Goal: Information Seeking & Learning: Learn about a topic

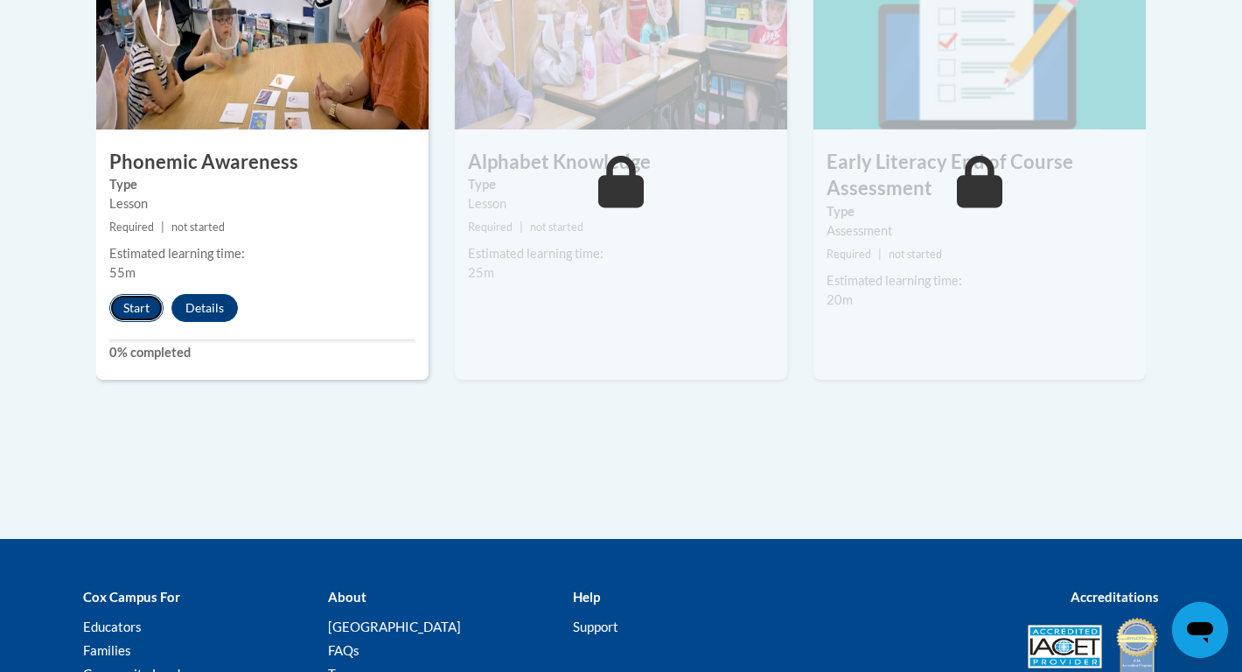
click at [131, 311] on button "Start" at bounding box center [136, 308] width 54 height 28
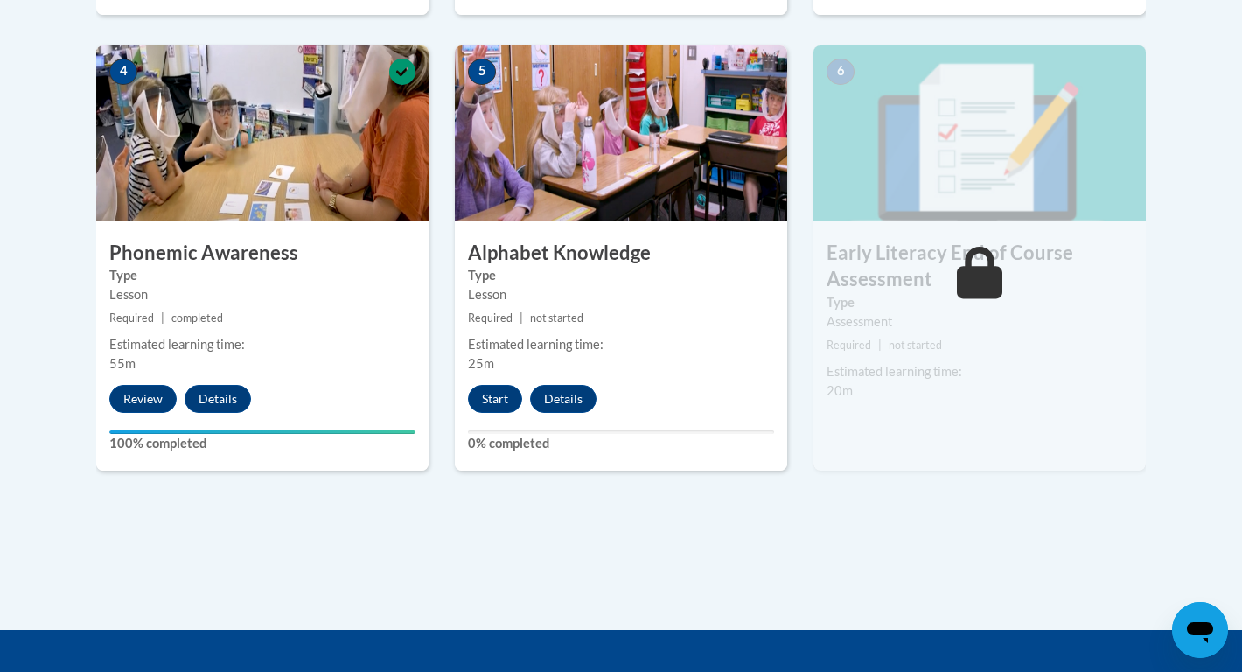
scroll to position [1026, 0]
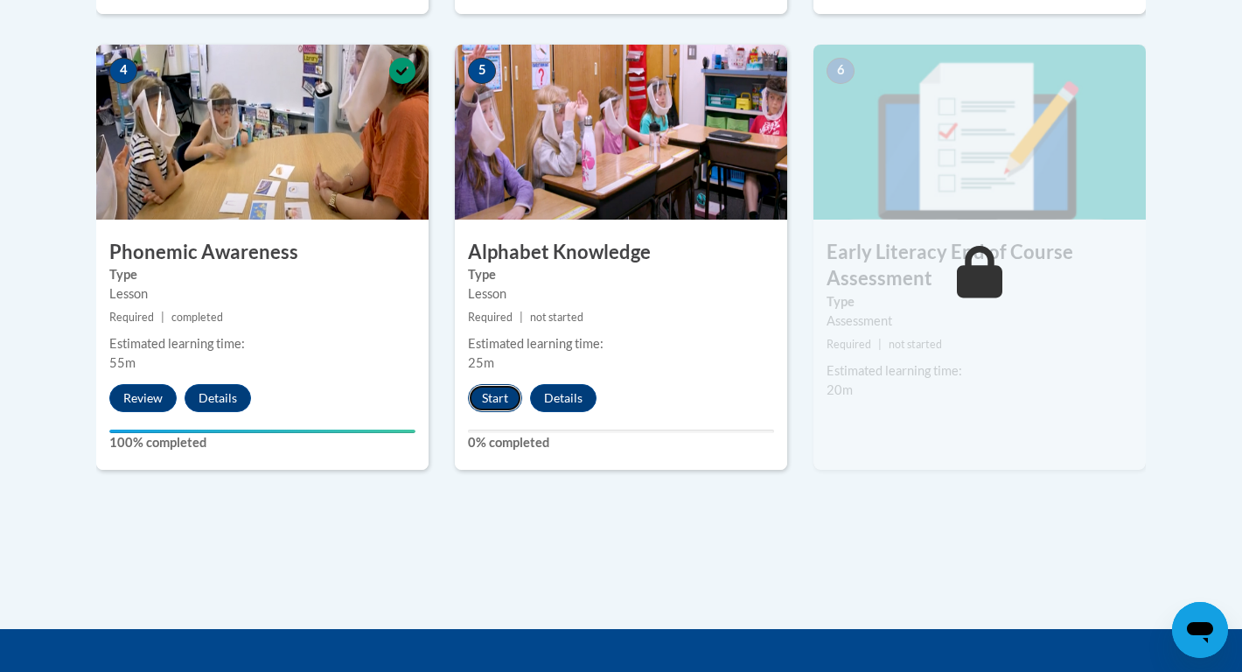
click at [491, 405] on button "Start" at bounding box center [495, 398] width 54 height 28
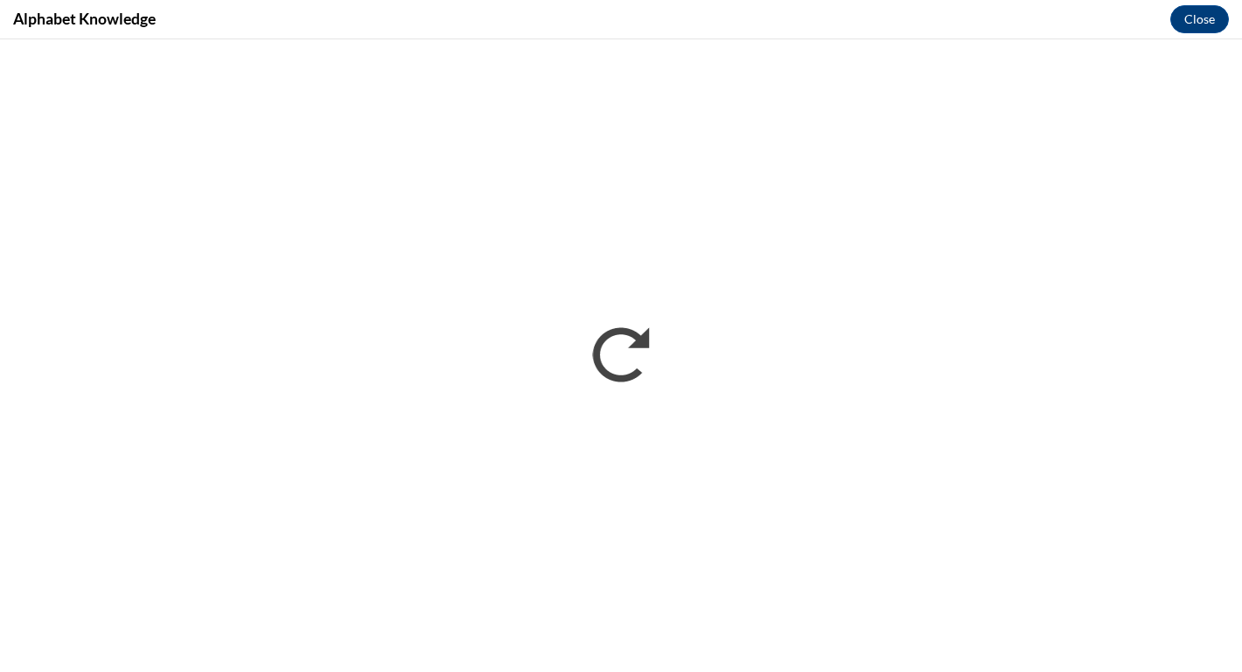
scroll to position [0, 0]
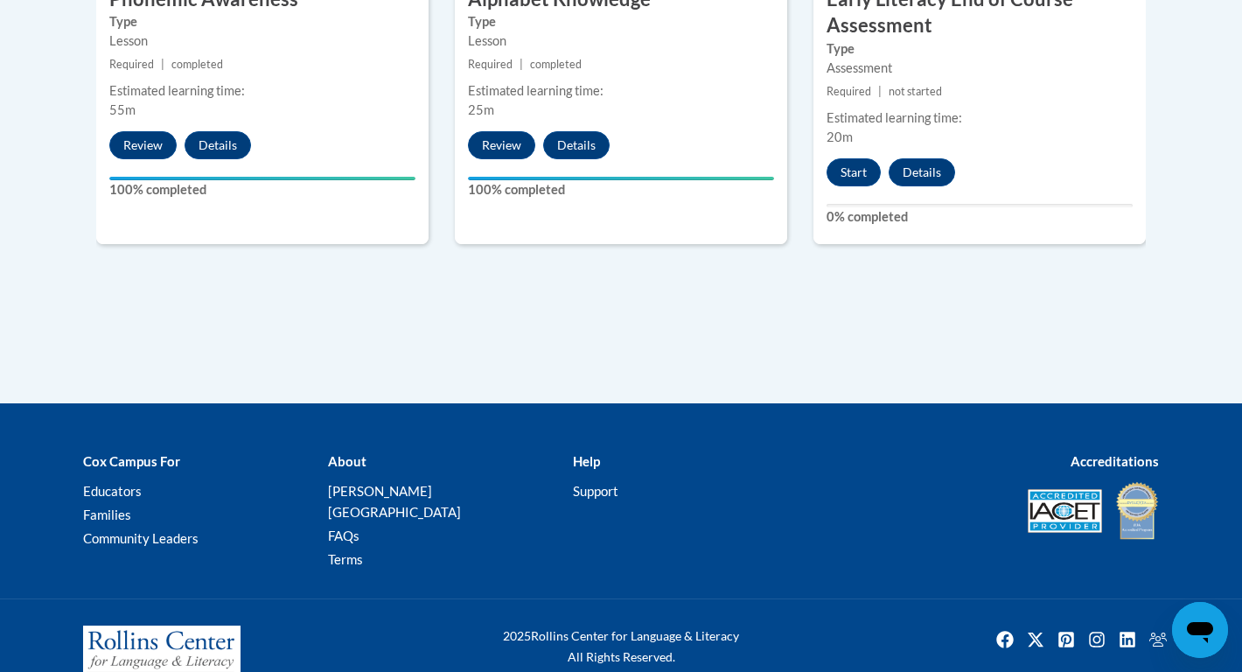
scroll to position [1297, 0]
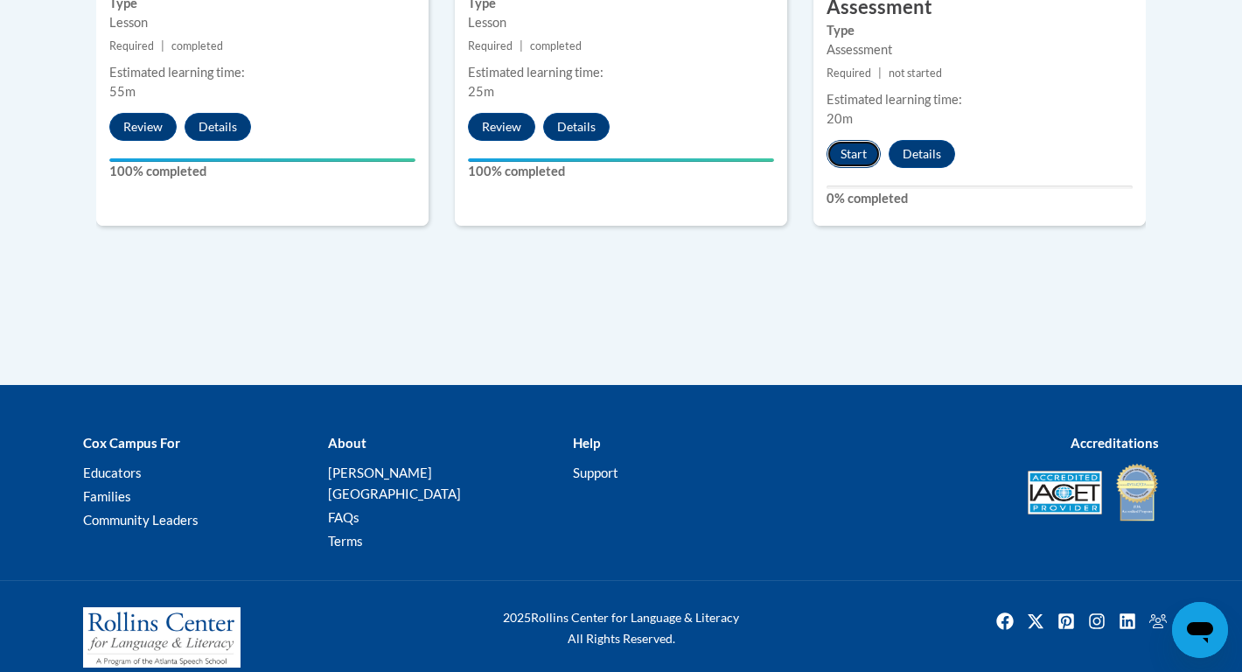
click at [852, 151] on button "Start" at bounding box center [853, 154] width 54 height 28
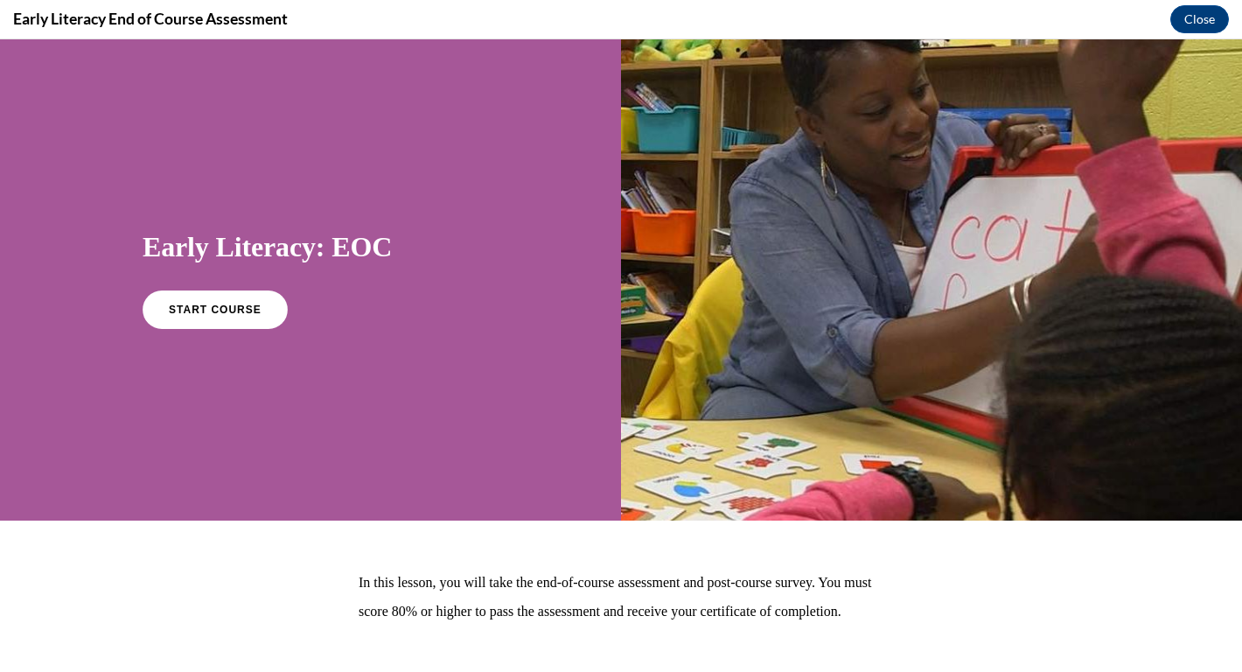
scroll to position [0, 0]
click at [206, 317] on link "START COURSE" at bounding box center [215, 309] width 152 height 40
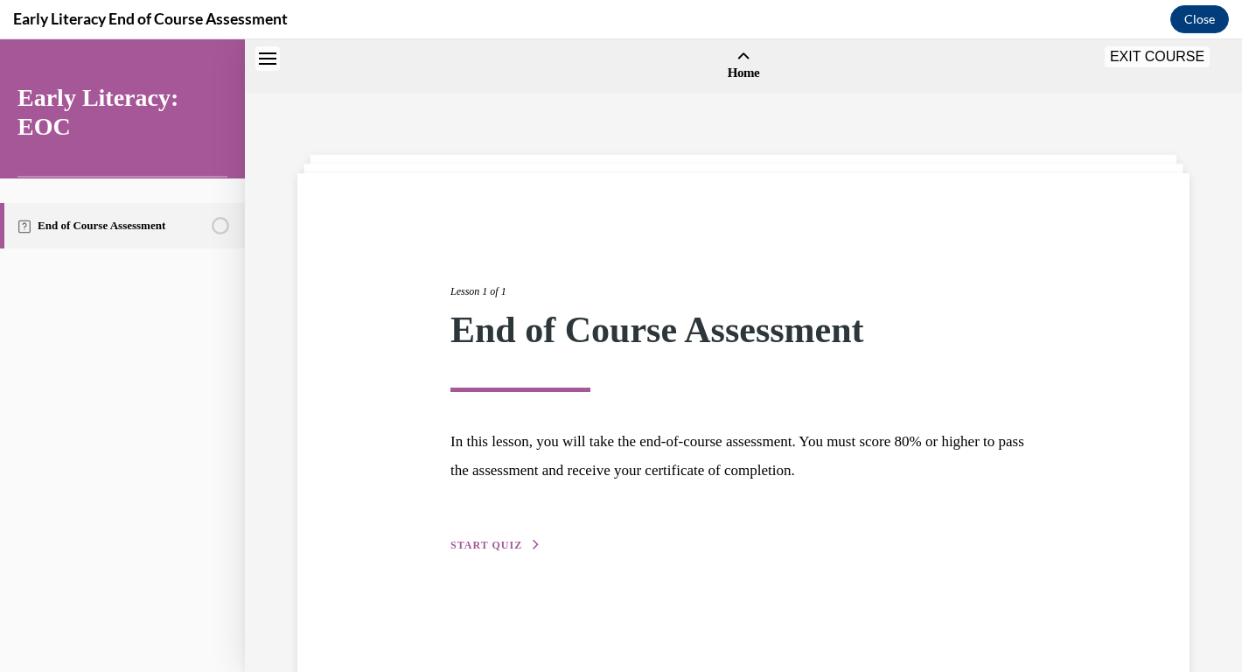
scroll to position [54, 0]
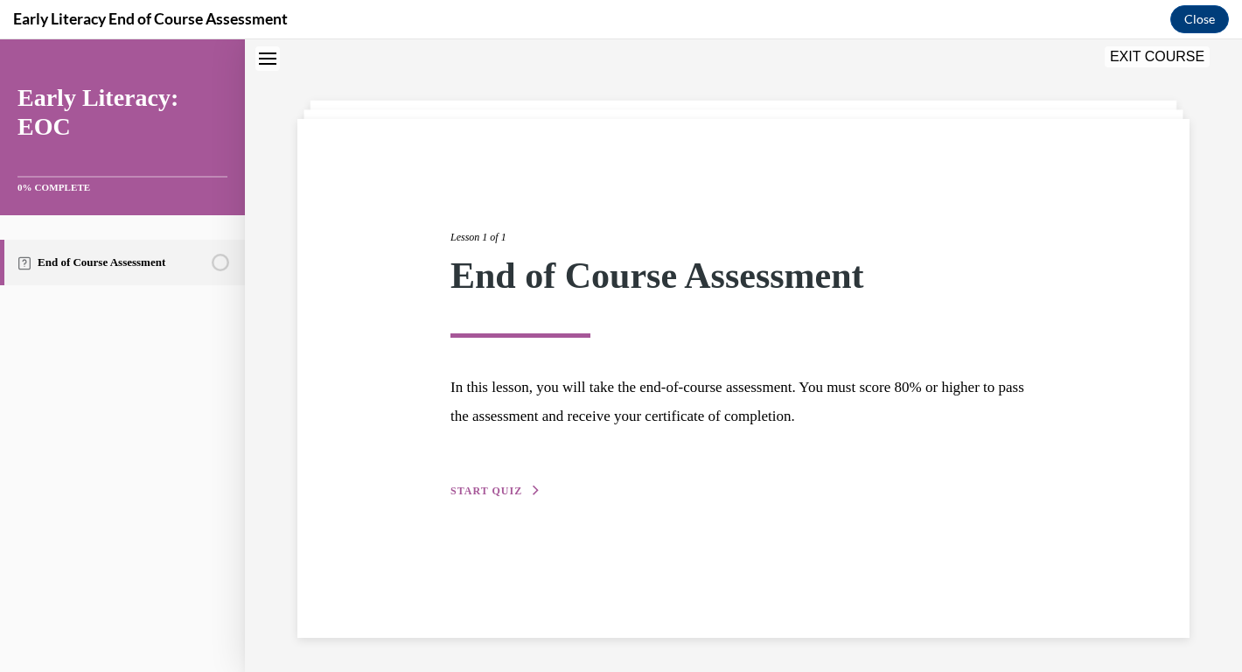
click at [502, 497] on button "START QUIZ" at bounding box center [495, 491] width 91 height 16
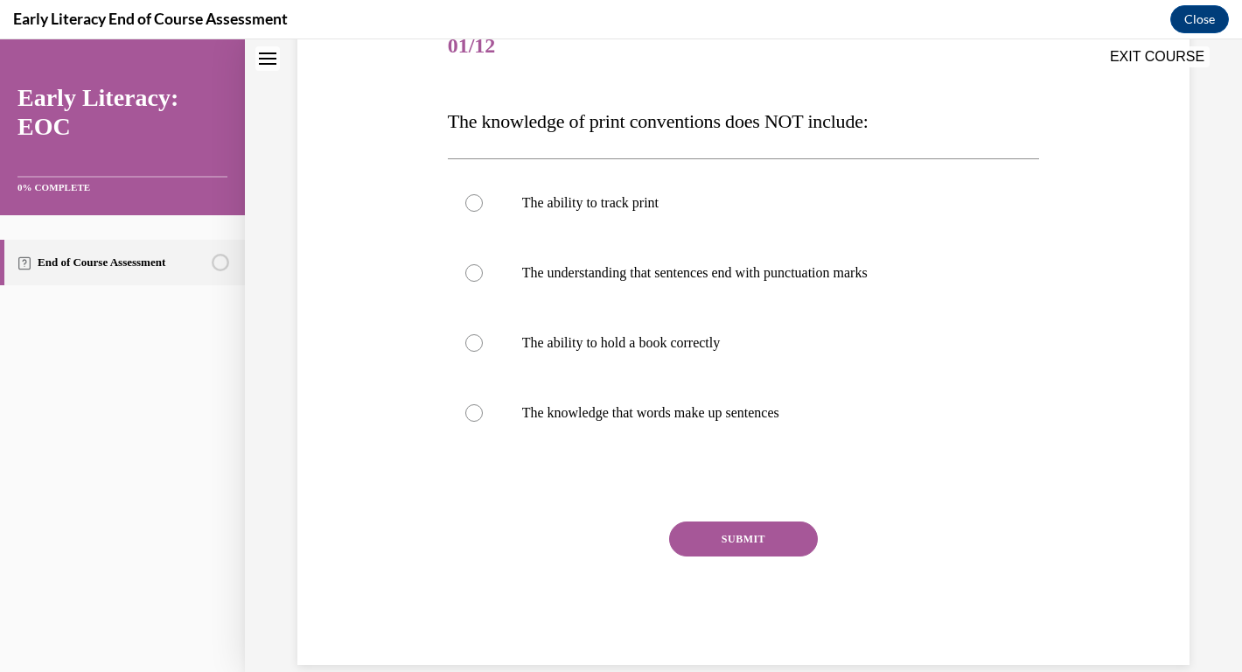
scroll to position [259, 0]
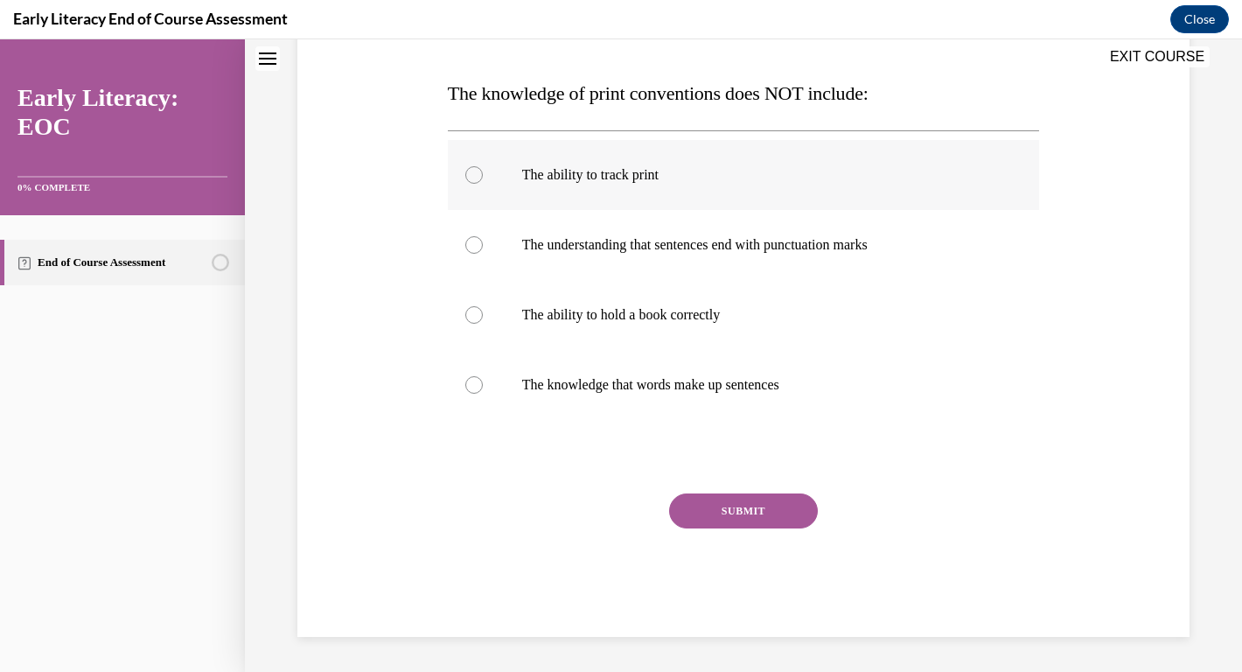
click at [468, 183] on div at bounding box center [744, 175] width 592 height 70
click at [737, 516] on button "SUBMIT" at bounding box center [743, 510] width 149 height 35
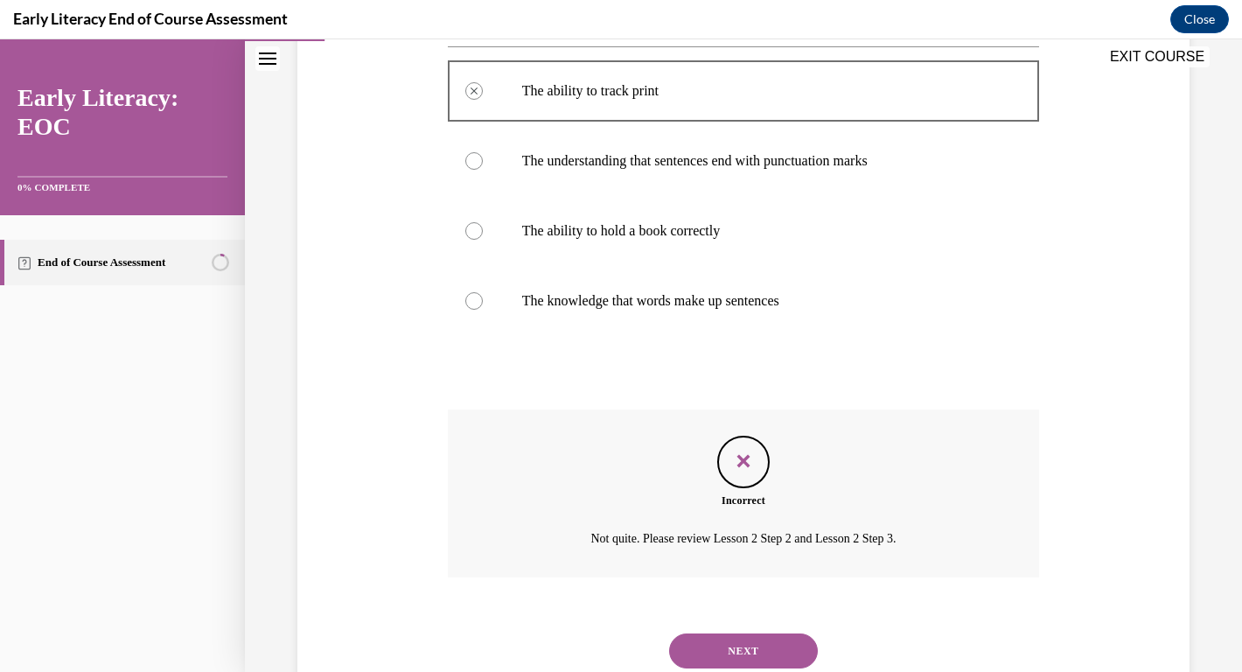
scroll to position [331, 0]
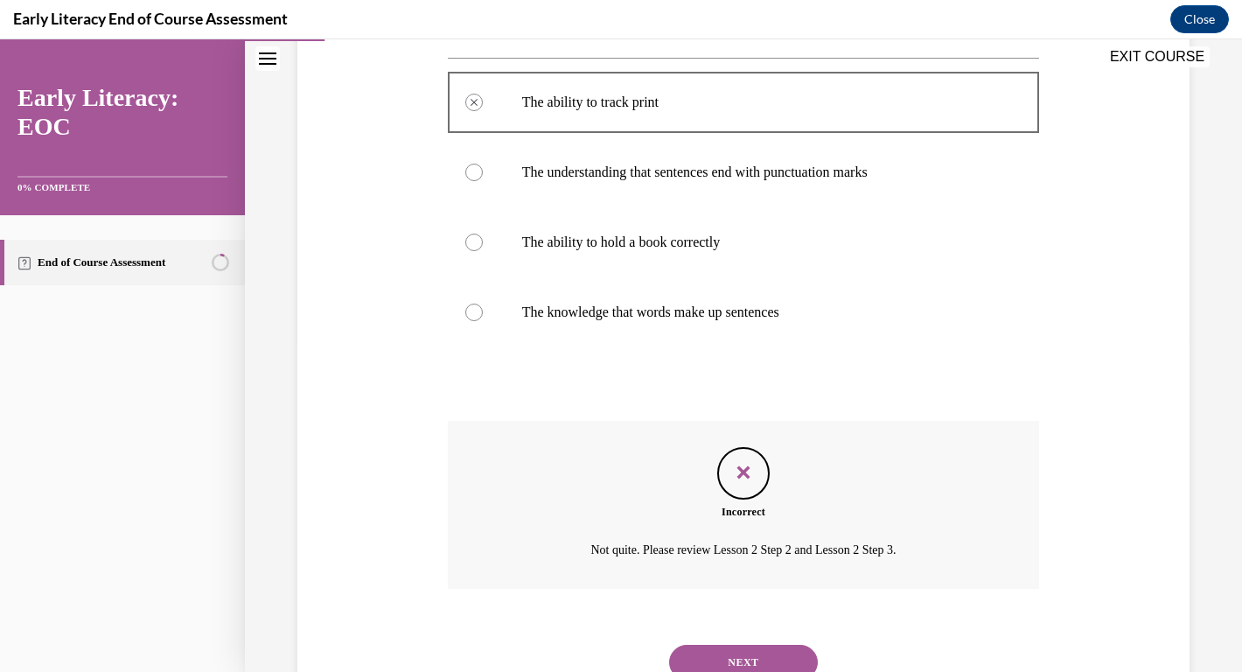
click at [470, 239] on div at bounding box center [473, 241] width 17 height 17
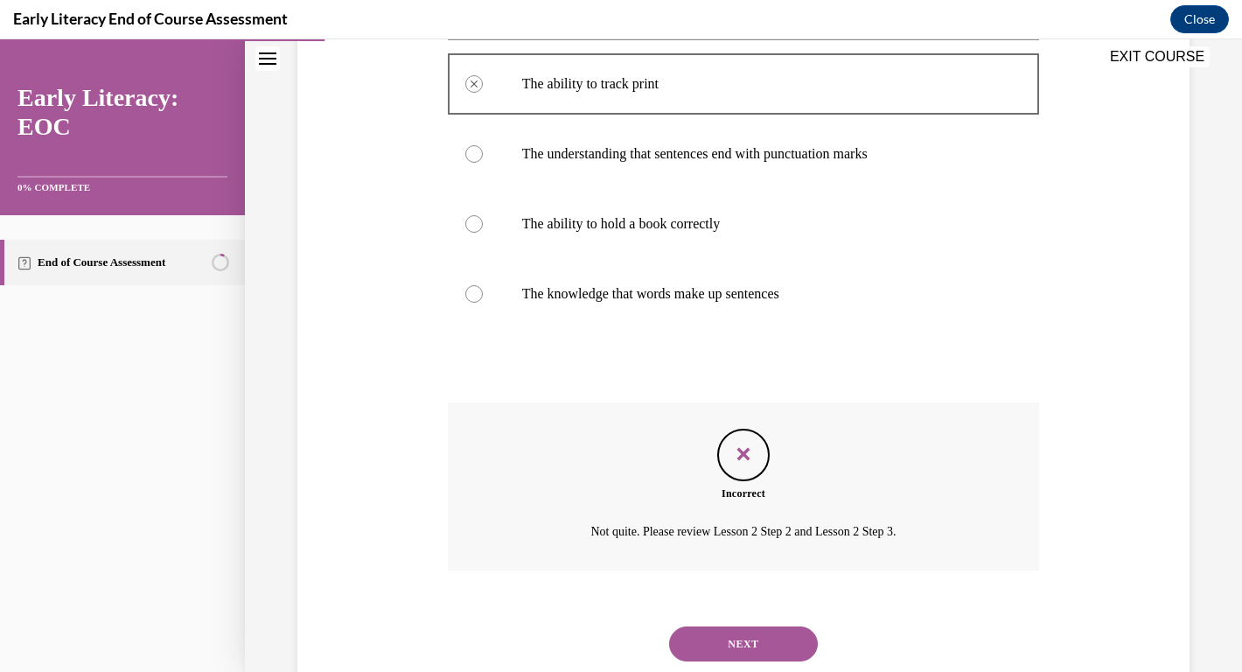
scroll to position [401, 0]
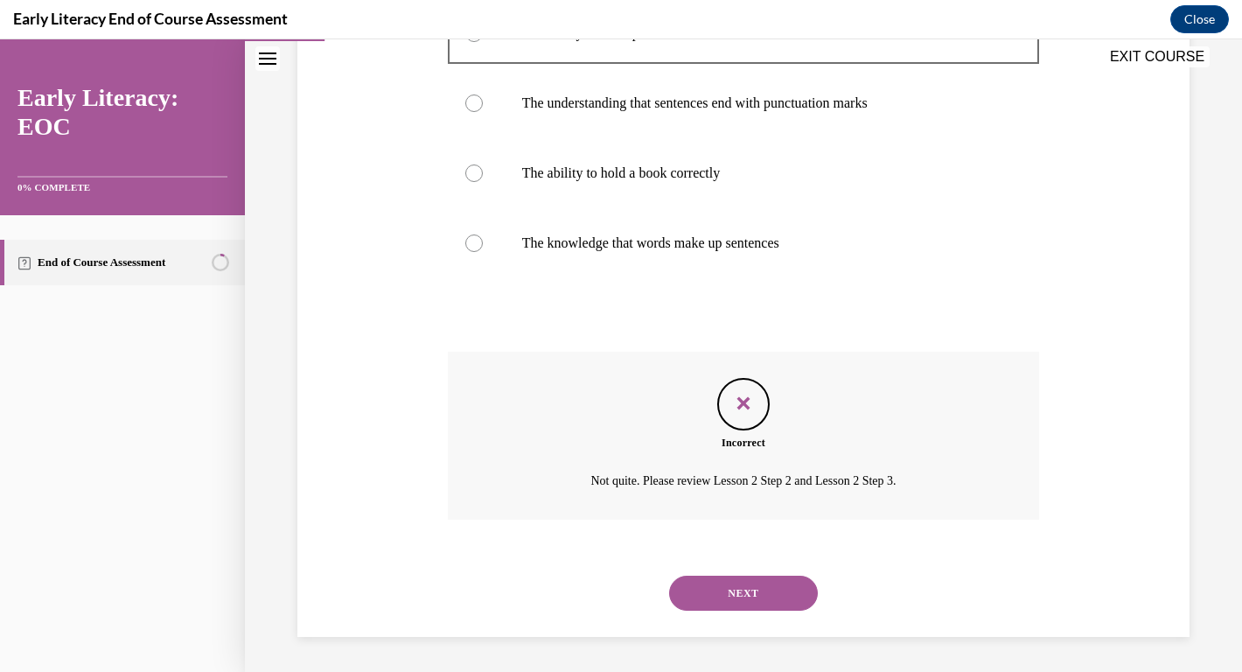
click at [727, 603] on button "NEXT" at bounding box center [743, 592] width 149 height 35
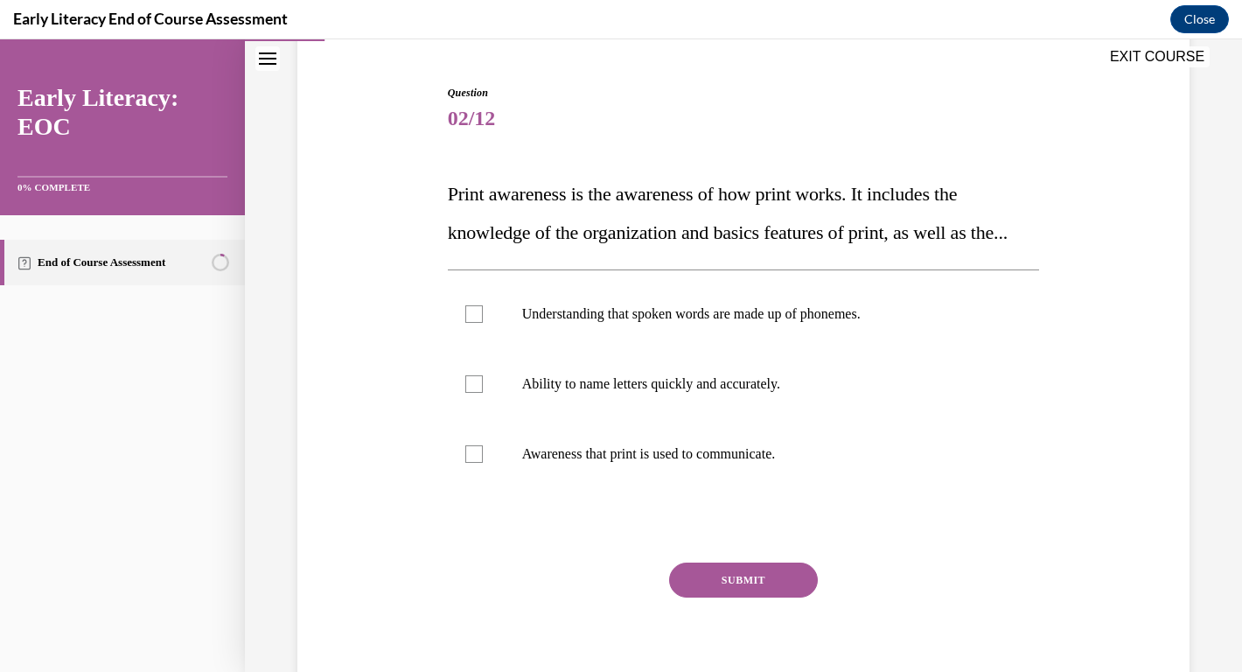
scroll to position [154, 0]
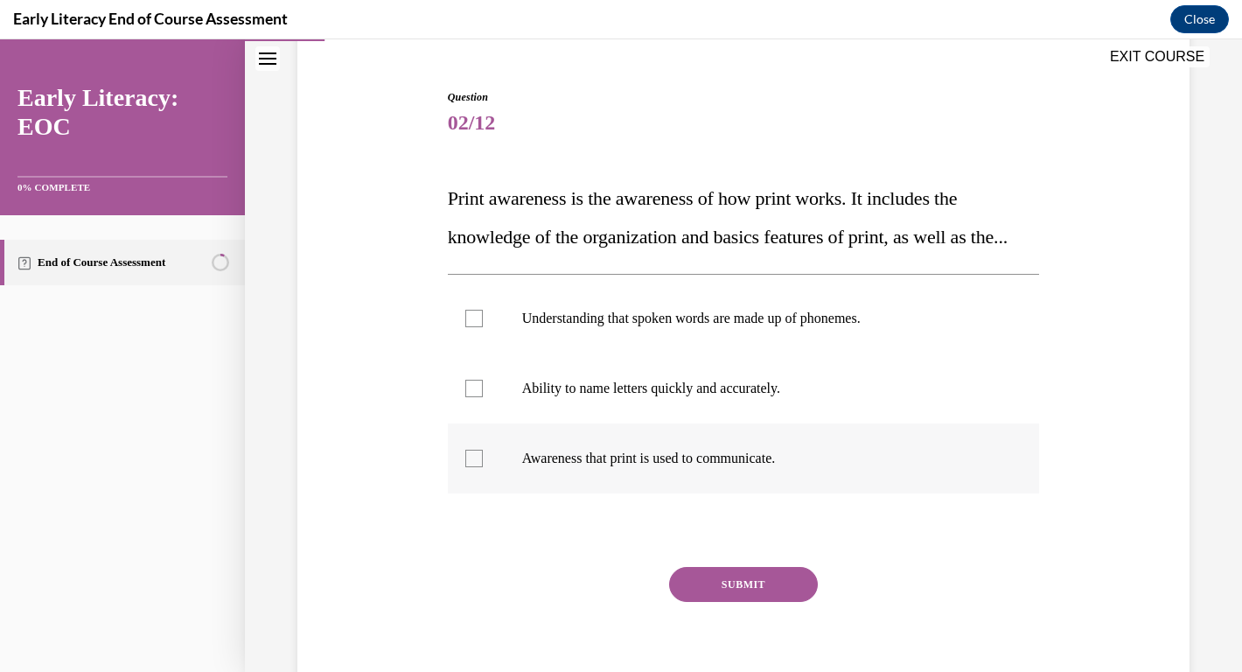
click at [466, 467] on div at bounding box center [473, 458] width 17 height 17
click at [736, 602] on button "SUBMIT" at bounding box center [743, 584] width 149 height 35
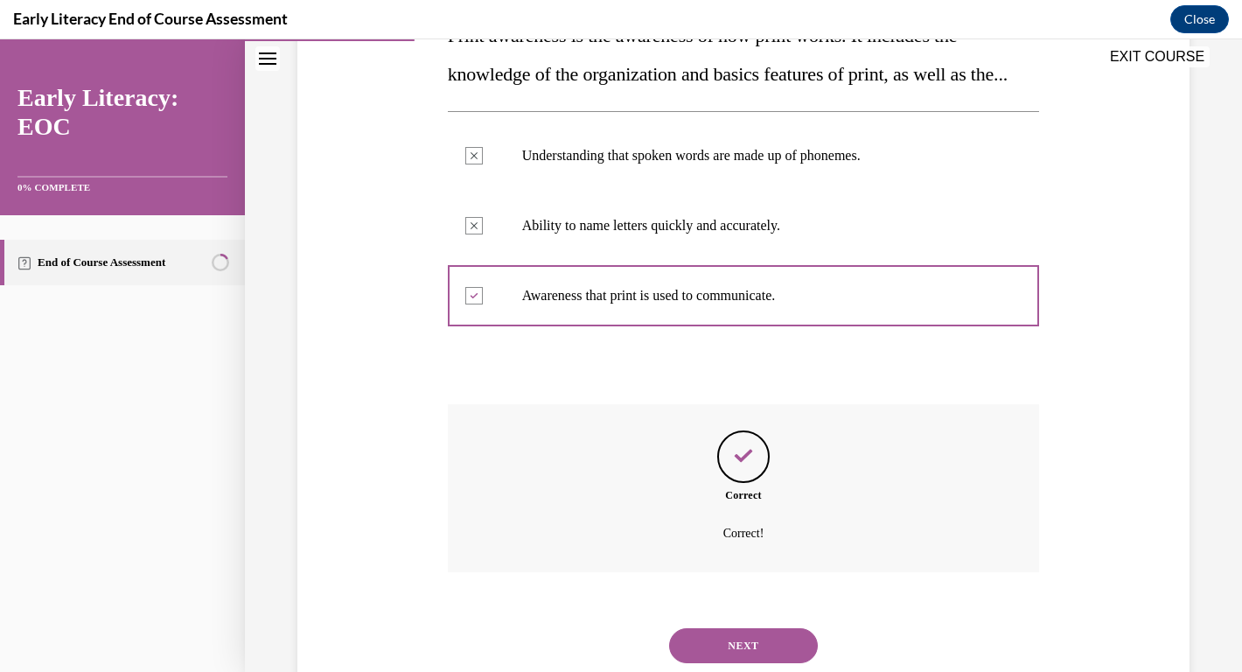
scroll to position [408, 0]
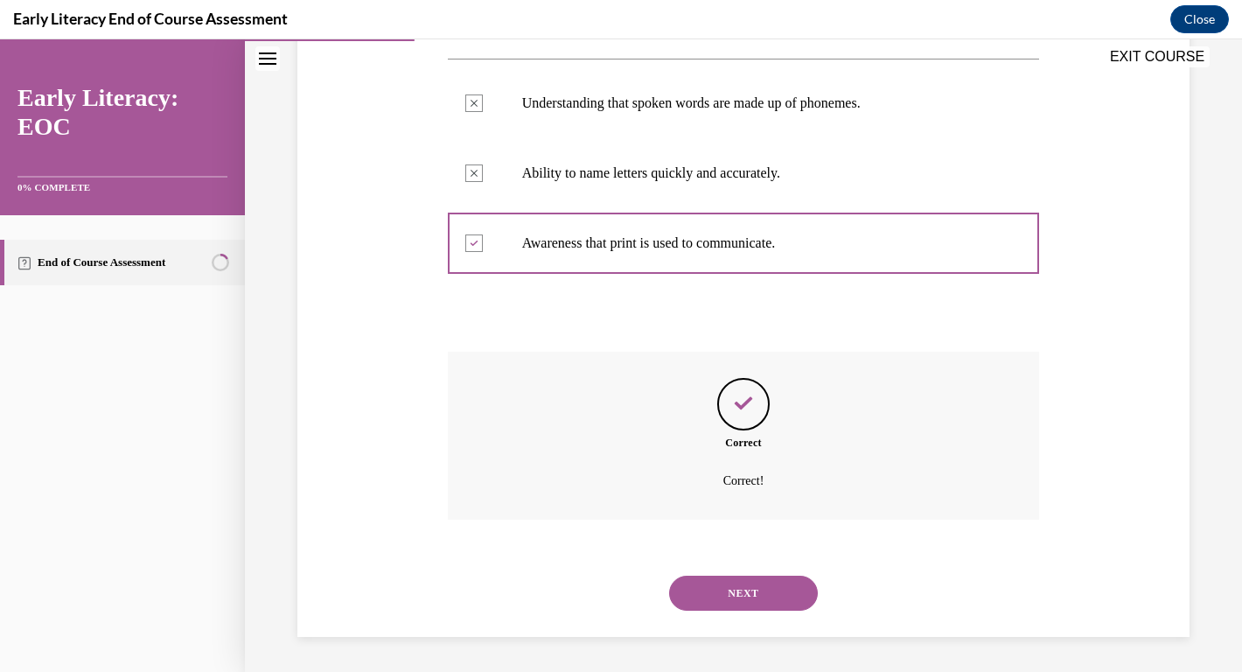
click at [751, 601] on button "NEXT" at bounding box center [743, 592] width 149 height 35
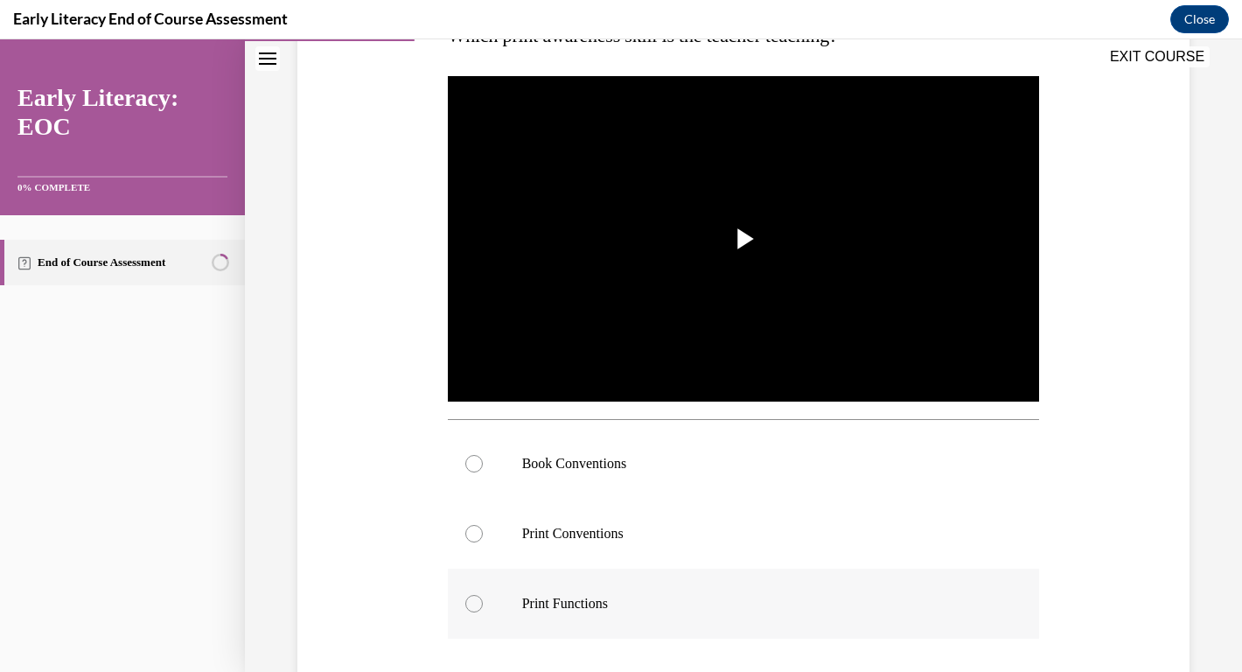
scroll to position [323, 0]
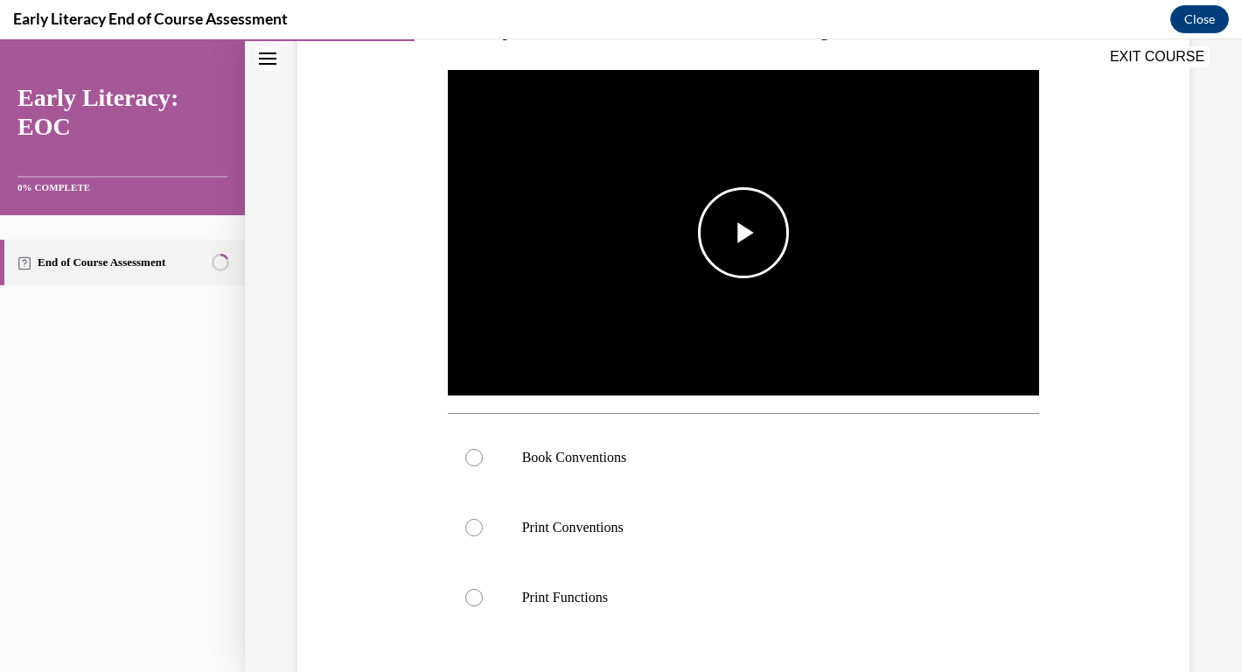
click at [761, 293] on img "Video player" at bounding box center [744, 232] width 592 height 333
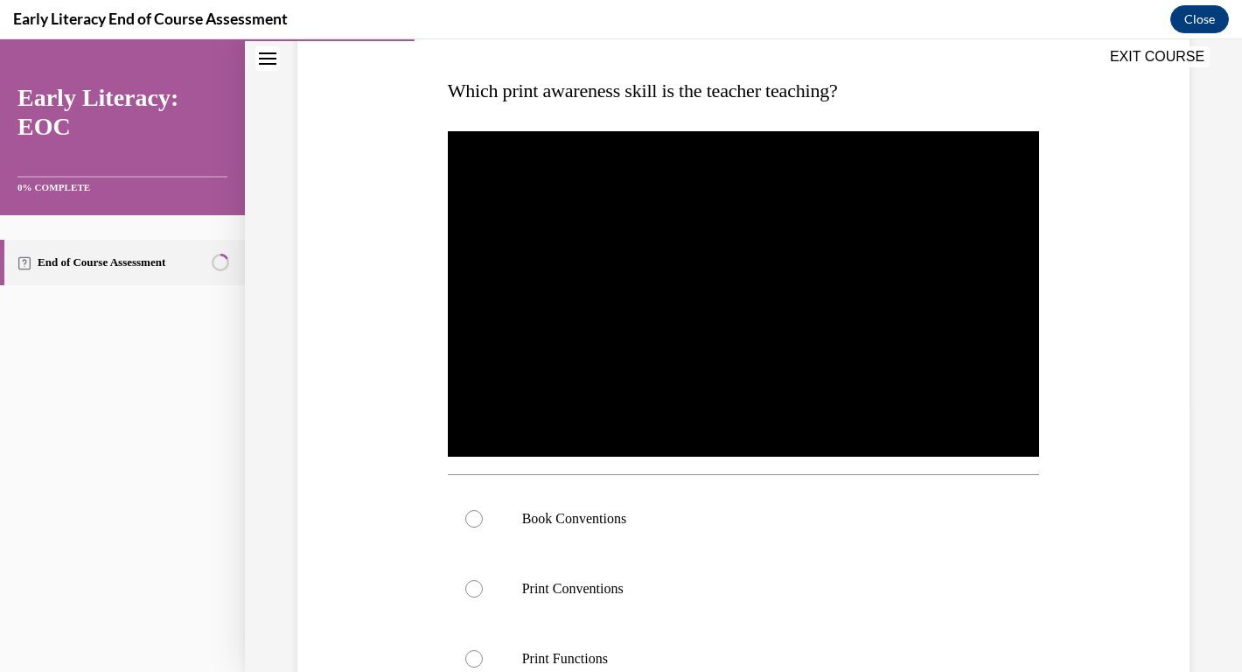
scroll to position [260, 0]
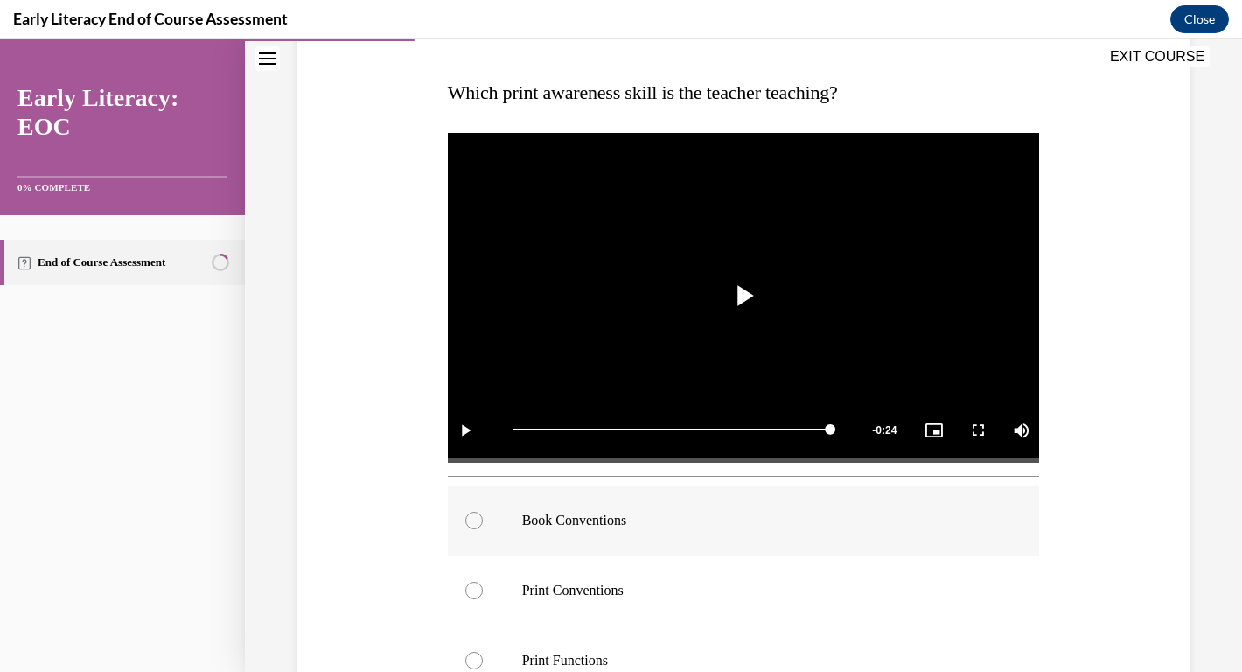
click at [487, 521] on div at bounding box center [744, 520] width 592 height 70
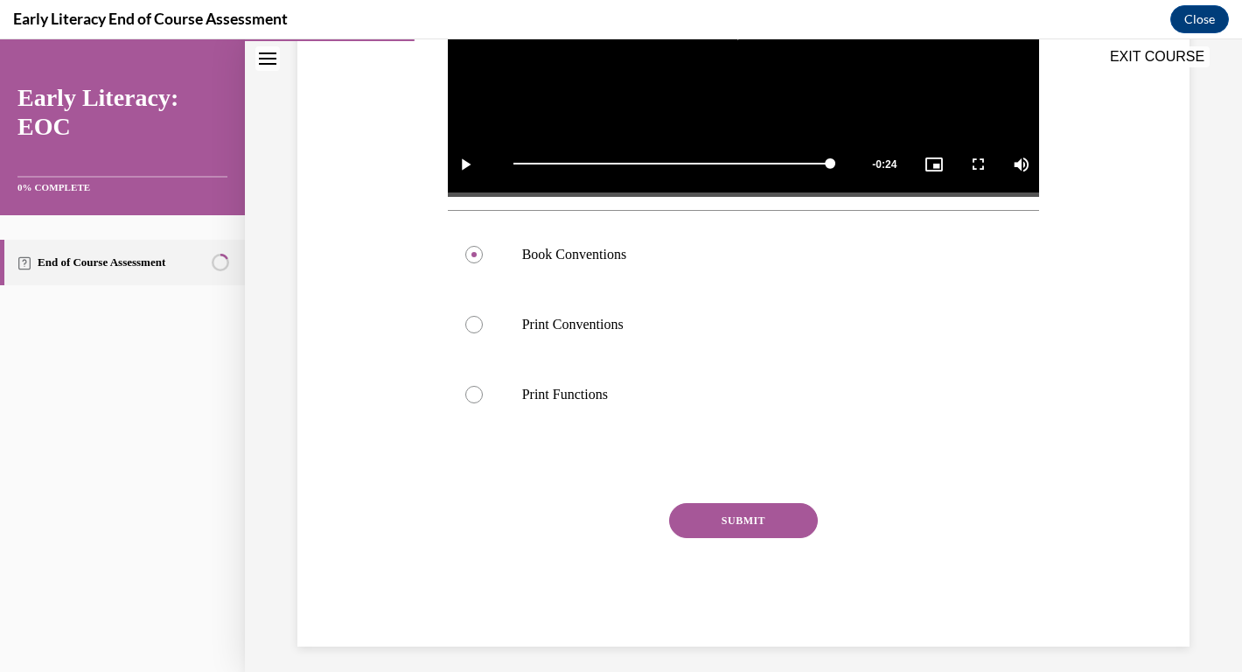
scroll to position [534, 0]
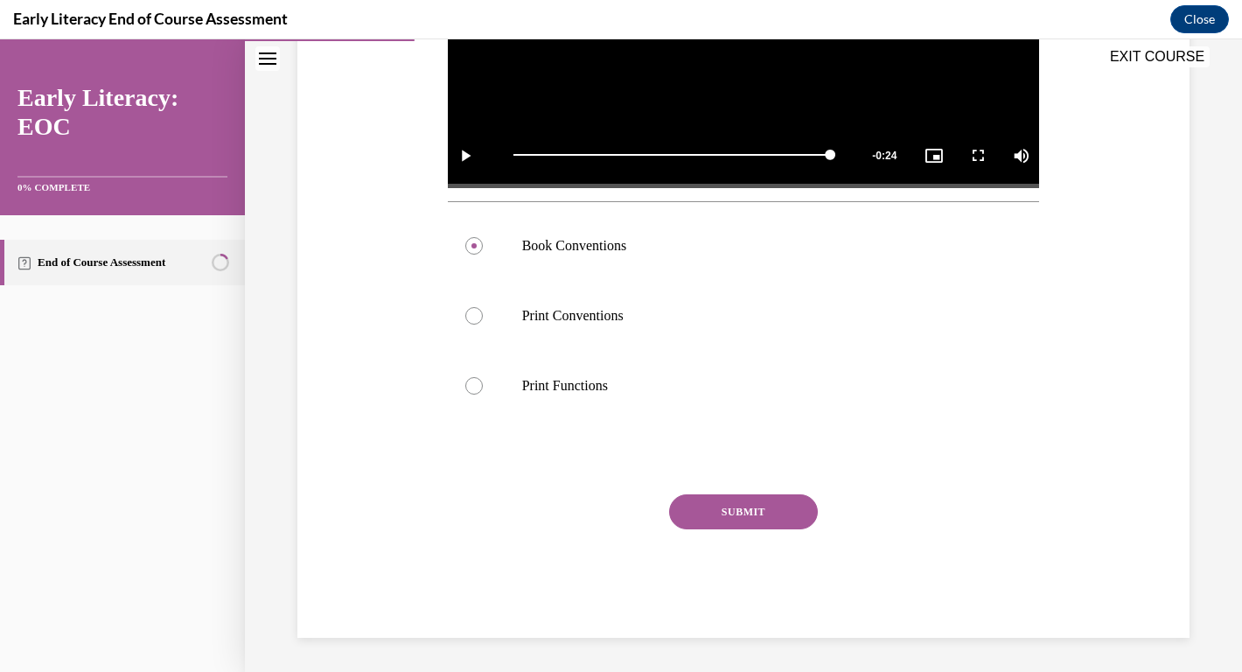
click at [749, 514] on button "SUBMIT" at bounding box center [743, 511] width 149 height 35
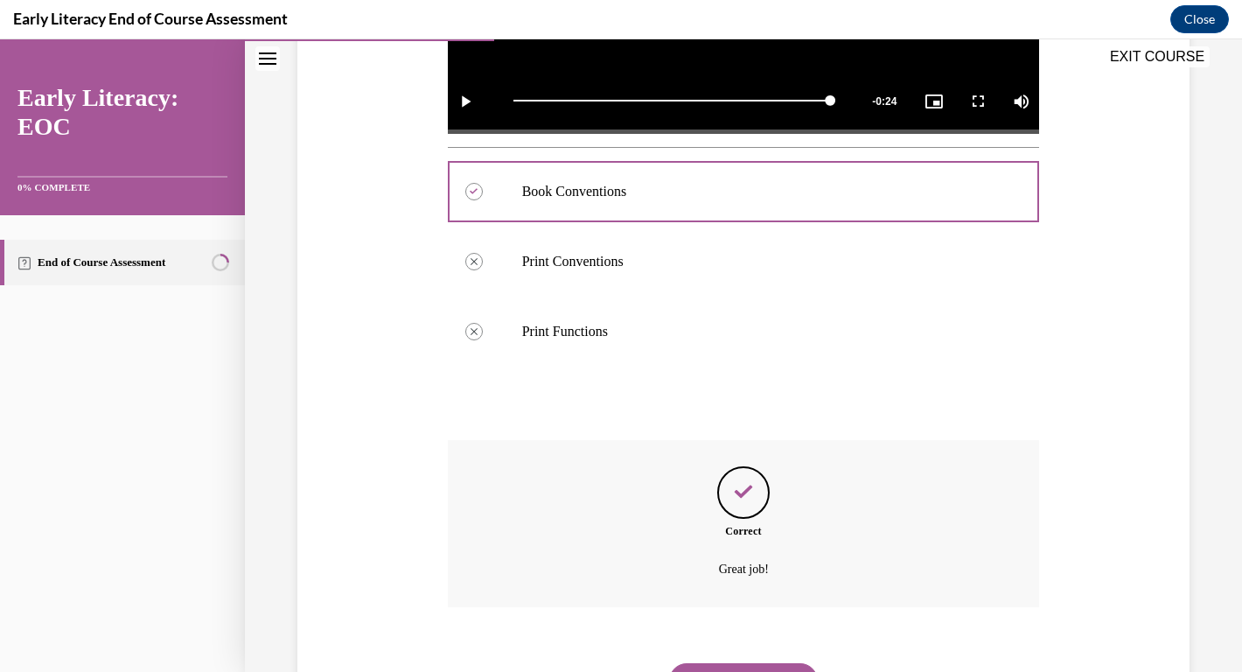
scroll to position [577, 0]
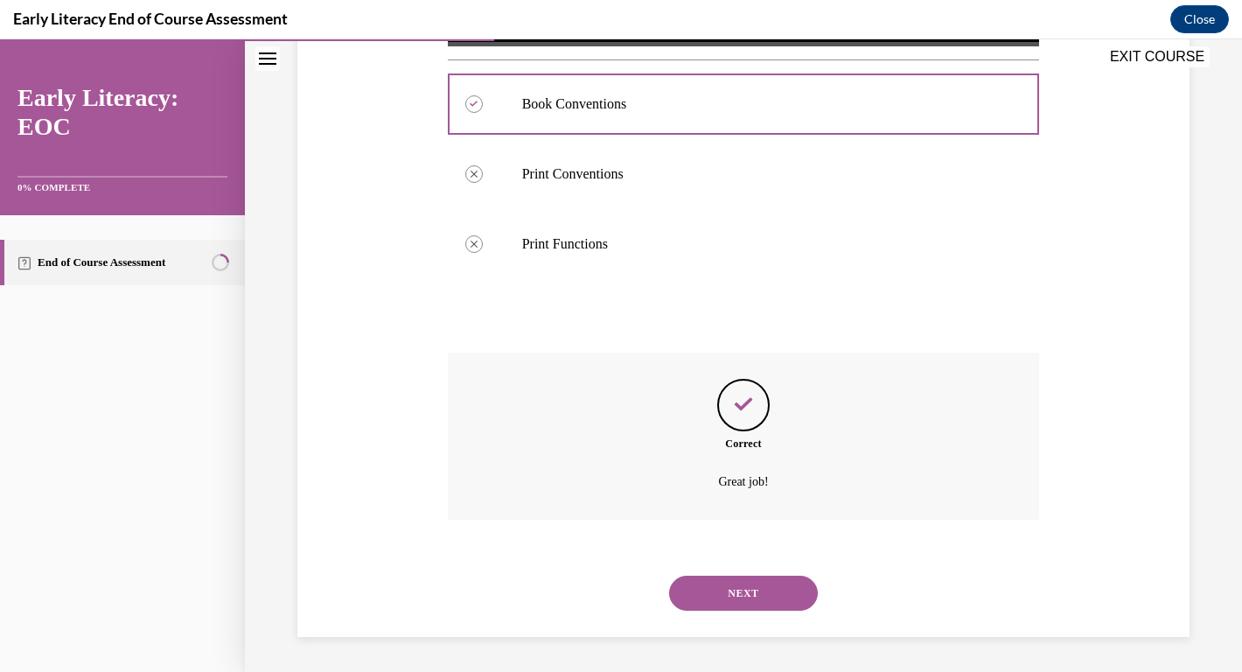
click at [730, 591] on button "NEXT" at bounding box center [743, 592] width 149 height 35
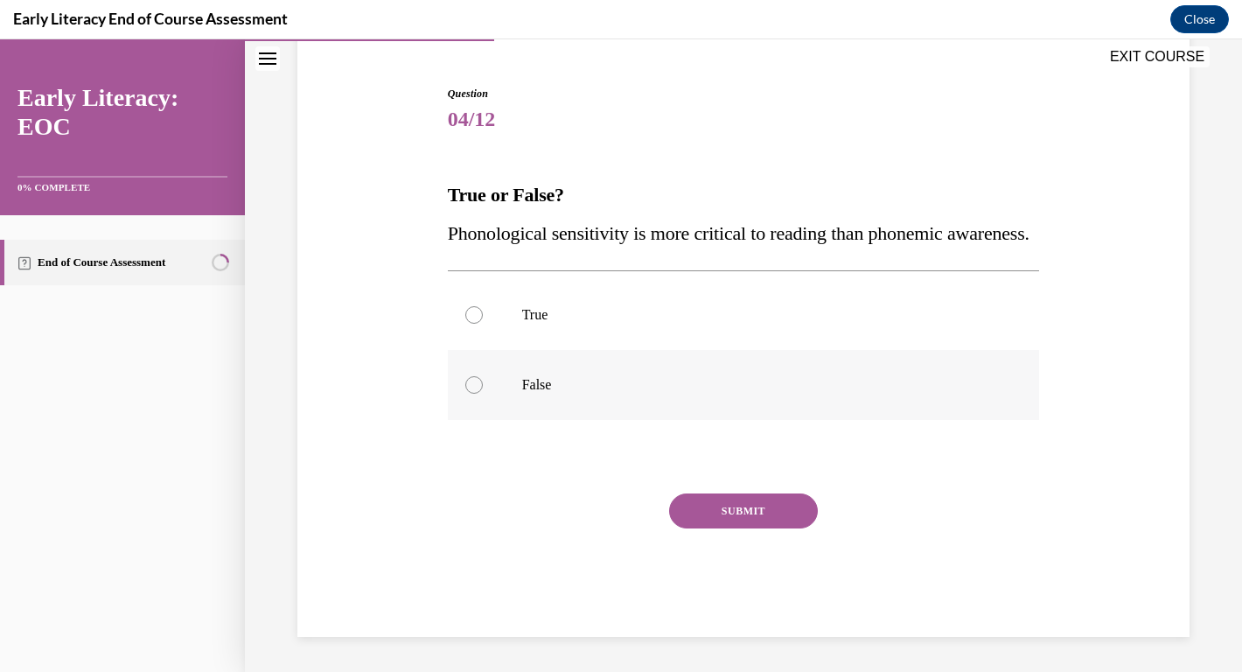
click at [472, 389] on div at bounding box center [473, 384] width 17 height 17
click at [752, 520] on button "SUBMIT" at bounding box center [743, 510] width 149 height 35
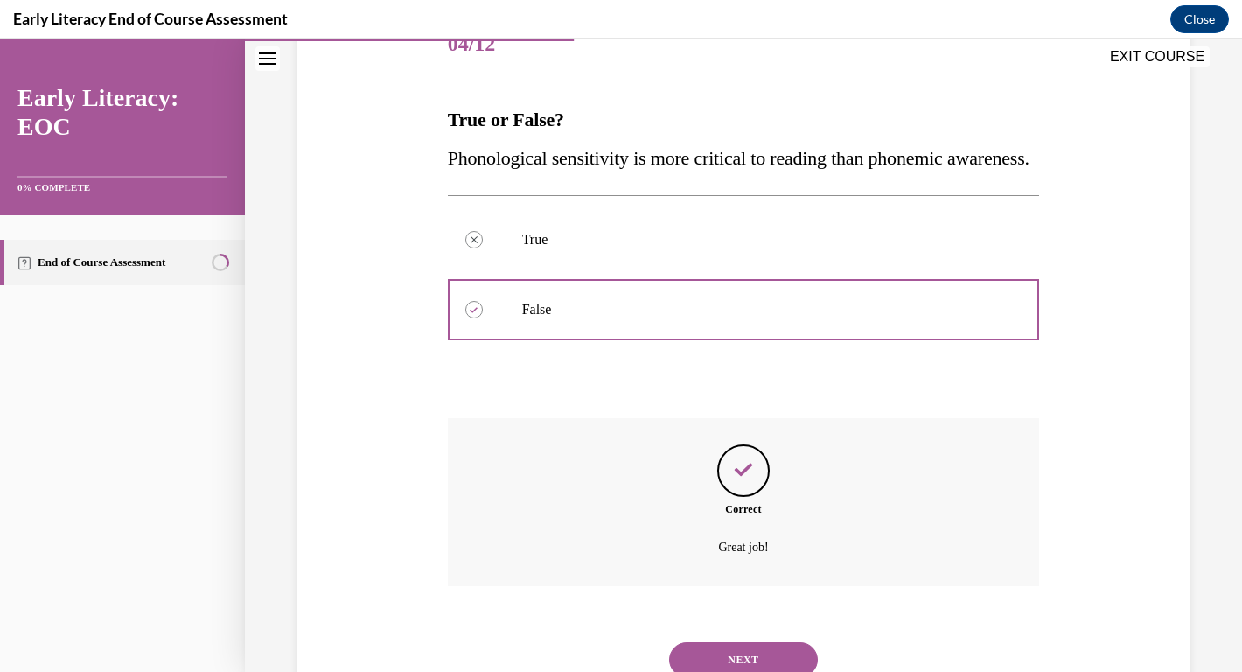
scroll to position [338, 0]
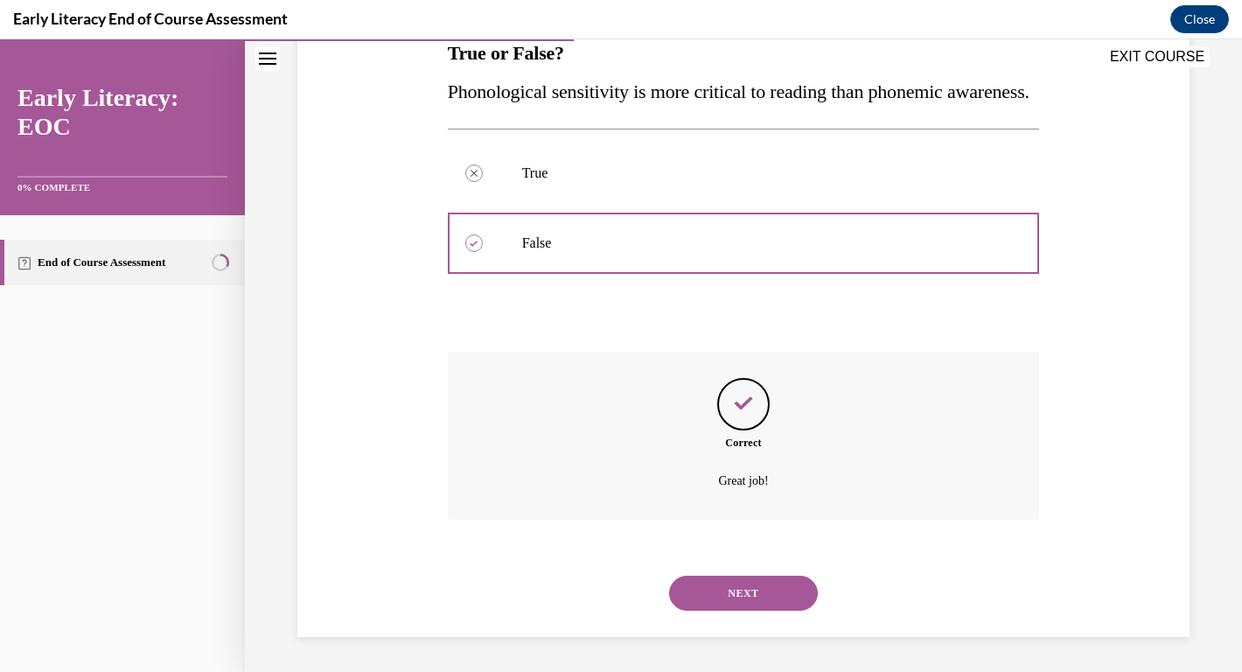
click at [750, 596] on button "NEXT" at bounding box center [743, 592] width 149 height 35
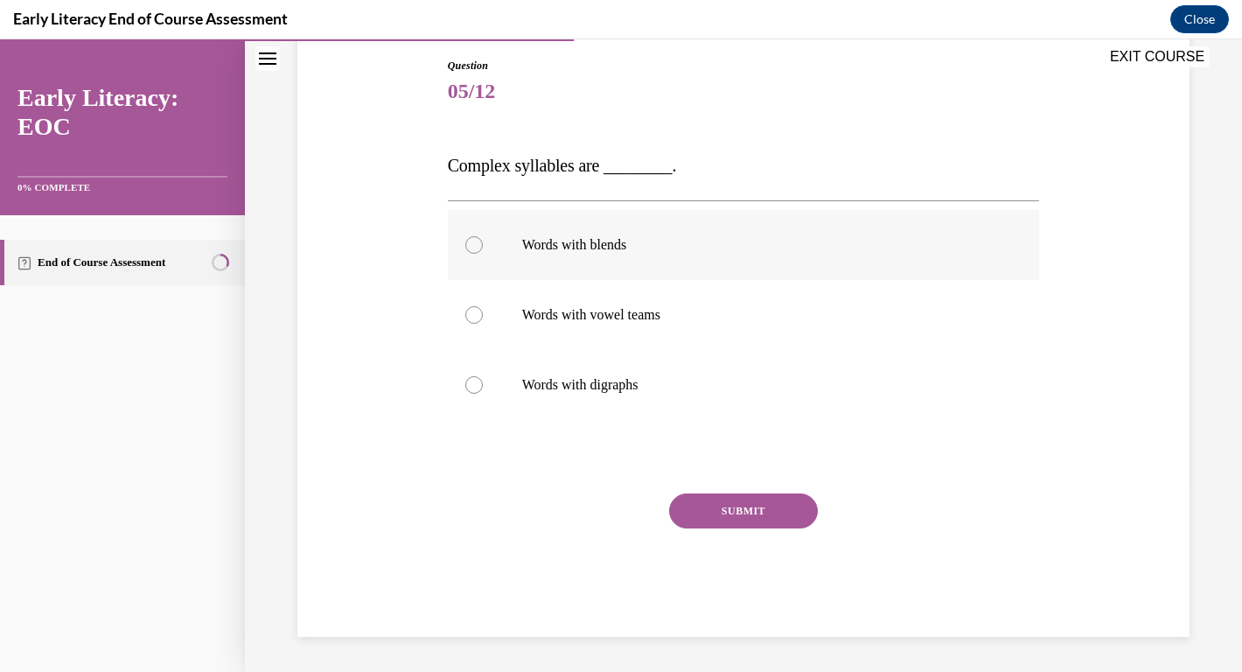
click at [472, 237] on div at bounding box center [473, 244] width 17 height 17
click at [742, 514] on button "SUBMIT" at bounding box center [743, 510] width 149 height 35
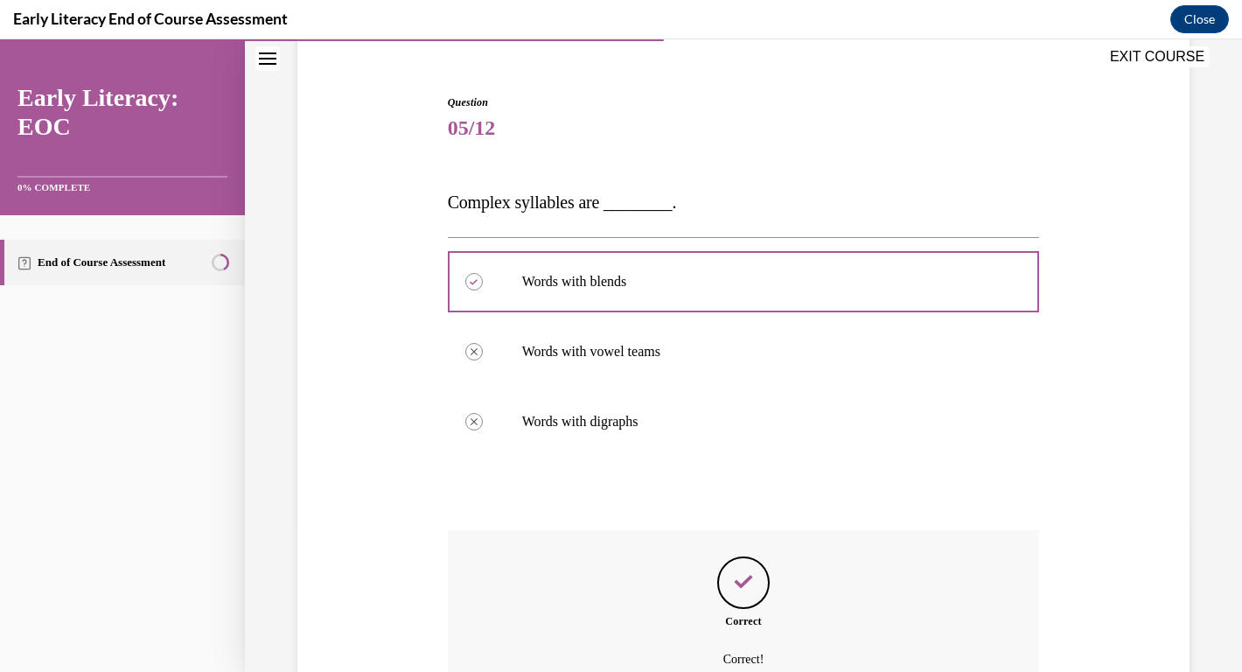
scroll to position [150, 0]
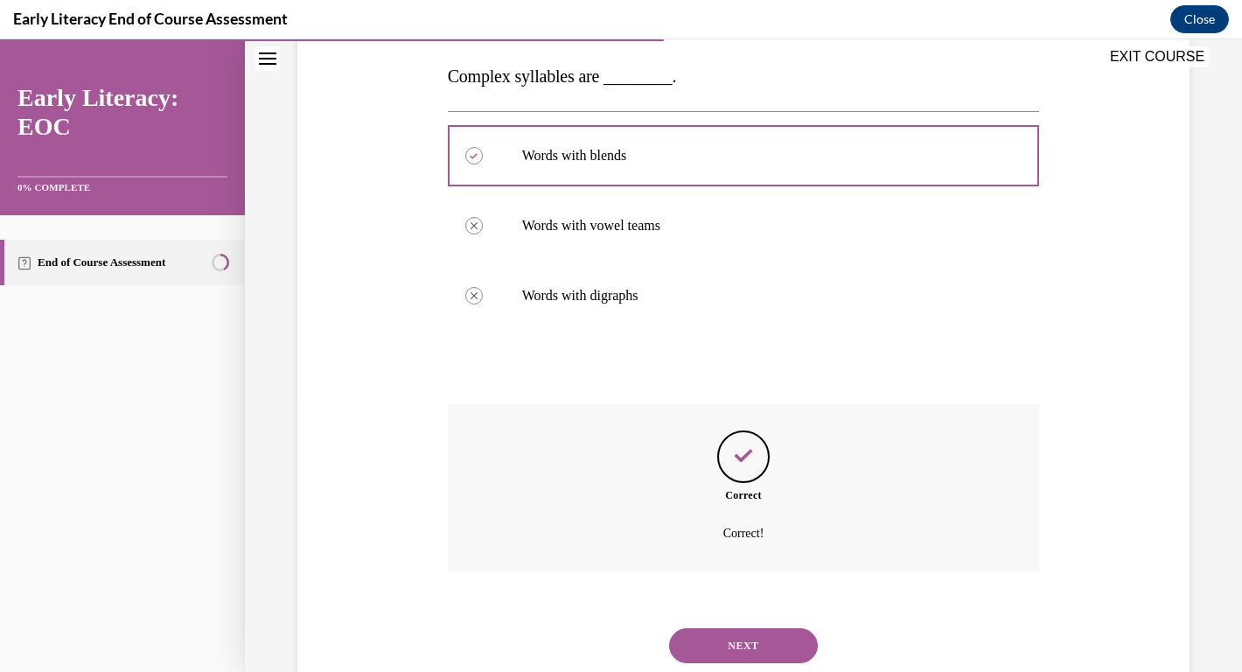
click at [752, 648] on button "NEXT" at bounding box center [743, 645] width 149 height 35
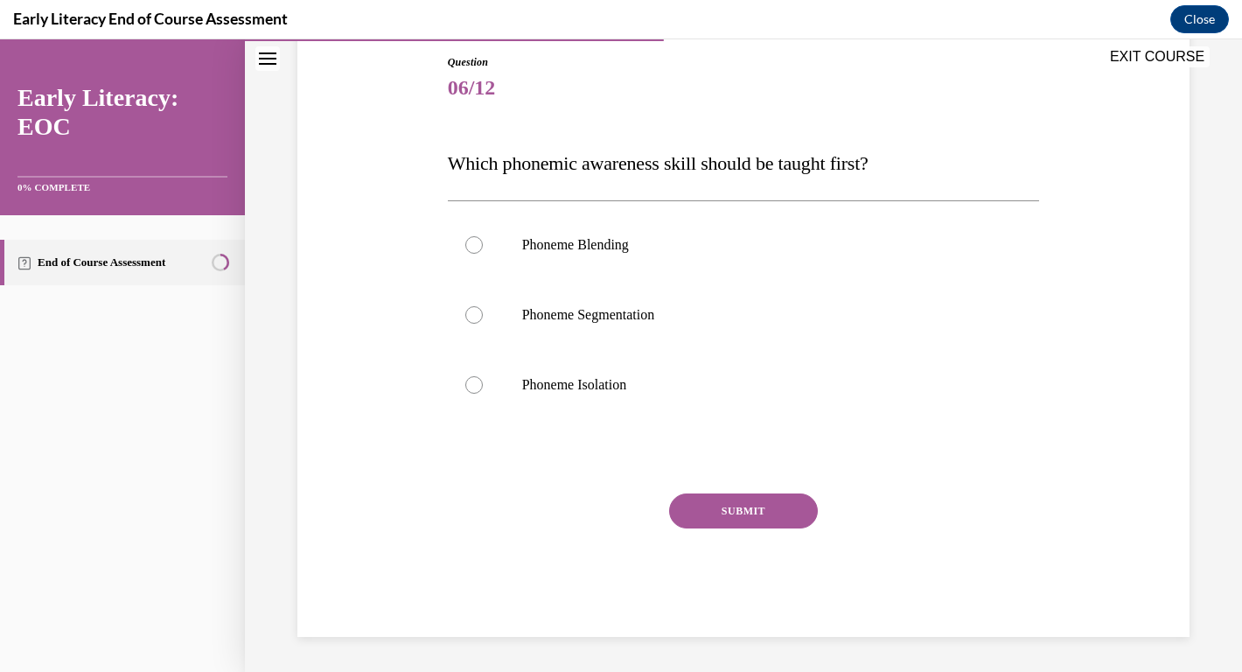
scroll to position [189, 0]
click at [469, 380] on div at bounding box center [473, 384] width 17 height 17
click at [730, 517] on button "SUBMIT" at bounding box center [743, 510] width 149 height 35
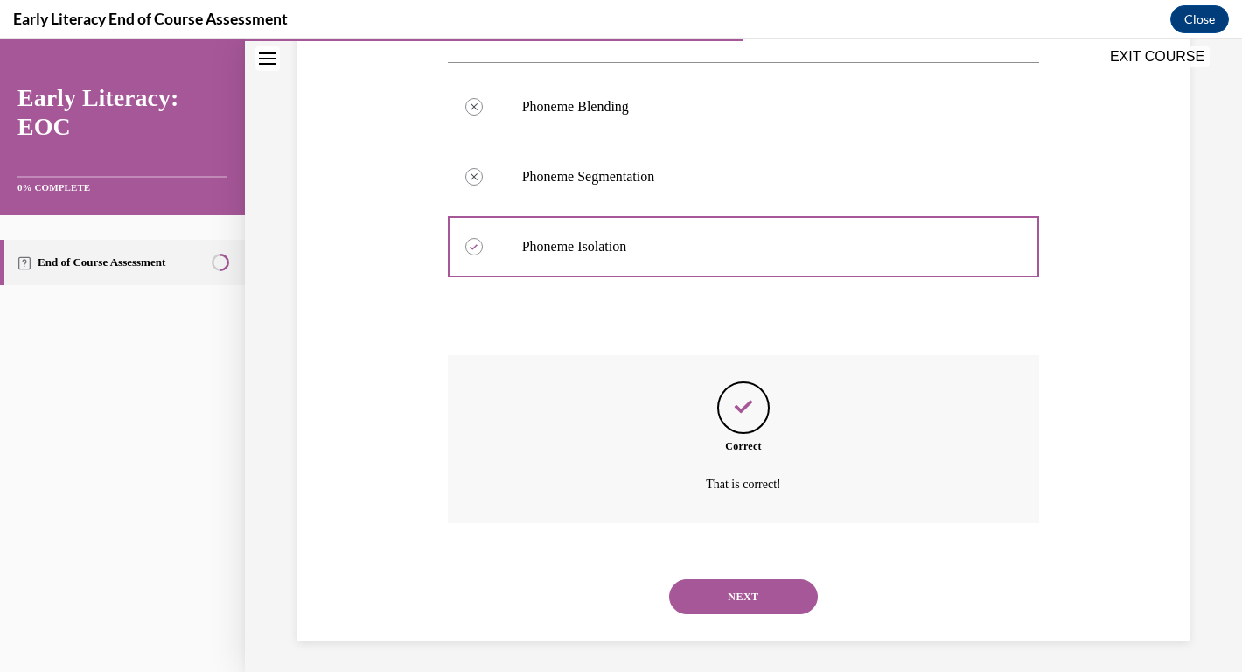
scroll to position [331, 0]
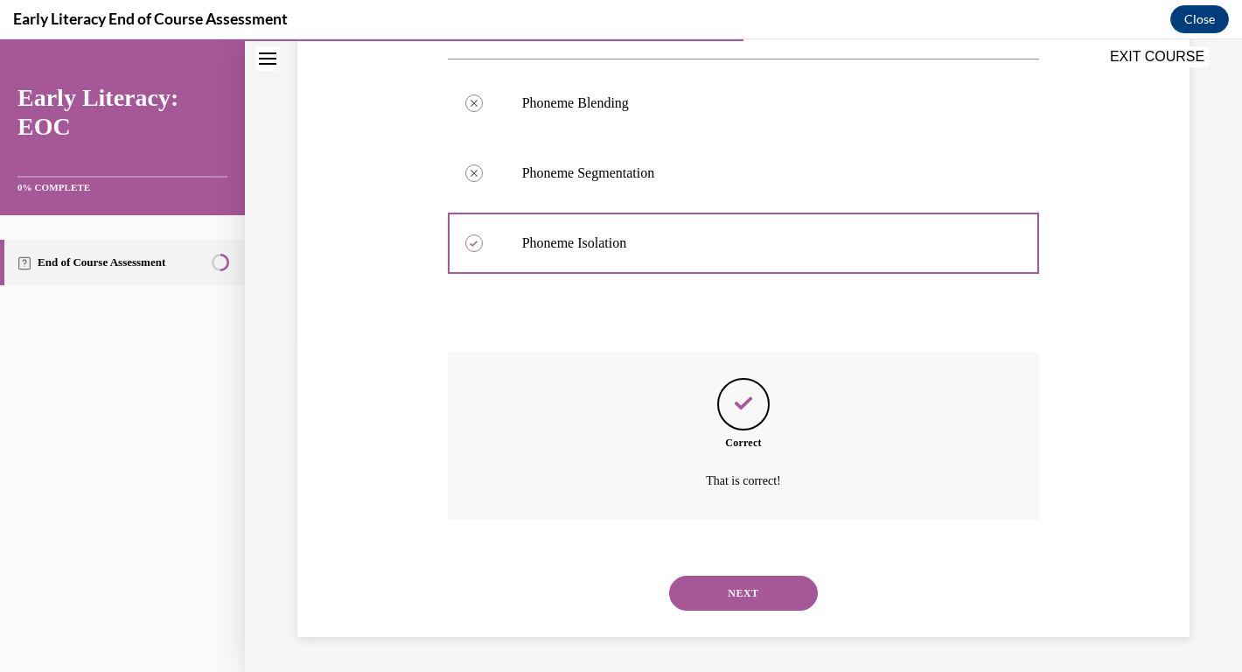
click at [763, 586] on button "NEXT" at bounding box center [743, 592] width 149 height 35
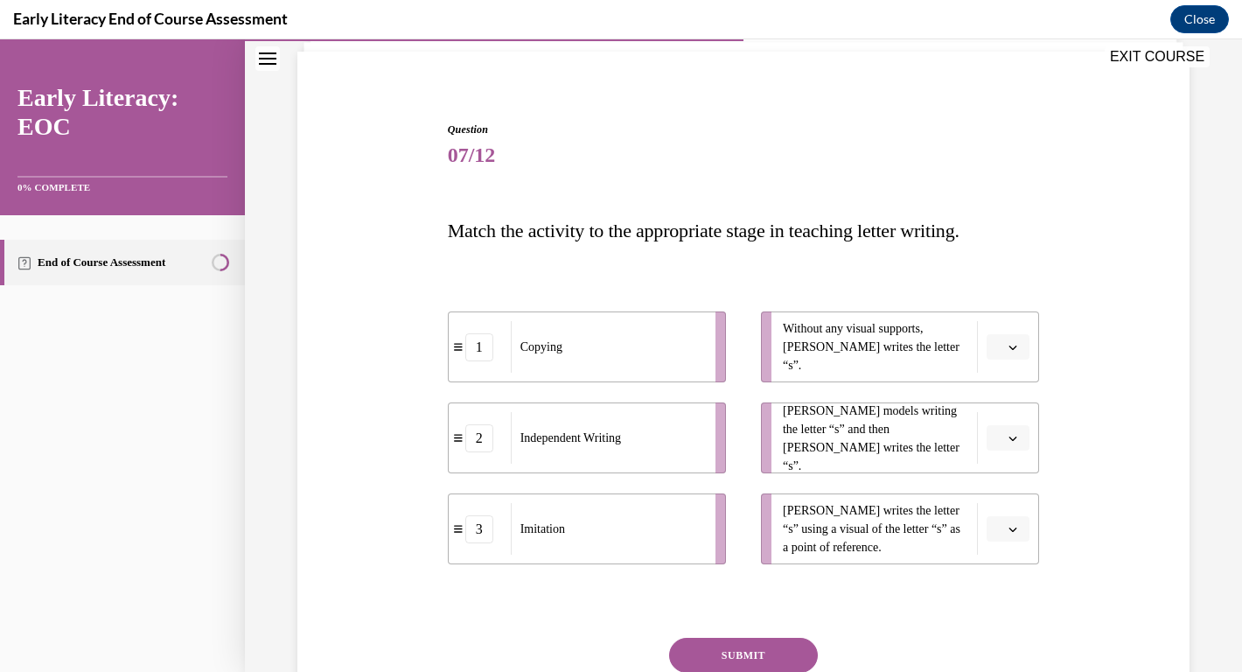
scroll to position [126, 0]
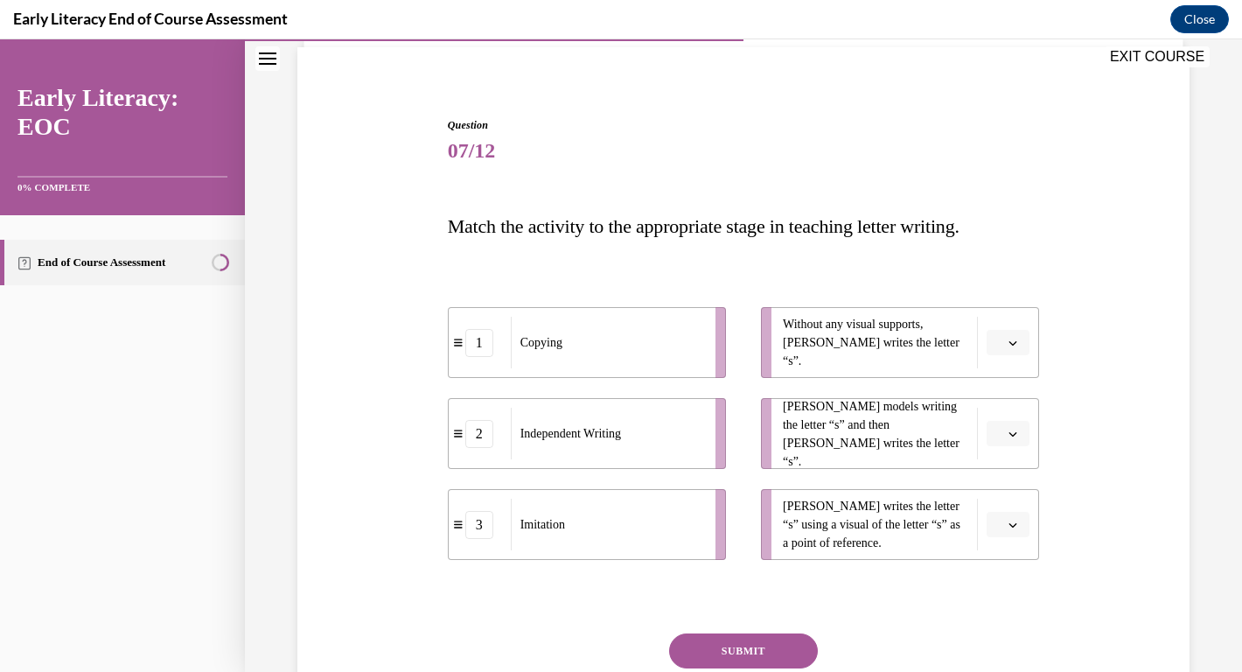
click at [1014, 340] on icon "button" at bounding box center [1012, 342] width 9 height 9
click at [1003, 459] on div "2" at bounding box center [1006, 451] width 44 height 35
click at [1014, 438] on span "button" at bounding box center [1013, 434] width 12 height 12
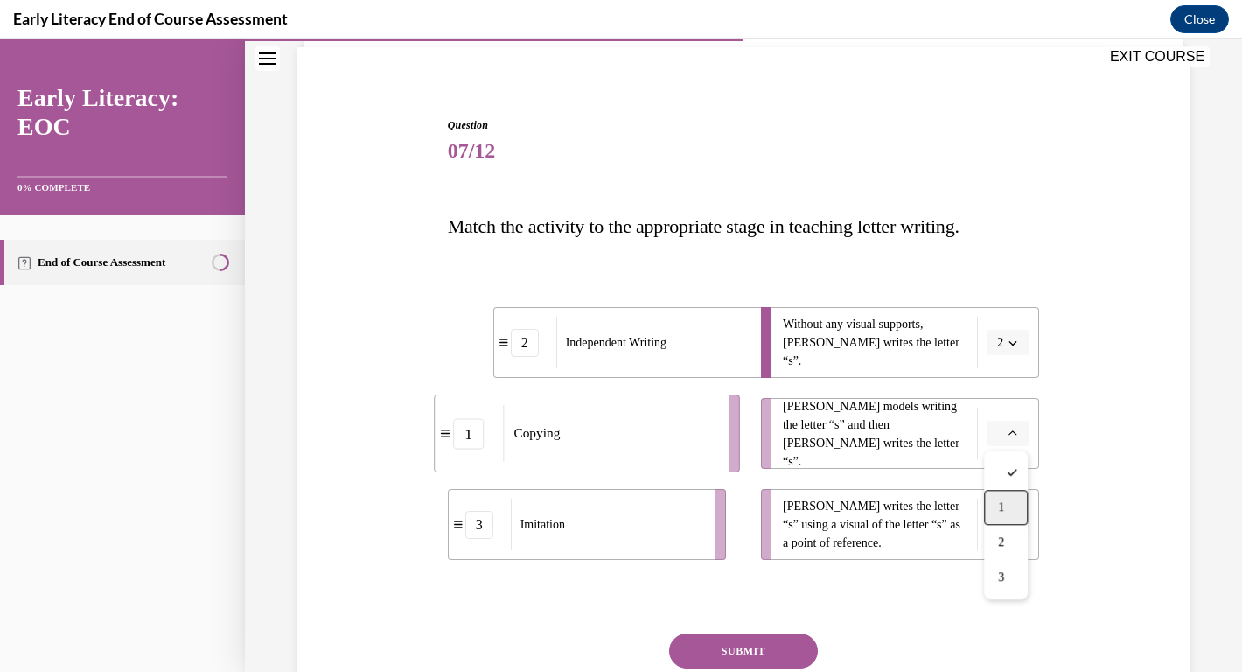
click at [1007, 507] on div "1" at bounding box center [1006, 507] width 44 height 35
click at [1018, 529] on span "button" at bounding box center [1013, 525] width 12 height 12
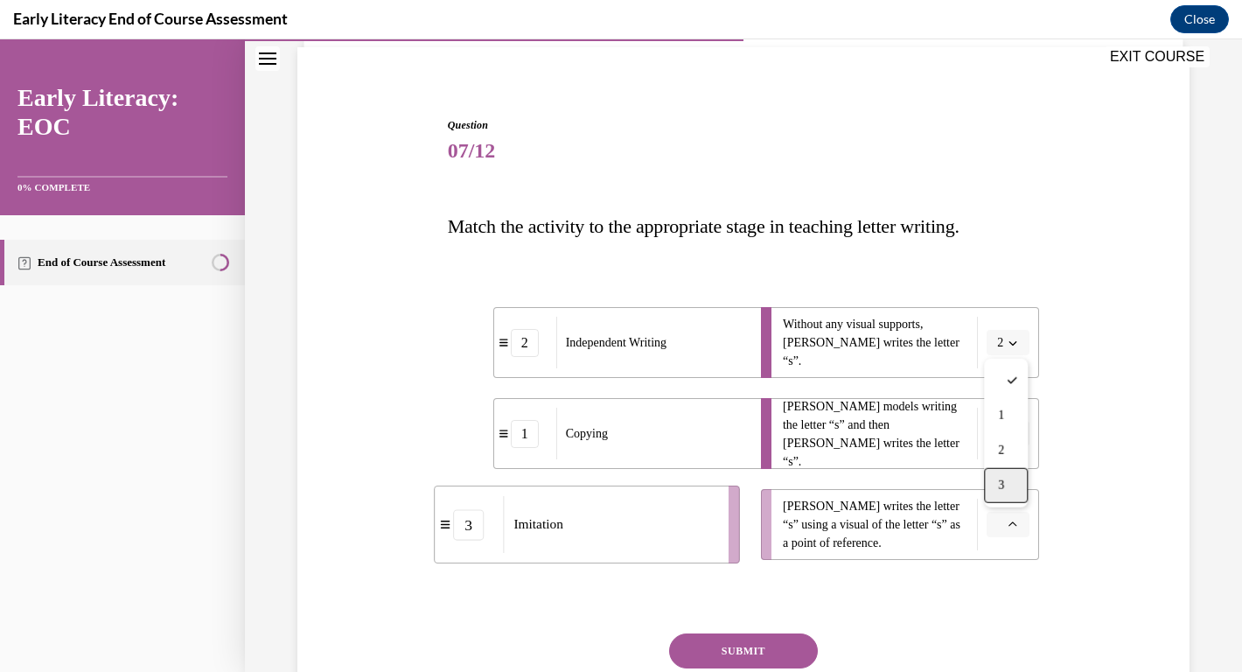
click at [1006, 488] on div "3" at bounding box center [1006, 485] width 44 height 35
click at [756, 653] on button "SUBMIT" at bounding box center [743, 650] width 149 height 35
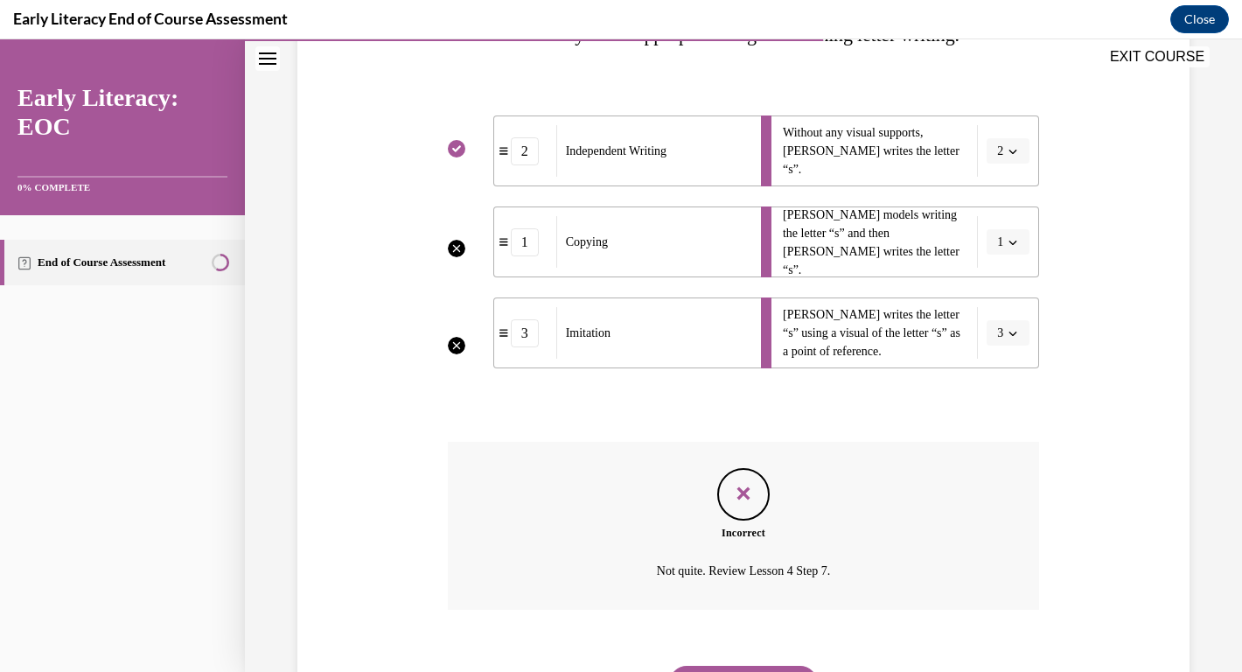
scroll to position [408, 0]
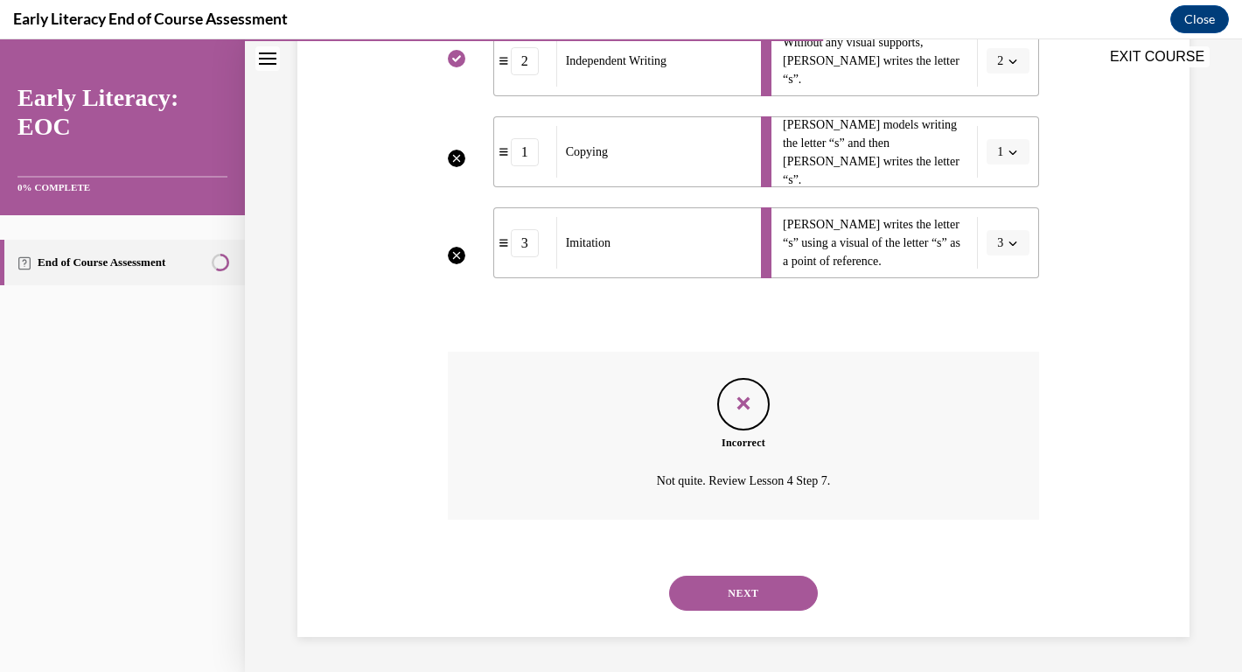
click at [743, 592] on button "NEXT" at bounding box center [743, 592] width 149 height 35
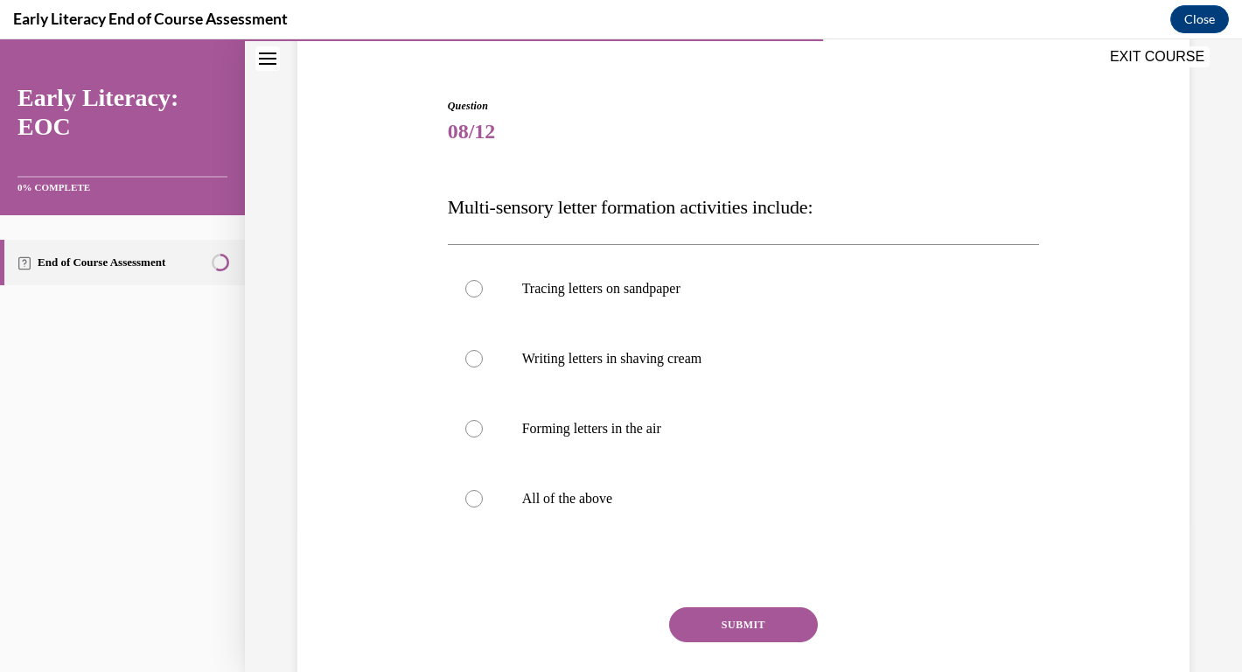
scroll to position [150, 0]
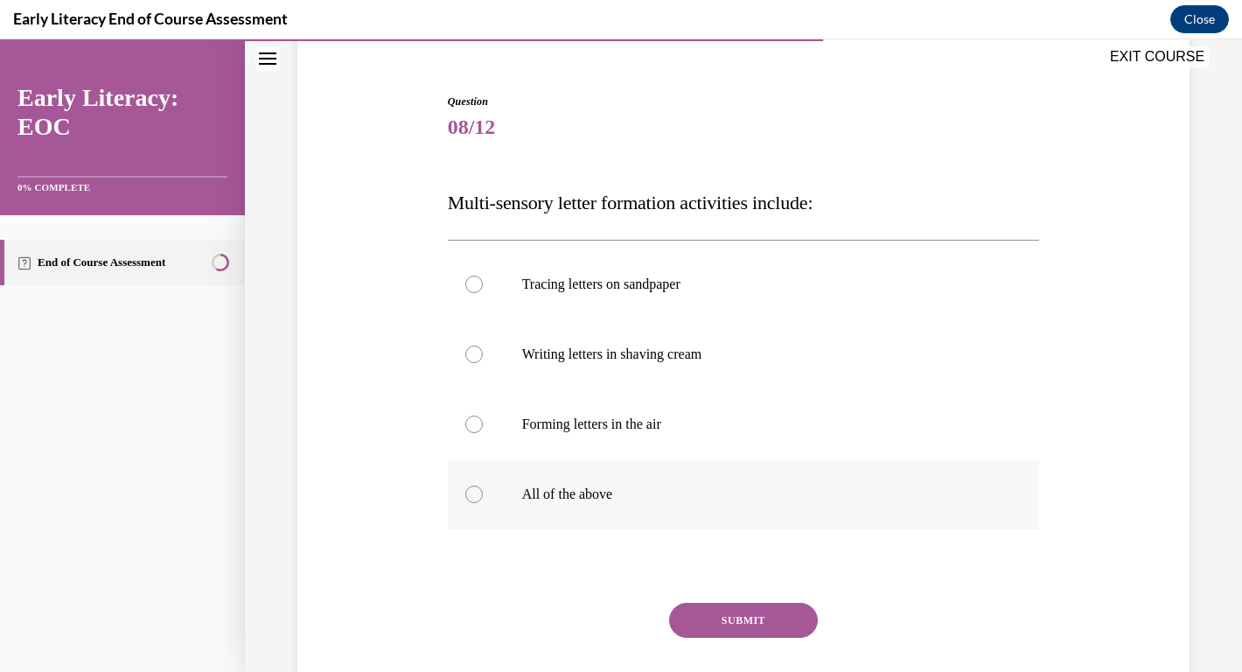
click at [469, 484] on div at bounding box center [744, 494] width 592 height 70
click at [735, 616] on button "SUBMIT" at bounding box center [743, 620] width 149 height 35
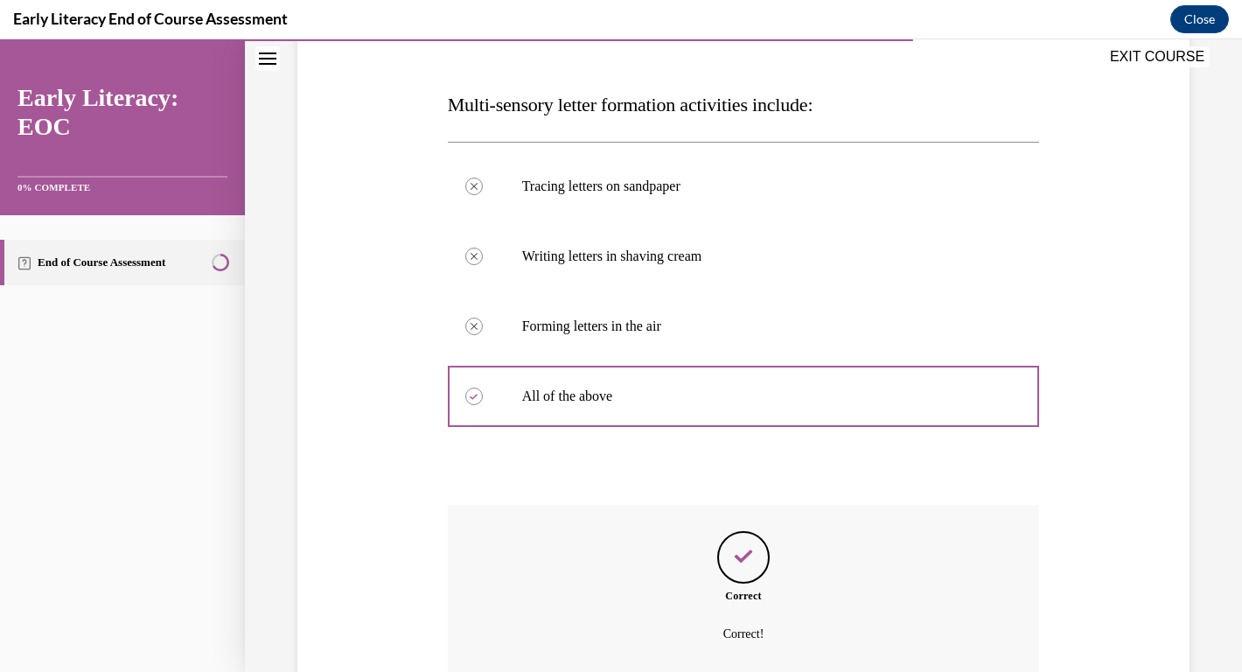
scroll to position [387, 0]
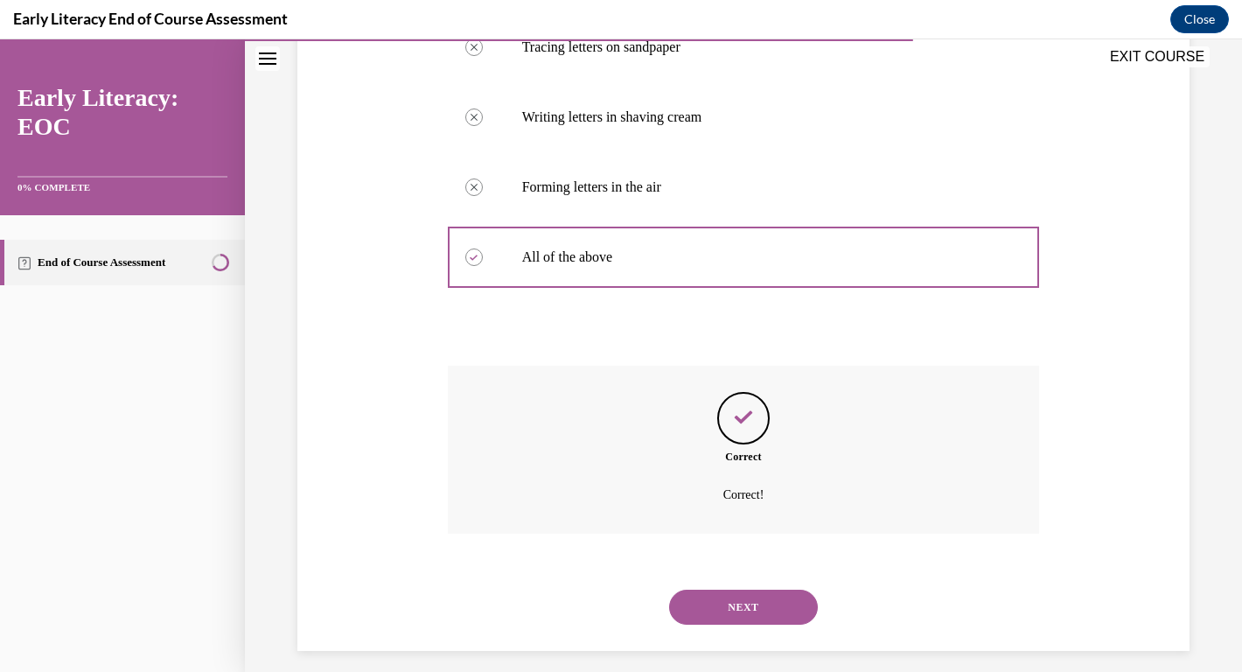
click at [735, 609] on button "NEXT" at bounding box center [743, 606] width 149 height 35
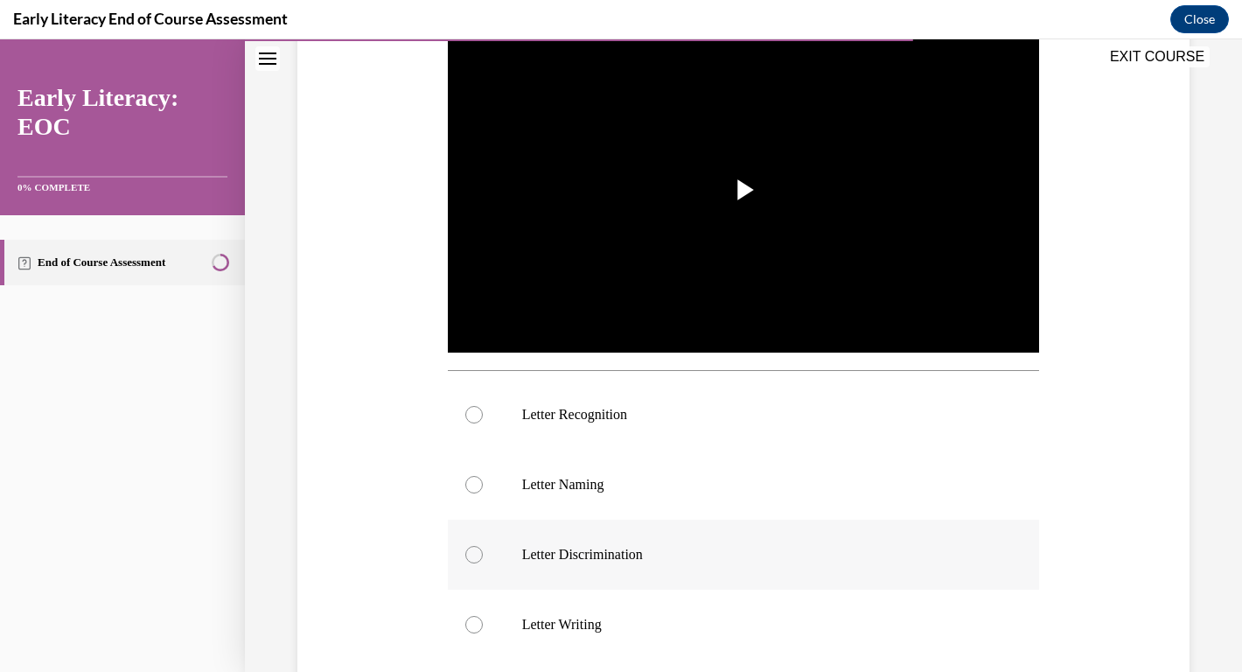
scroll to position [379, 0]
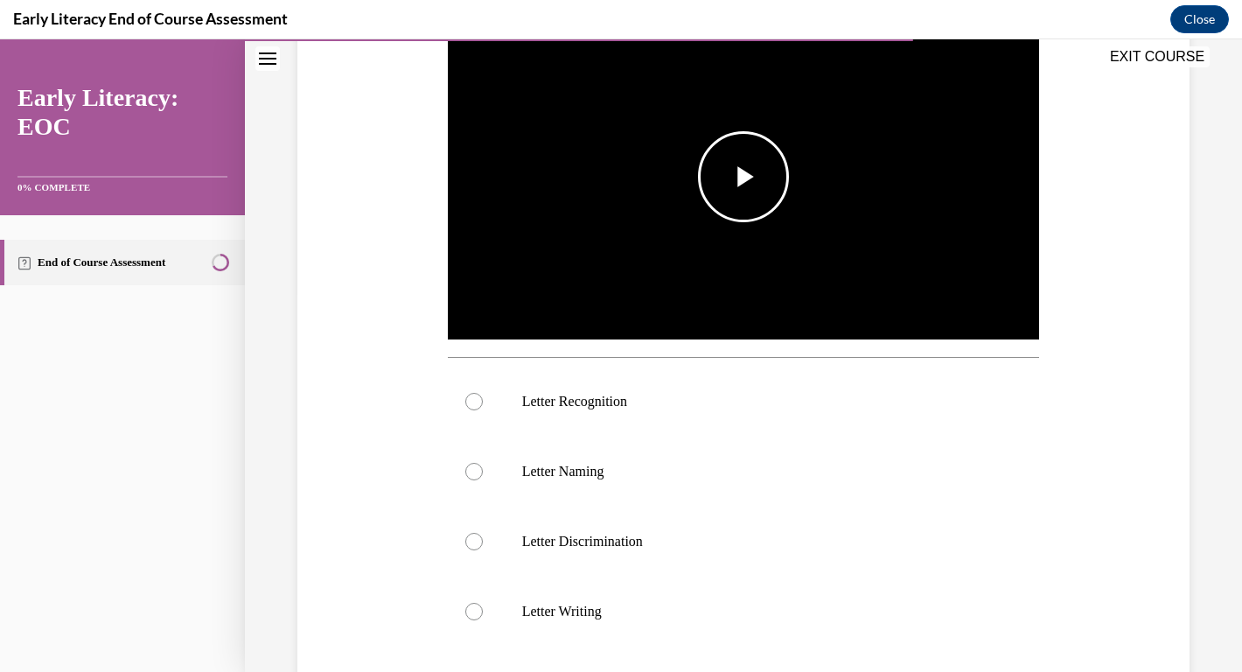
click at [743, 177] on span "Video player" at bounding box center [743, 177] width 0 height 0
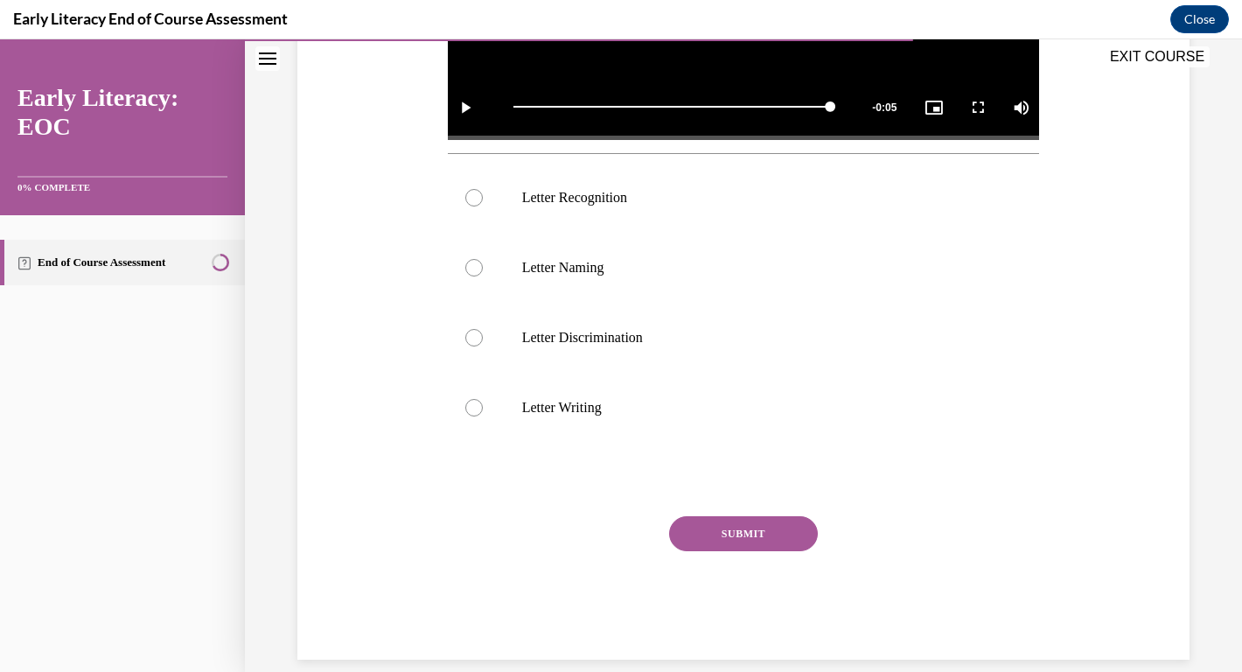
scroll to position [604, 0]
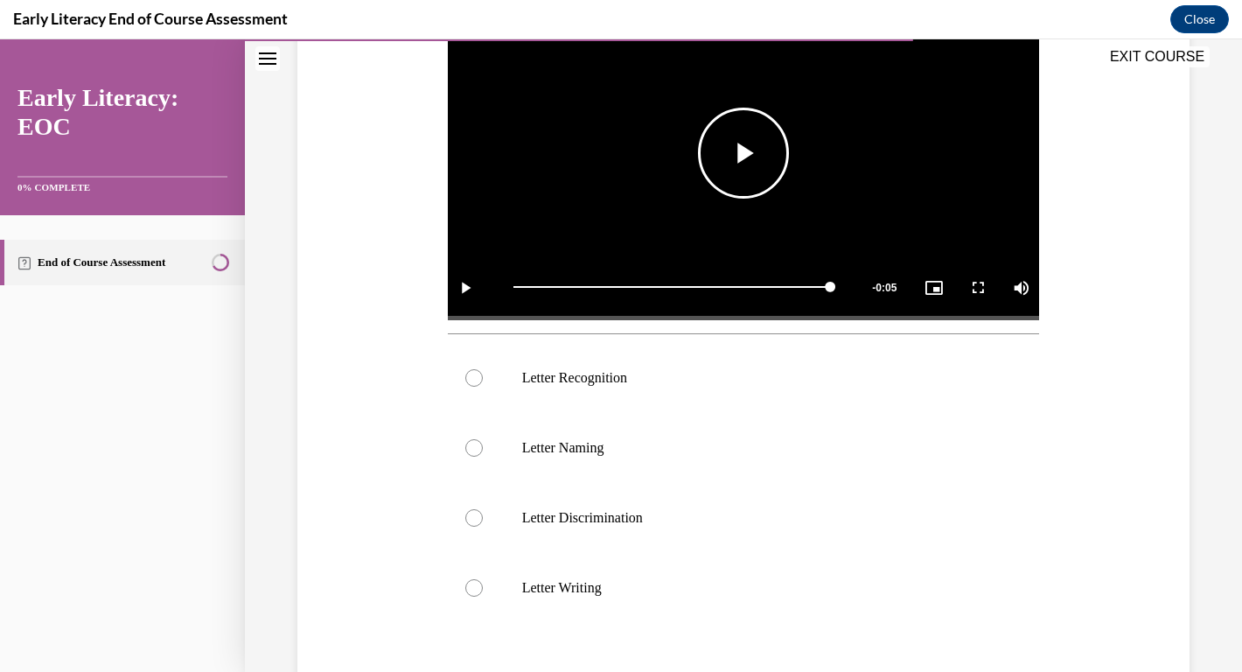
click at [743, 153] on span "Video player" at bounding box center [743, 153] width 0 height 0
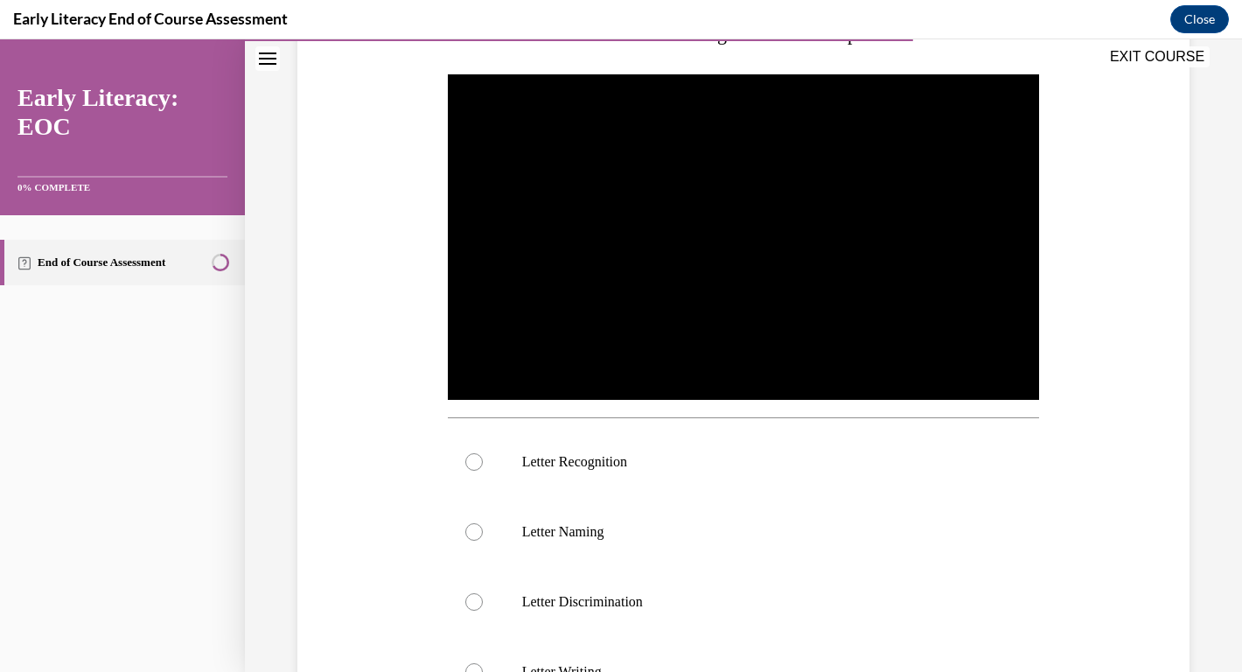
scroll to position [317, 0]
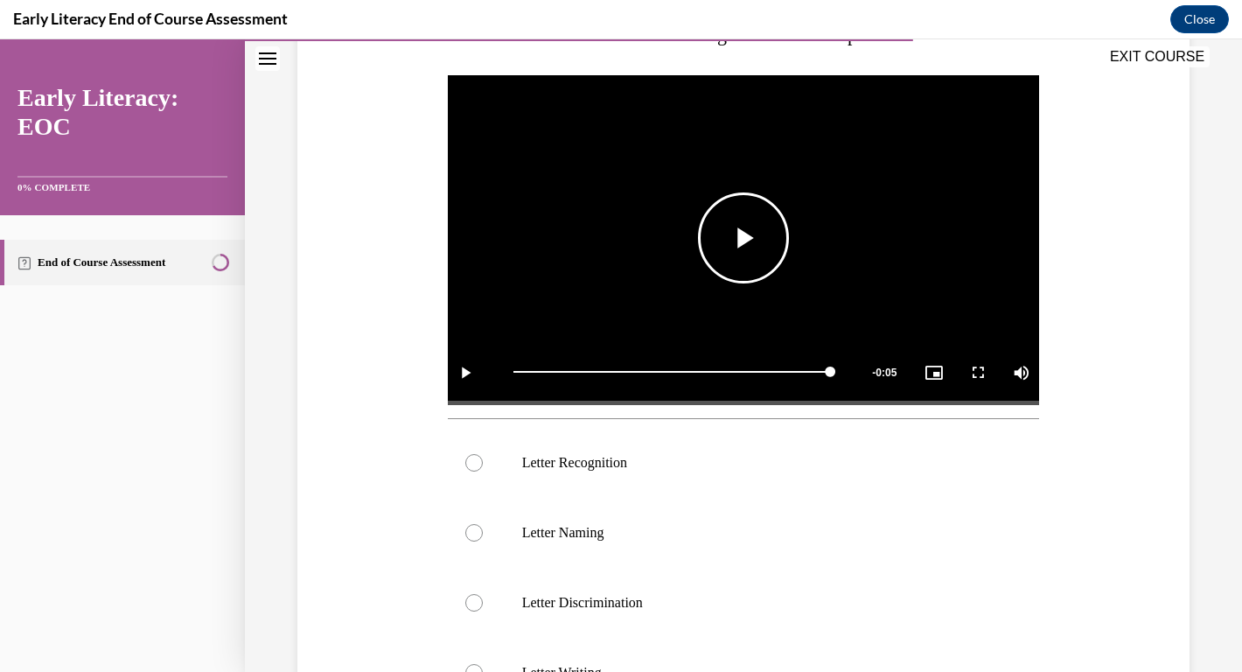
click at [743, 238] on span "Video player" at bounding box center [743, 238] width 0 height 0
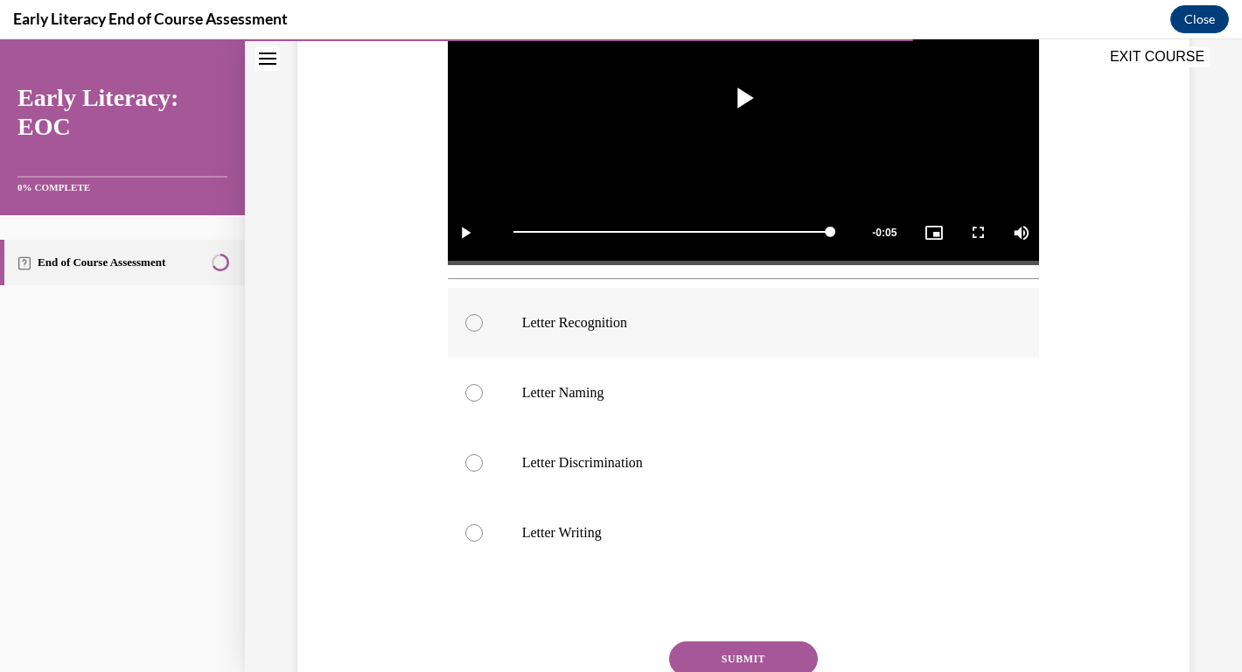
scroll to position [458, 0]
click at [489, 324] on div at bounding box center [744, 322] width 592 height 70
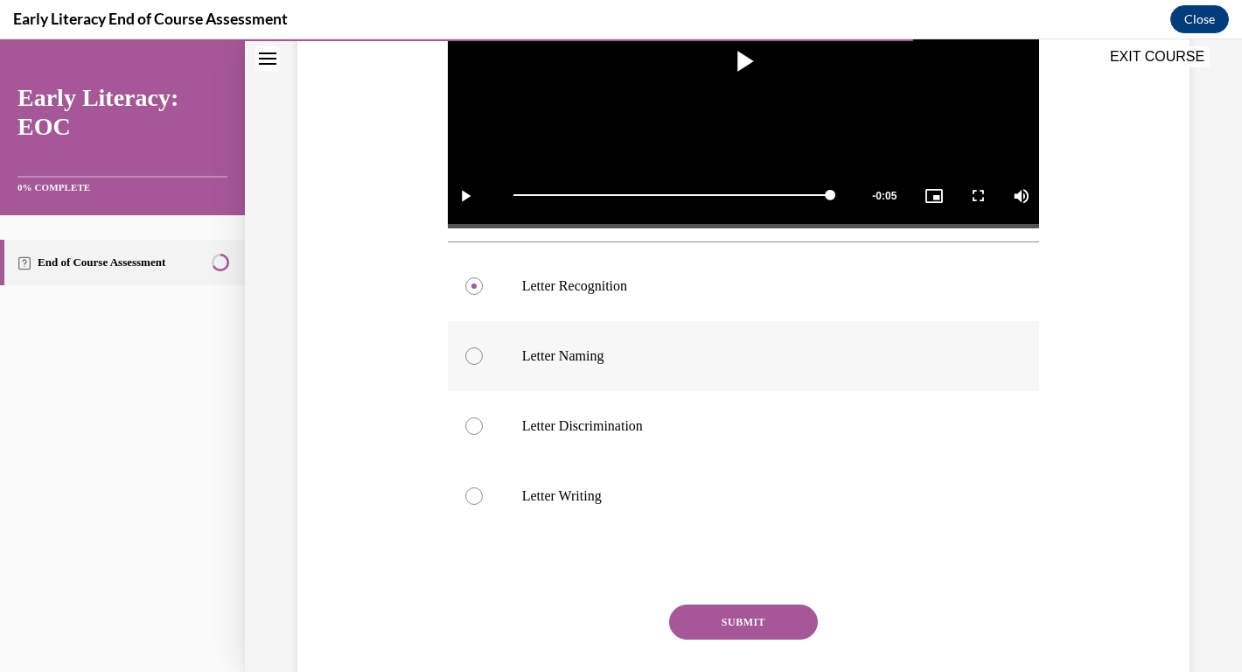
scroll to position [604, 0]
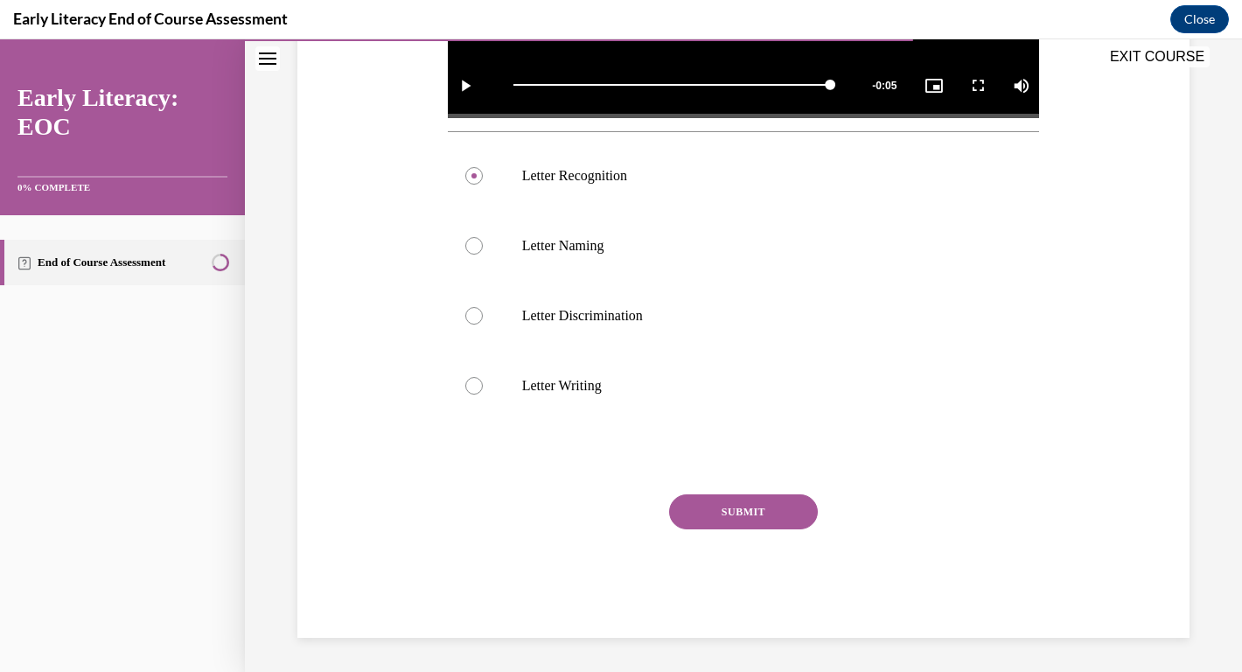
click at [762, 510] on button "SUBMIT" at bounding box center [743, 511] width 149 height 35
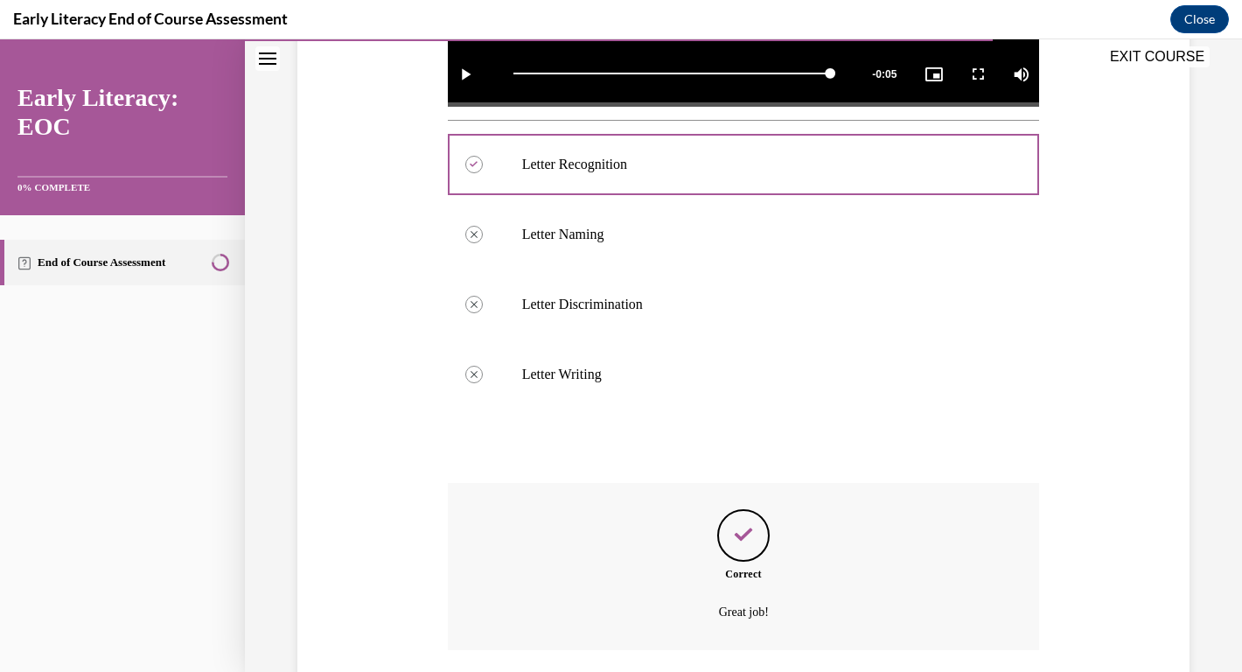
scroll to position [746, 0]
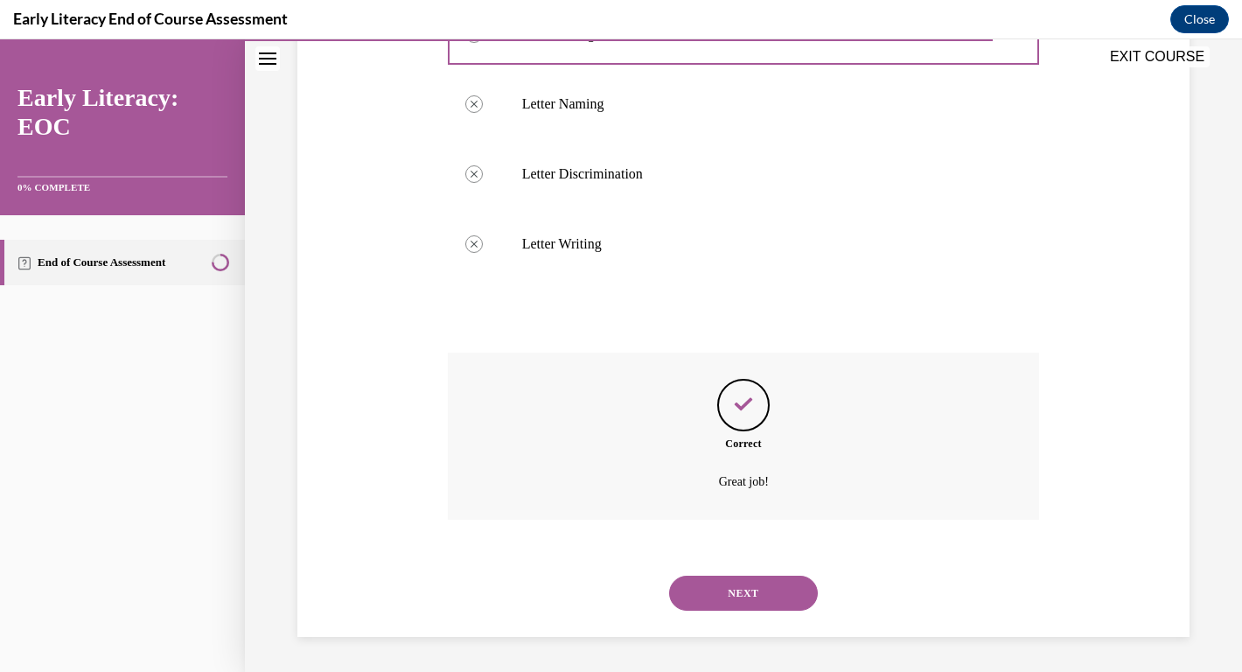
click at [745, 599] on button "NEXT" at bounding box center [743, 592] width 149 height 35
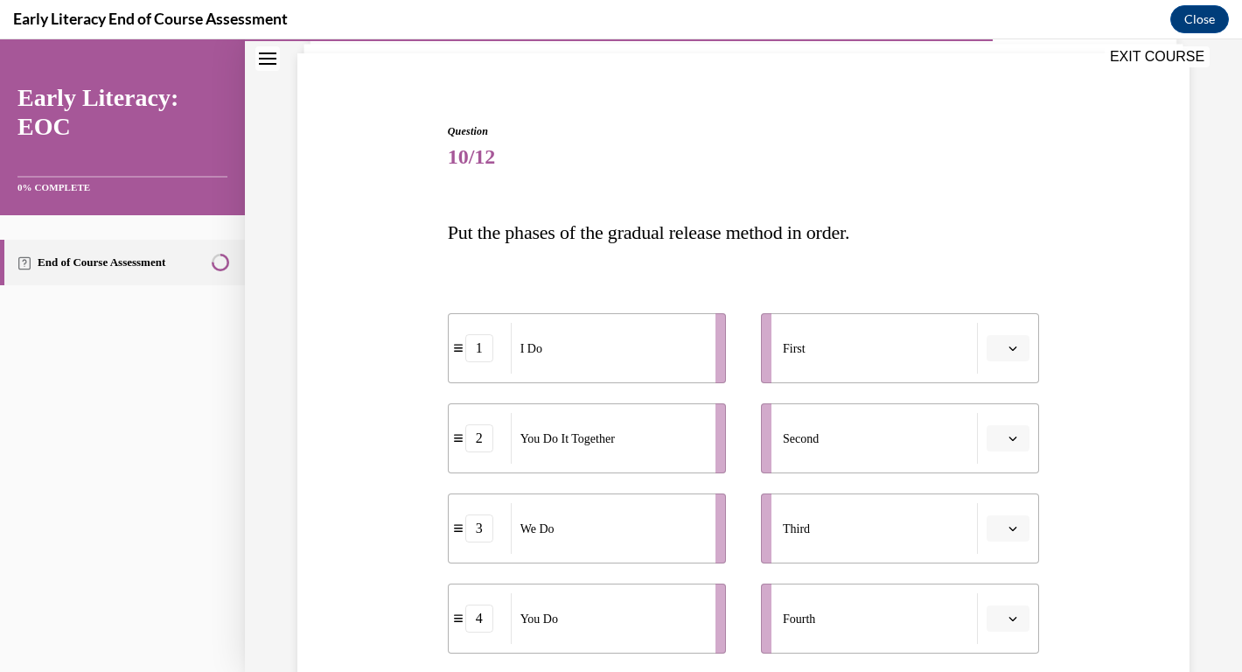
scroll to position [128, 0]
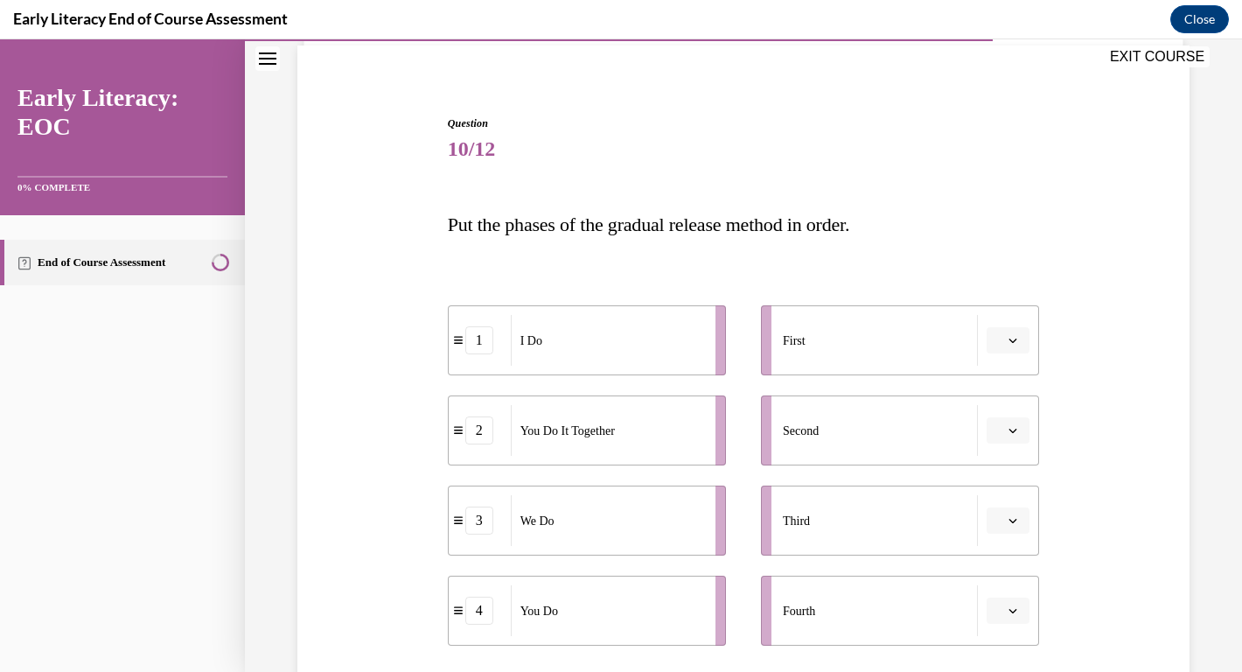
click at [1019, 346] on button "button" at bounding box center [1007, 340] width 43 height 26
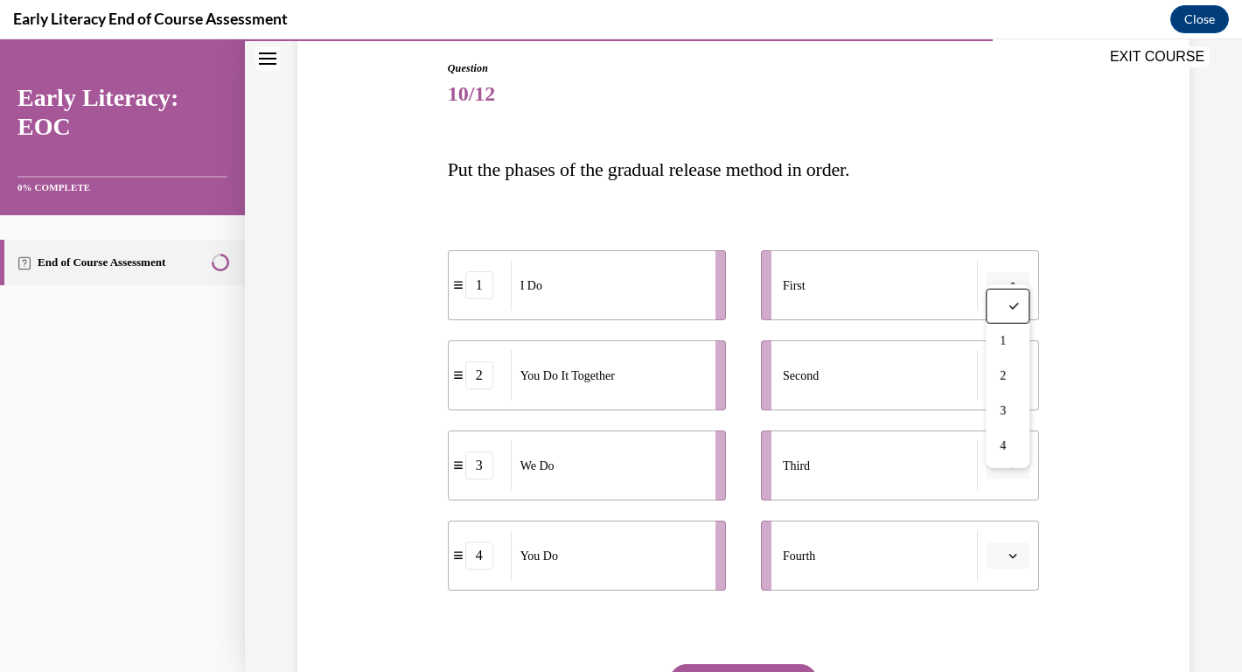
scroll to position [214, 0]
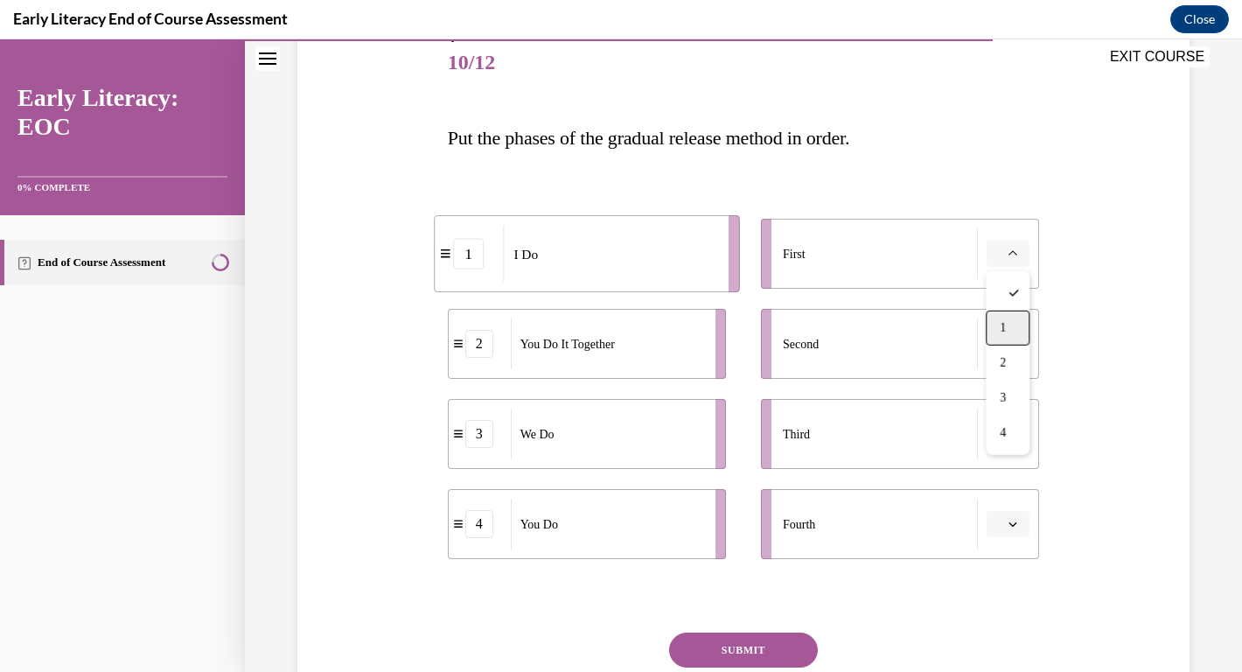
click at [1008, 334] on div "1" at bounding box center [1008, 327] width 44 height 35
click at [1010, 345] on icon "button" at bounding box center [1012, 343] width 9 height 9
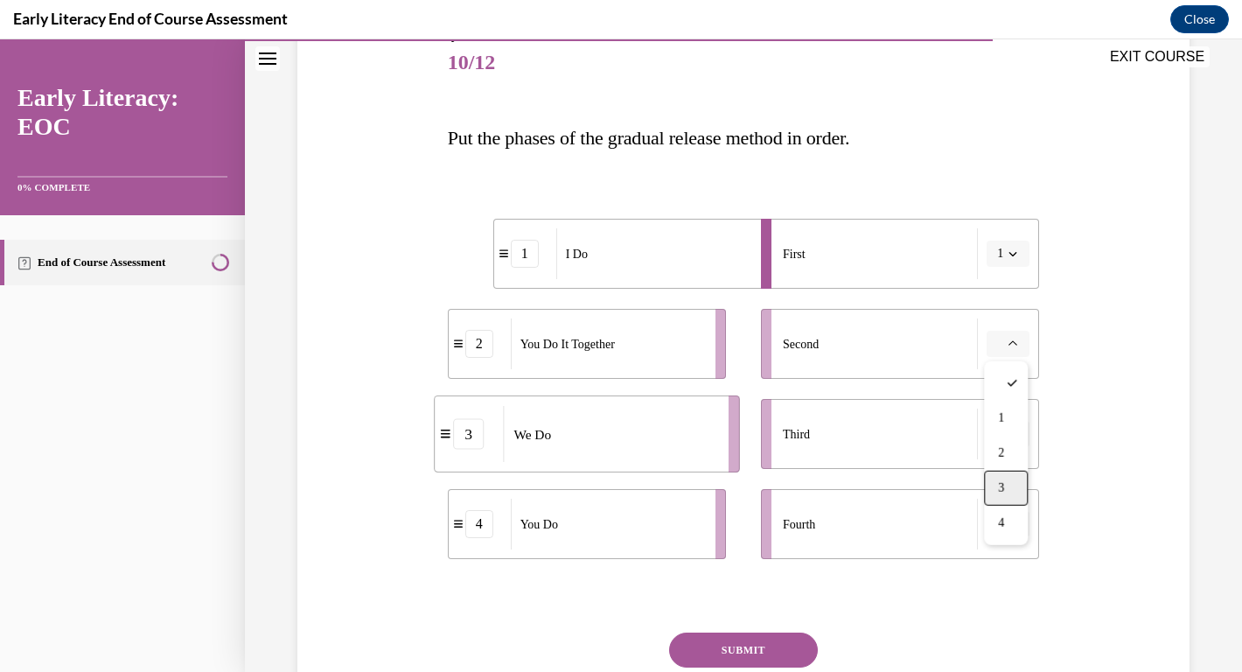
click at [1003, 483] on span "3" at bounding box center [1001, 488] width 6 height 14
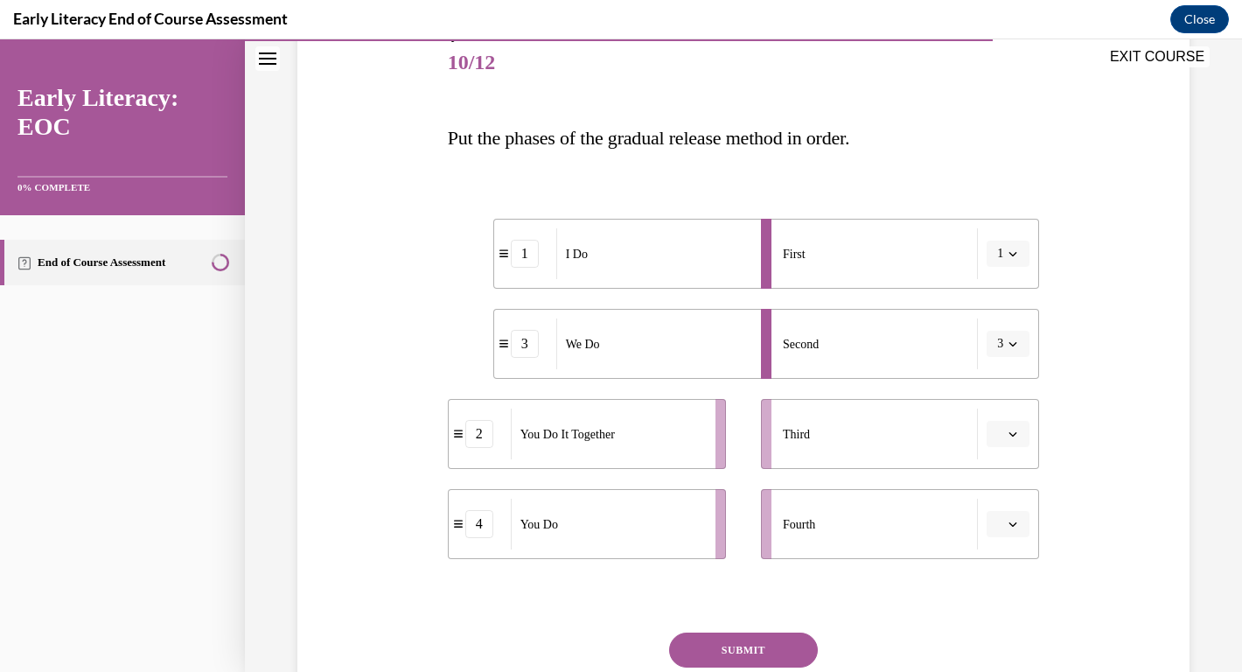
click at [1017, 341] on span "button" at bounding box center [1013, 344] width 12 height 12
click at [1003, 452] on div "2" at bounding box center [1002, 453] width 44 height 35
click at [1013, 344] on icon "button" at bounding box center [1012, 343] width 9 height 9
click at [1006, 481] on div "3" at bounding box center [1002, 487] width 44 height 35
click at [1015, 433] on icon "button" at bounding box center [1013, 434] width 8 height 4
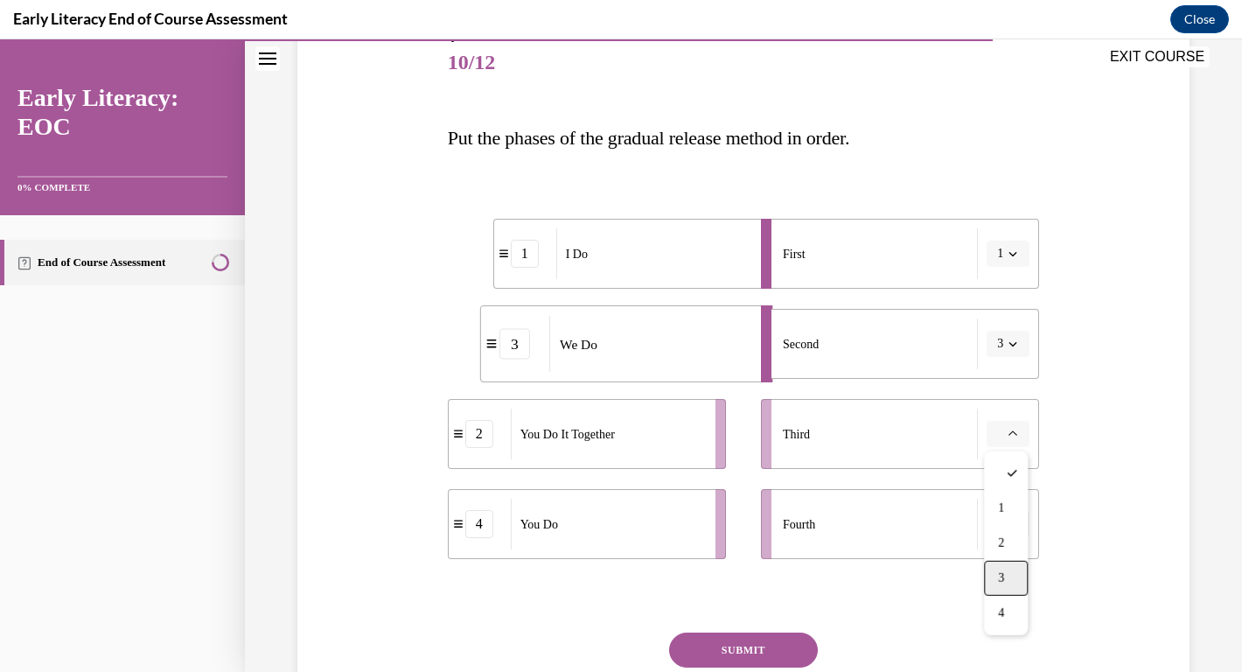
click at [1003, 573] on span "3" at bounding box center [1001, 578] width 6 height 14
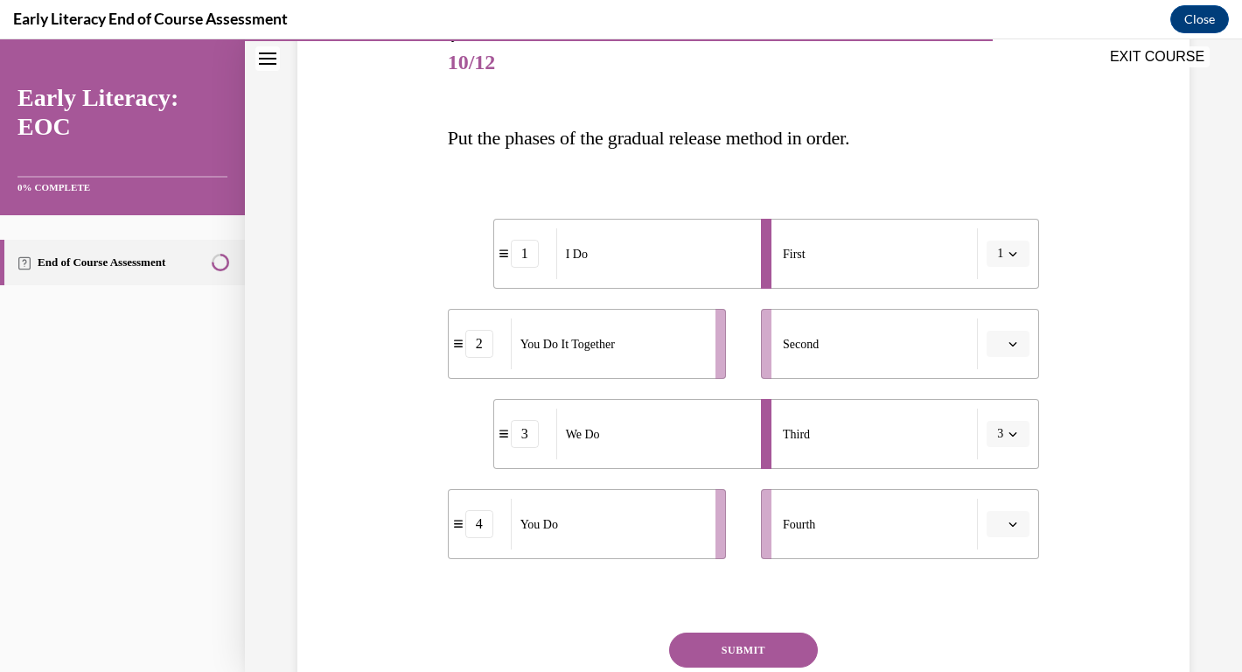
click at [1015, 344] on icon "button" at bounding box center [1012, 343] width 9 height 9
click at [1007, 478] on div "3" at bounding box center [1006, 487] width 44 height 35
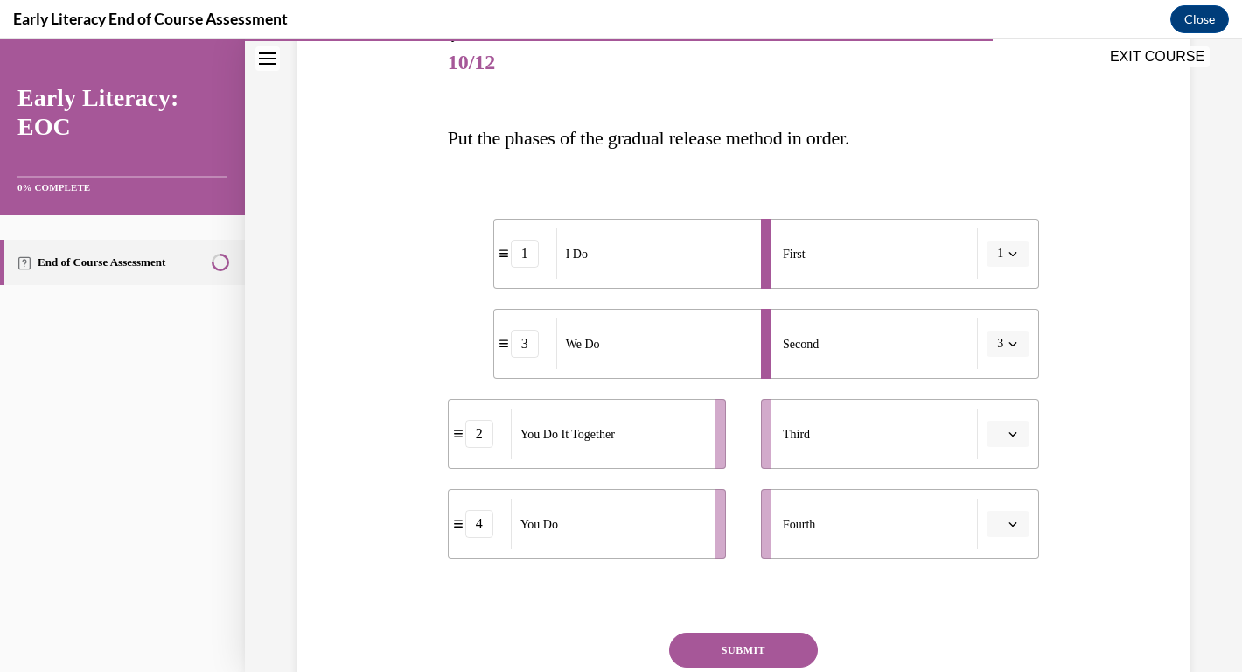
click at [1016, 434] on icon "button" at bounding box center [1012, 433] width 9 height 9
click at [996, 541] on div "2" at bounding box center [1006, 543] width 44 height 35
click at [1008, 531] on button "button" at bounding box center [1007, 524] width 43 height 26
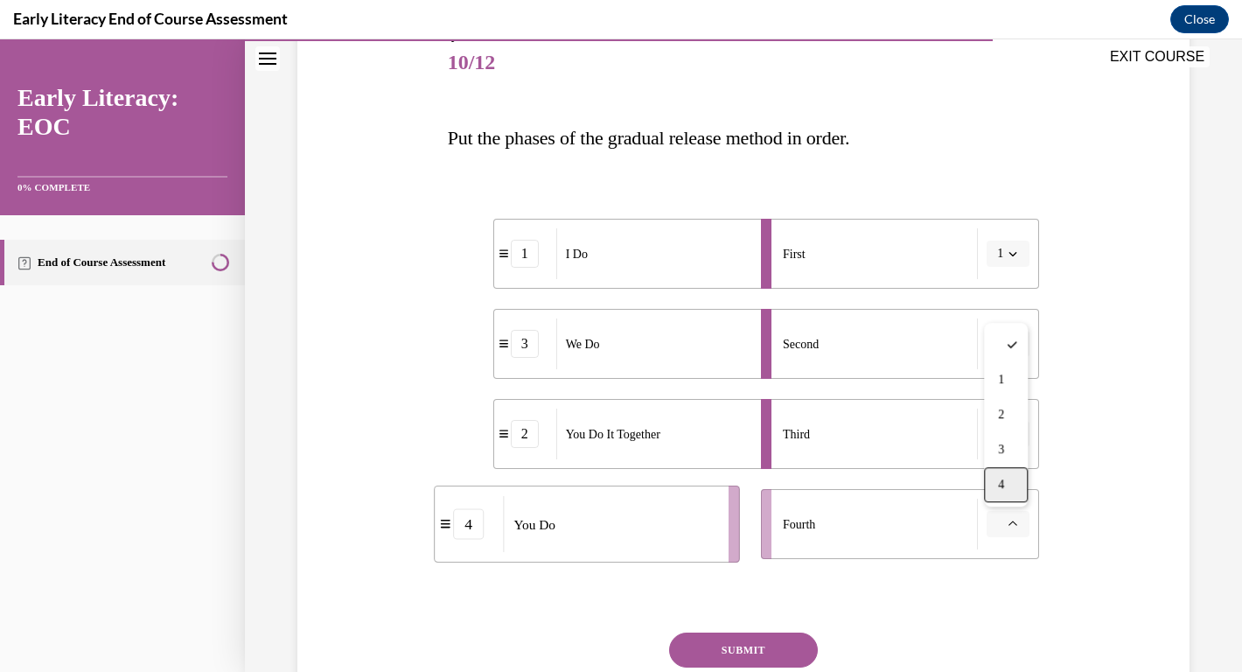
click at [993, 498] on div "4" at bounding box center [1006, 484] width 44 height 35
click at [769, 653] on button "SUBMIT" at bounding box center [743, 649] width 149 height 35
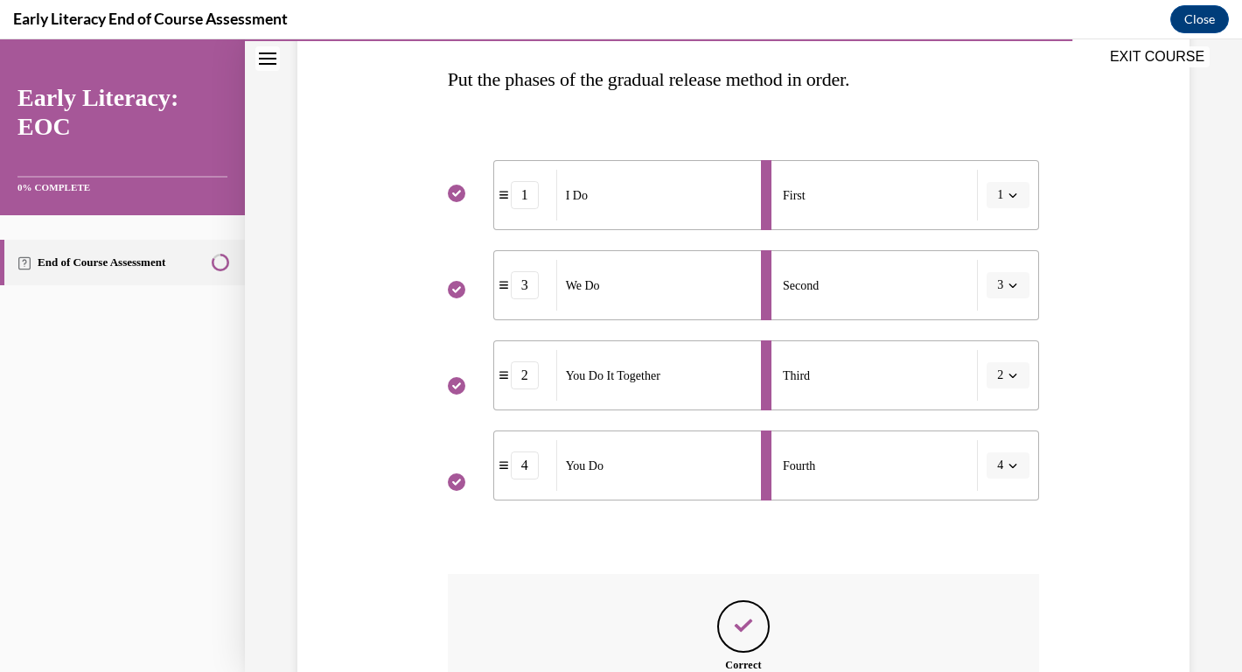
scroll to position [262, 0]
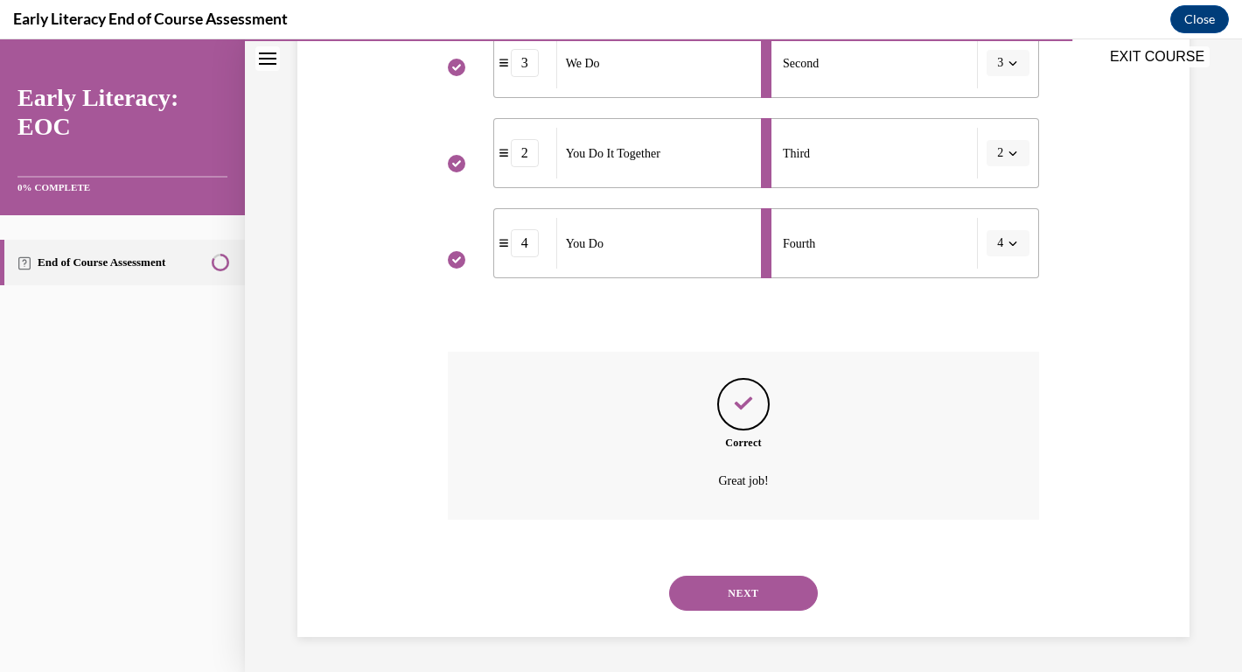
click at [753, 592] on button "NEXT" at bounding box center [743, 592] width 149 height 35
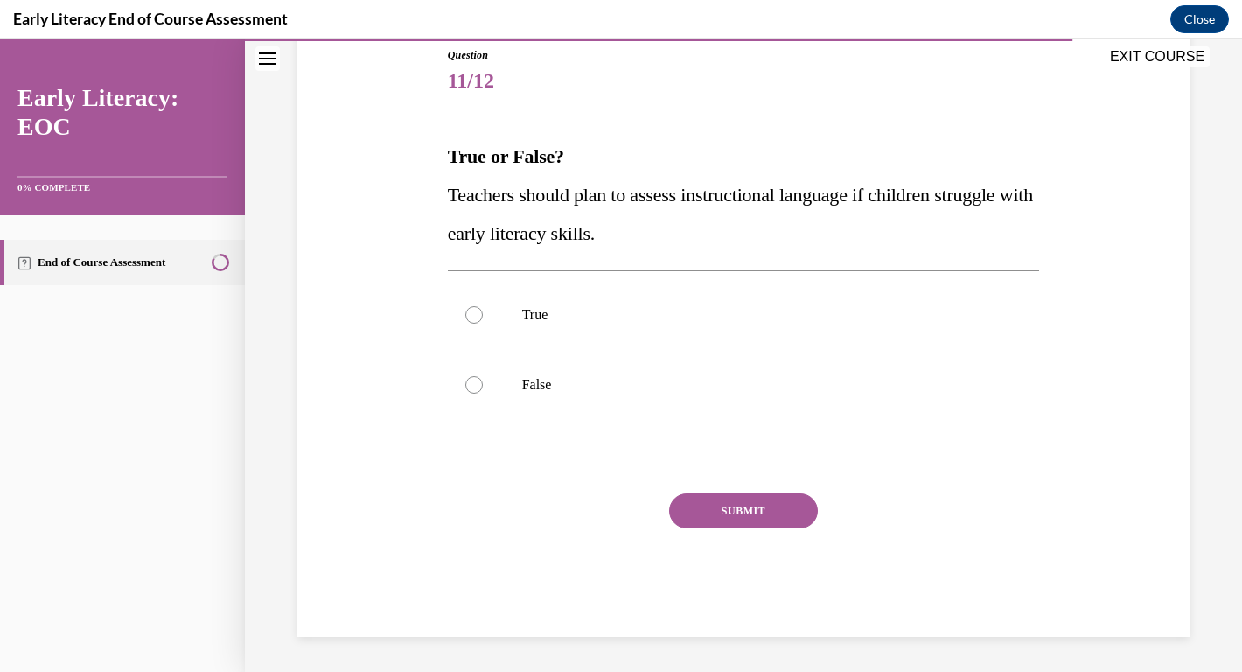
scroll to position [194, 0]
click at [474, 322] on div at bounding box center [473, 316] width 17 height 17
click at [755, 514] on button "SUBMIT" at bounding box center [743, 512] width 149 height 35
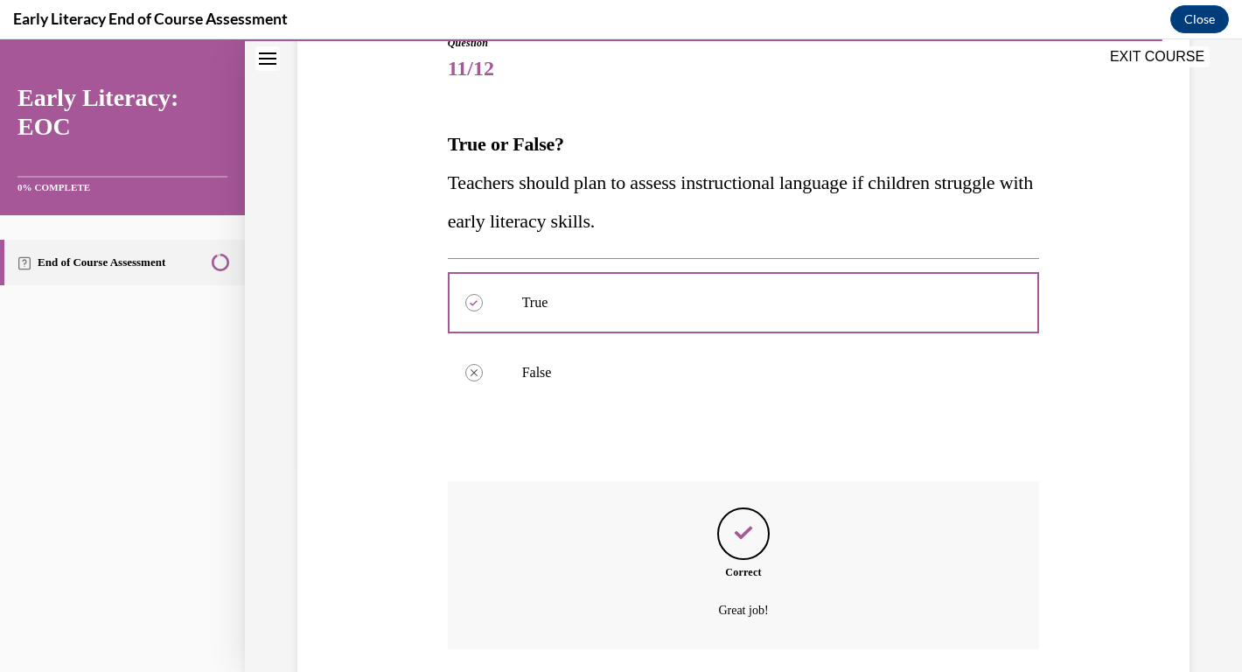
scroll to position [338, 0]
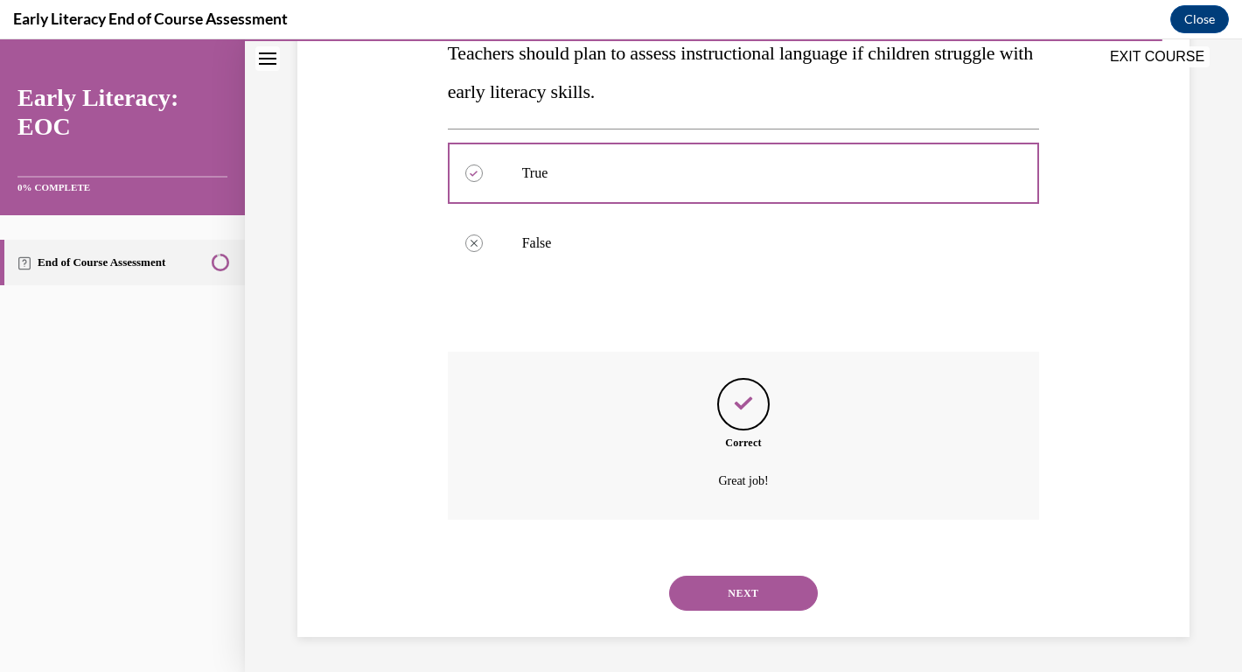
click at [754, 591] on button "NEXT" at bounding box center [743, 592] width 149 height 35
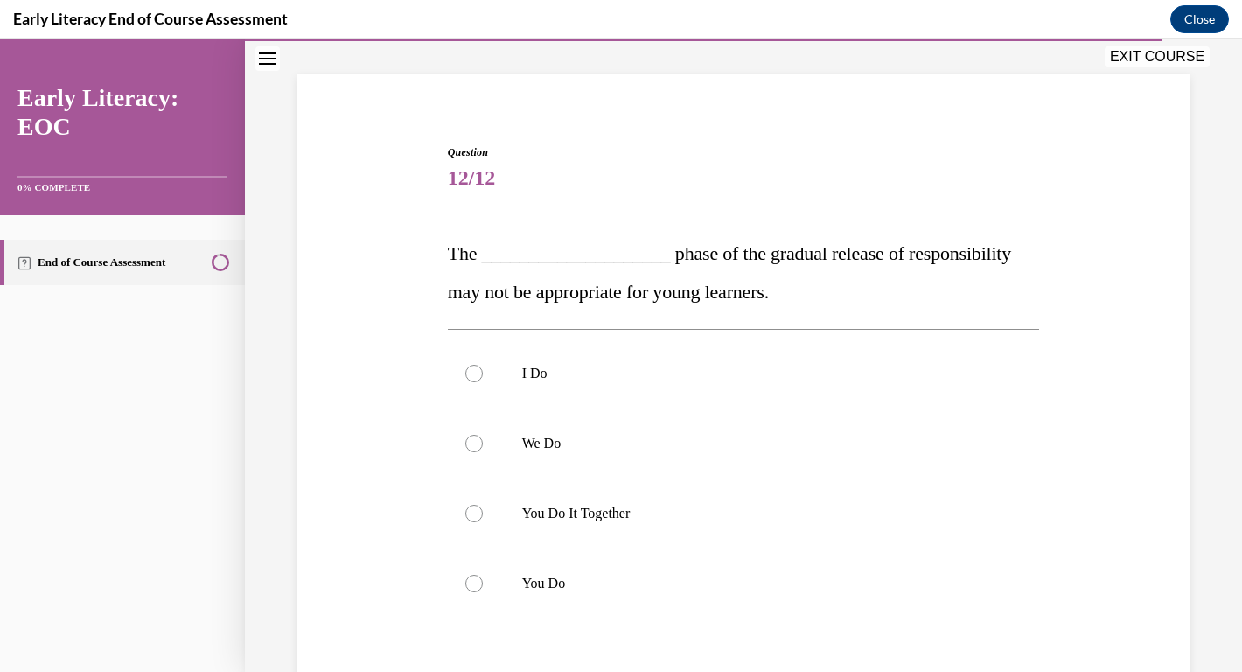
scroll to position [109, 0]
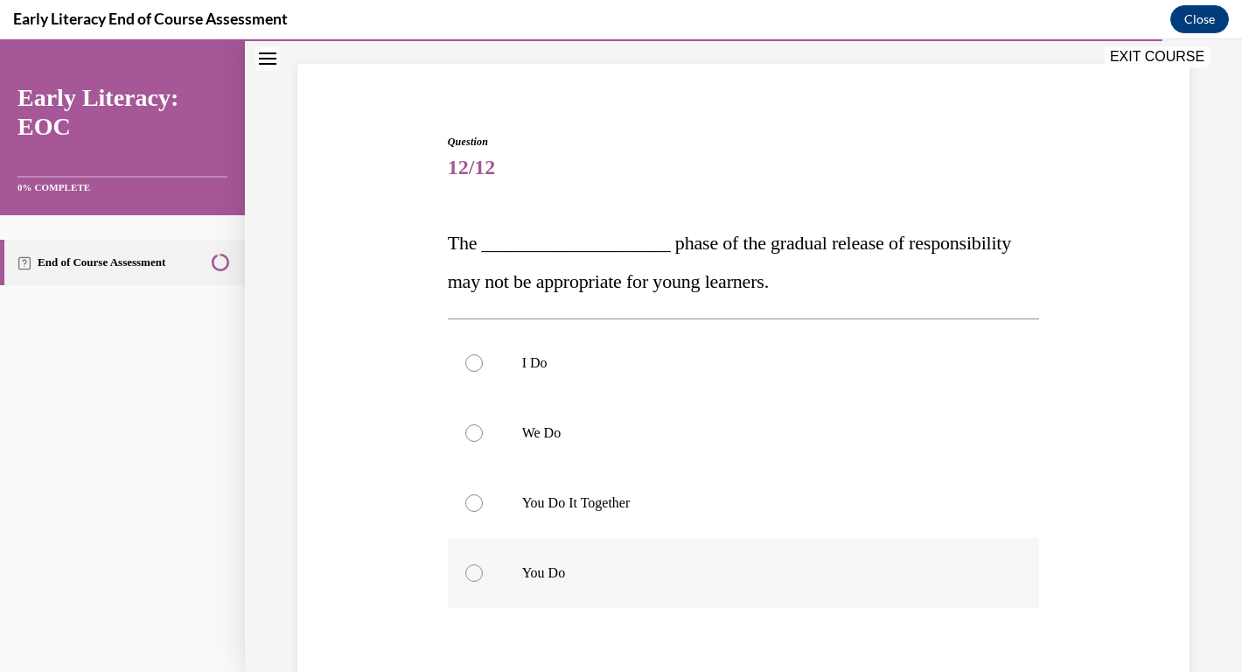
click at [476, 564] on div at bounding box center [473, 572] width 17 height 17
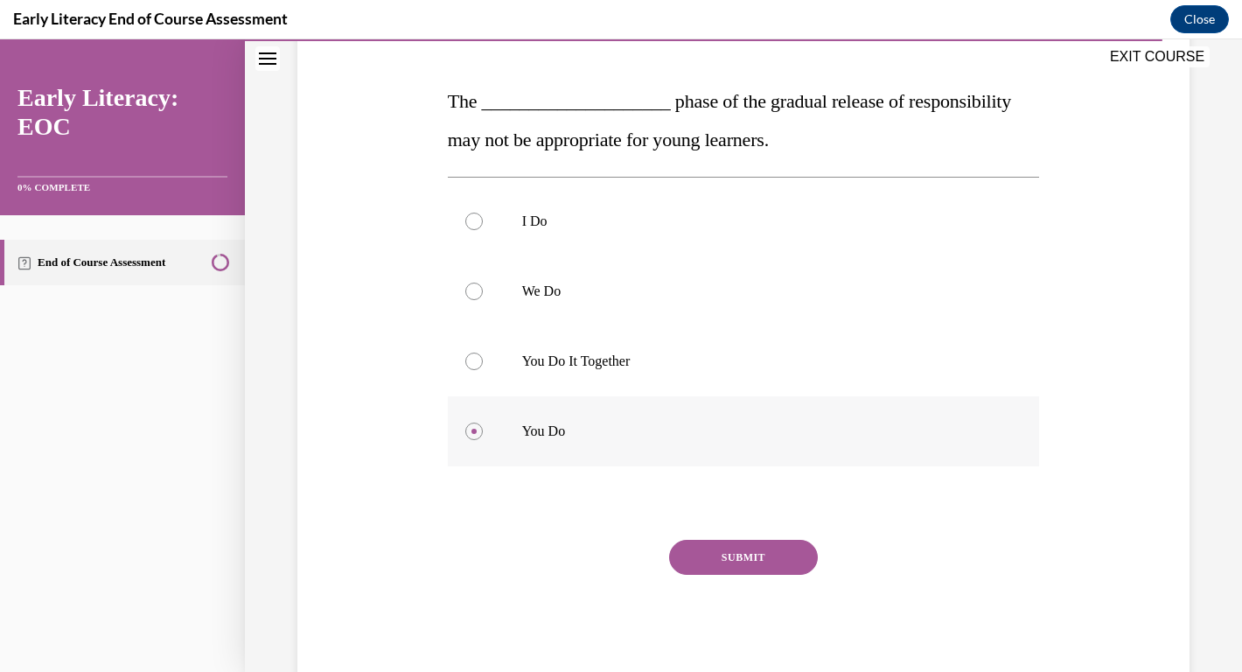
scroll to position [297, 0]
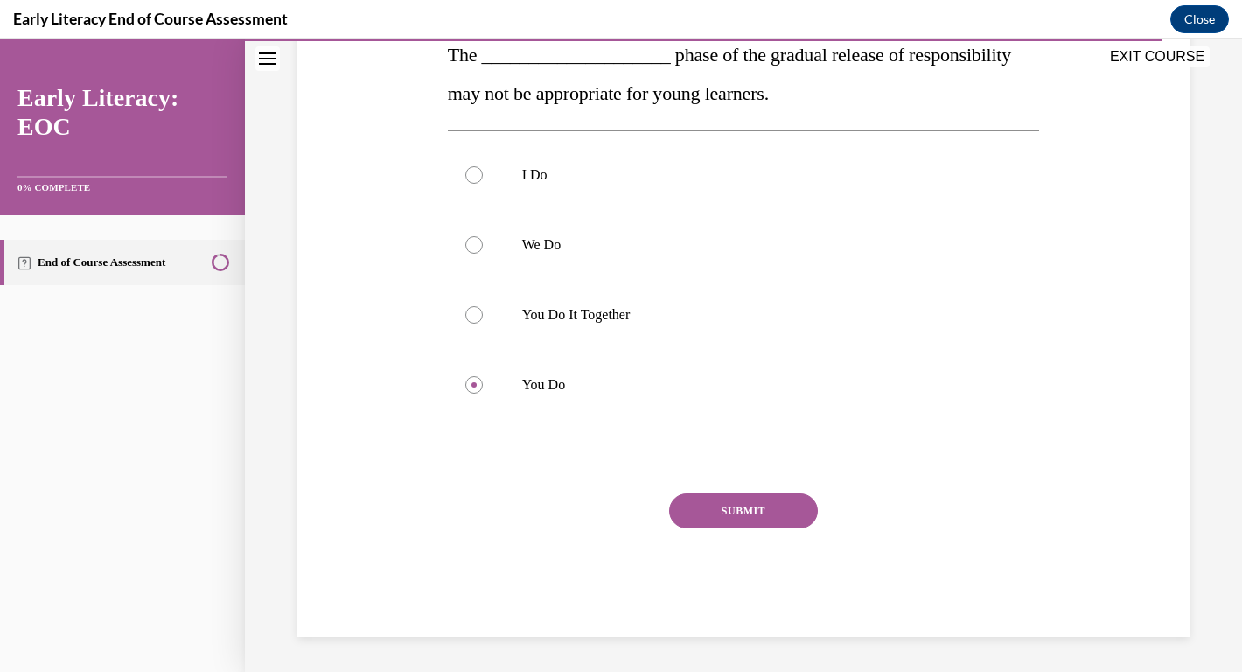
click at [772, 518] on button "SUBMIT" at bounding box center [743, 510] width 149 height 35
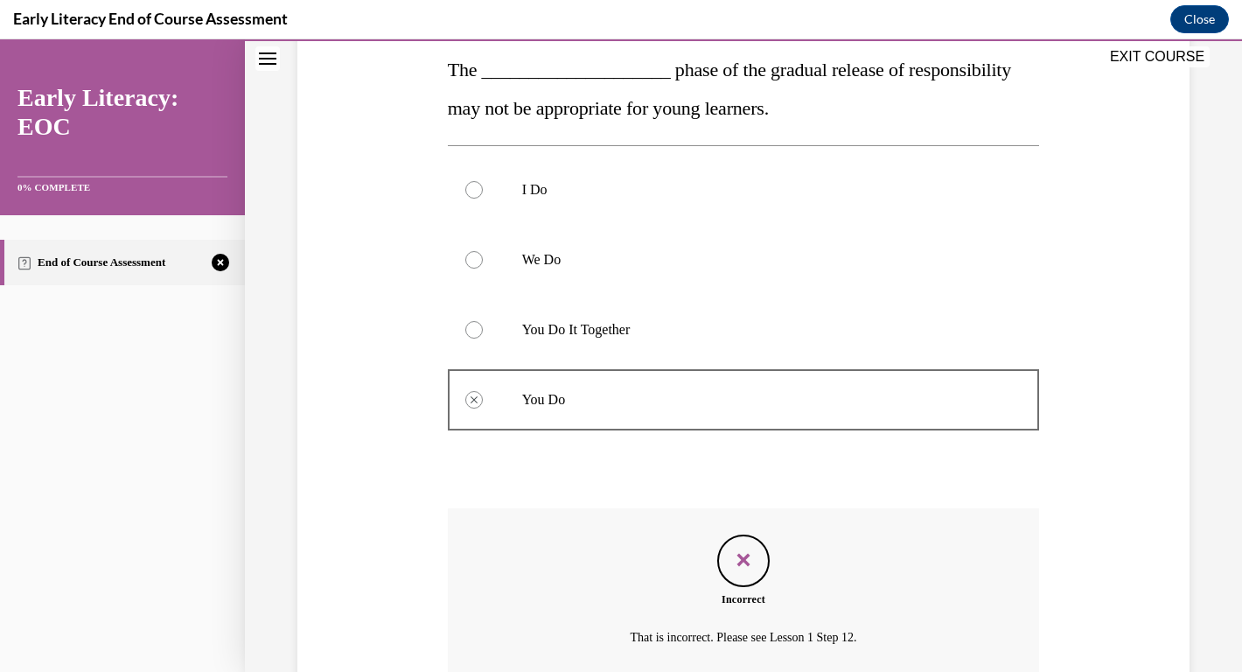
scroll to position [363, 0]
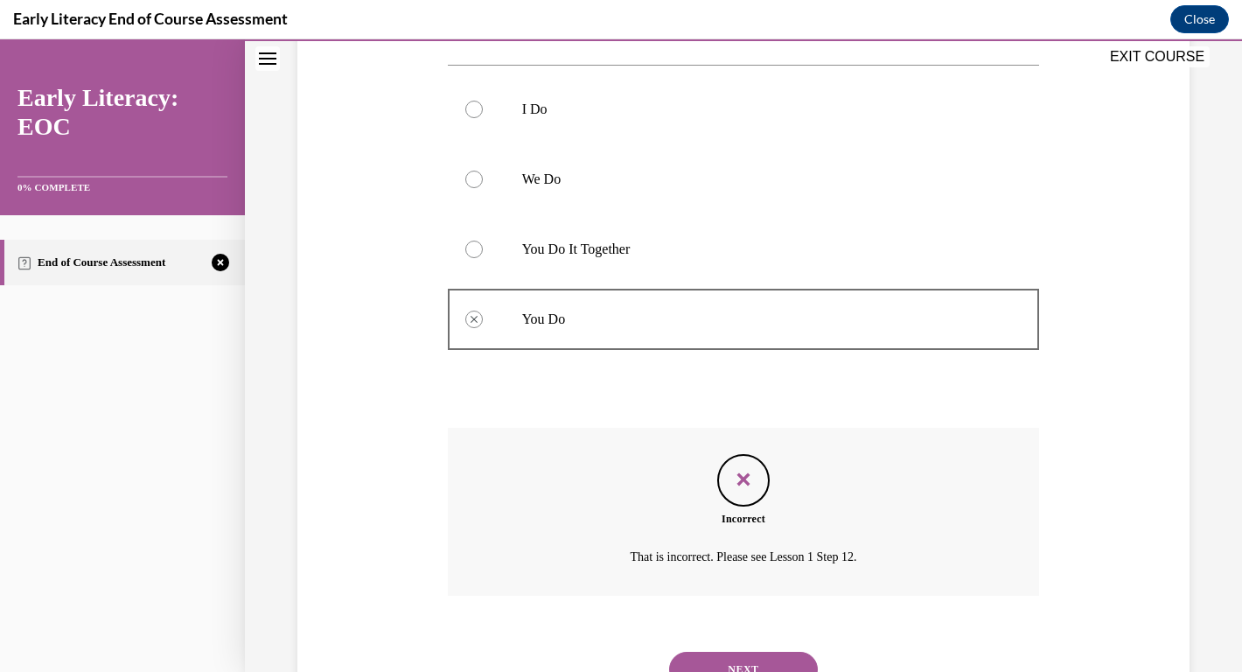
click at [748, 658] on button "NEXT" at bounding box center [743, 669] width 149 height 35
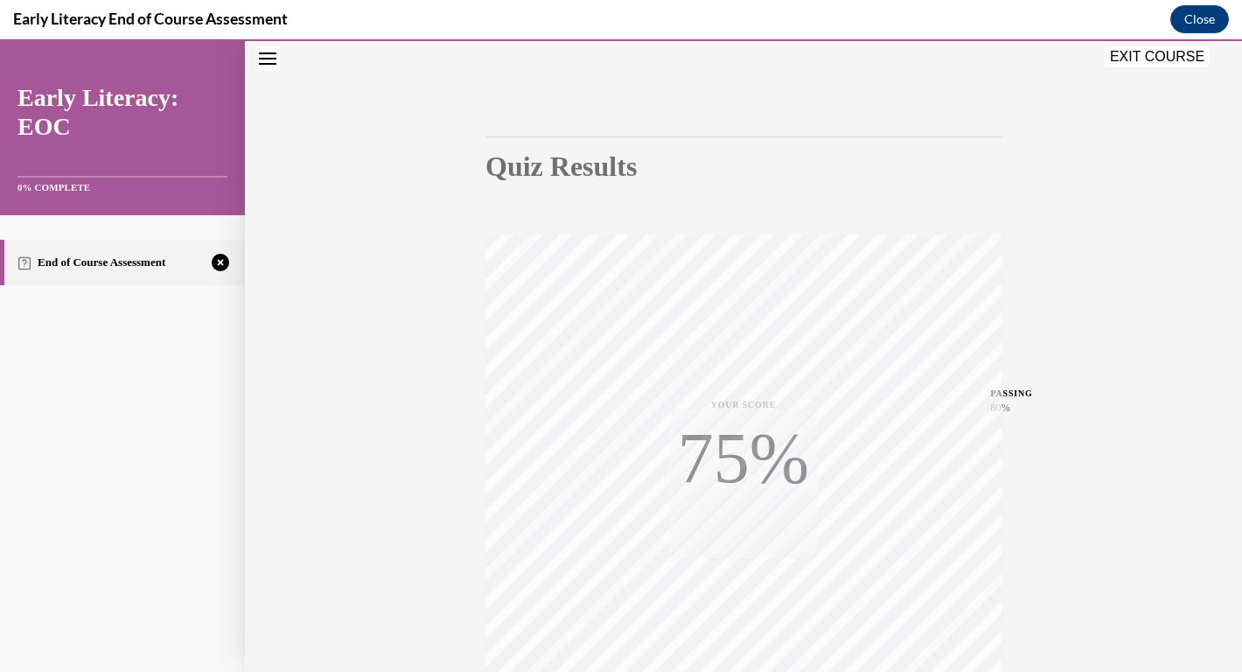
scroll to position [264, 0]
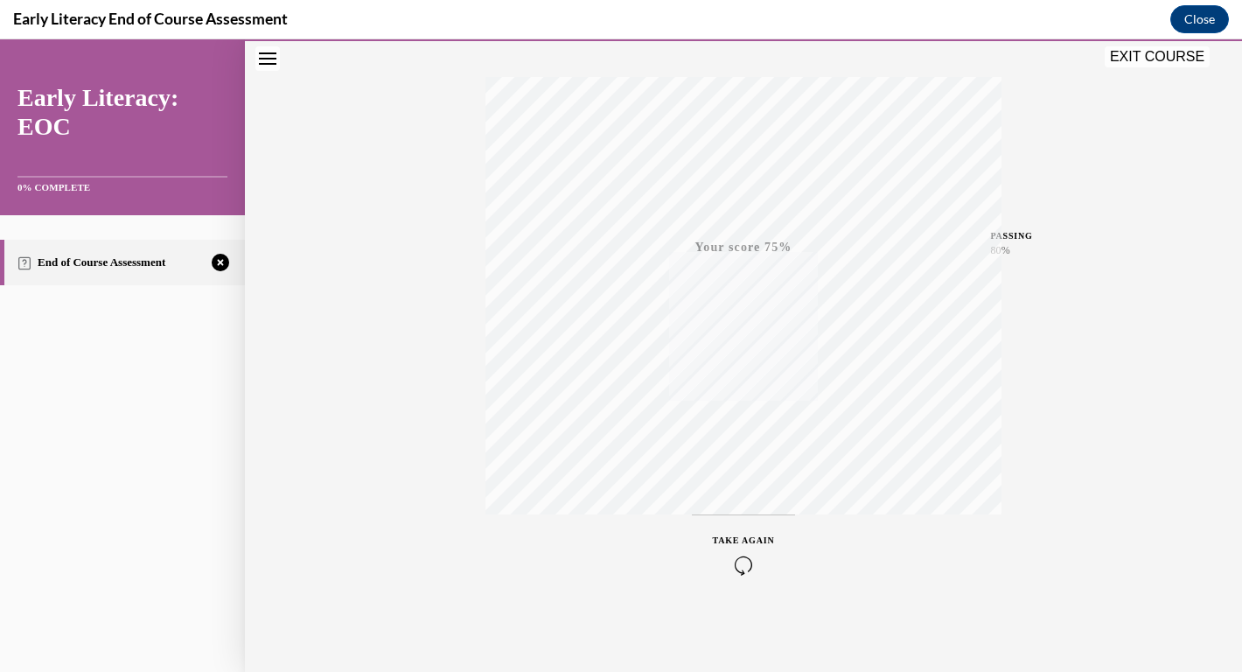
click at [759, 537] on span "TAKE AGAIN" at bounding box center [744, 540] width 62 height 10
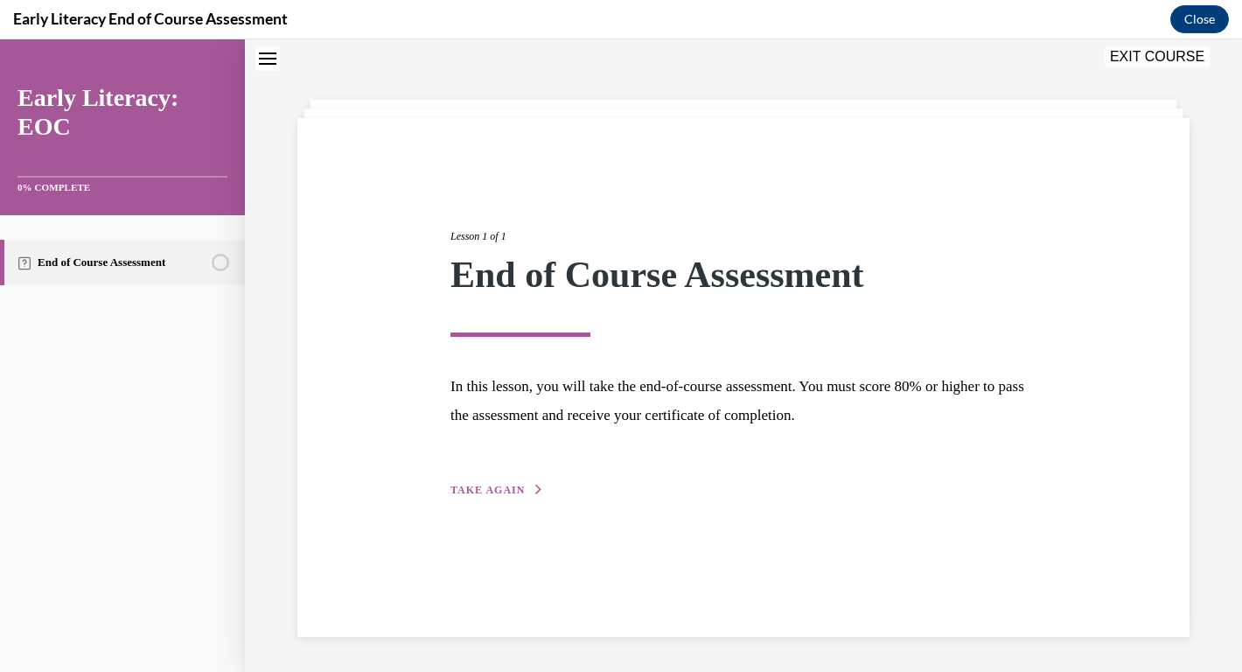
scroll to position [55, 0]
click at [492, 482] on button "TAKE AGAIN" at bounding box center [497, 490] width 94 height 16
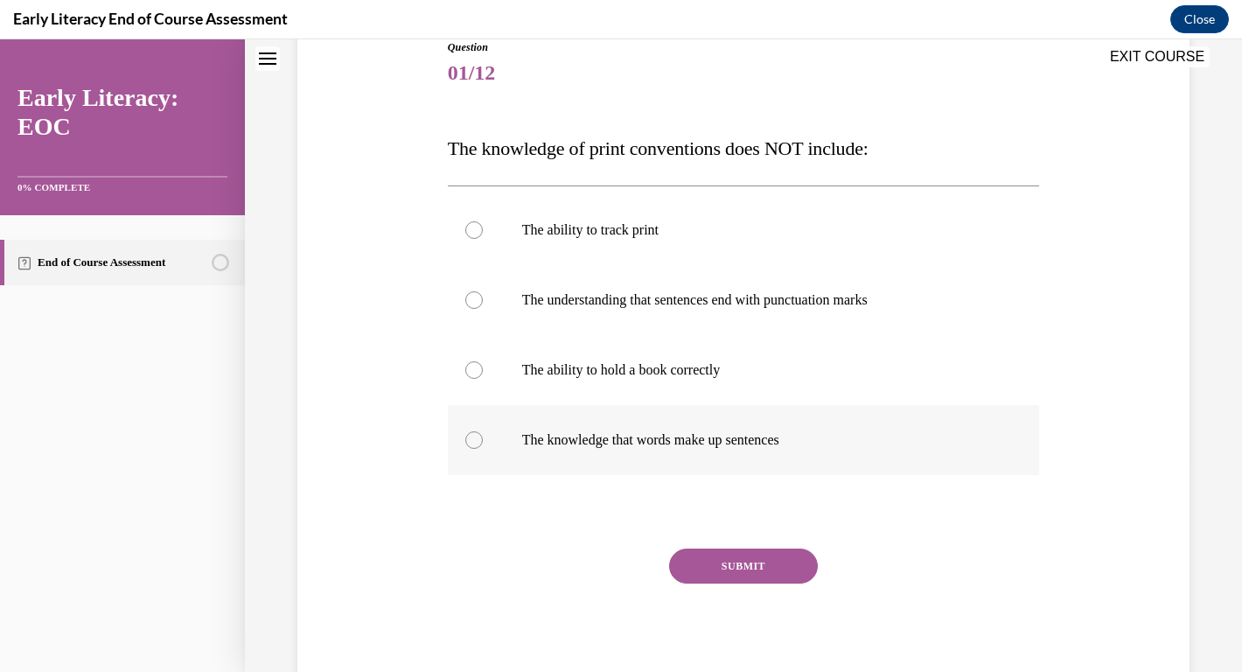
scroll to position [221, 0]
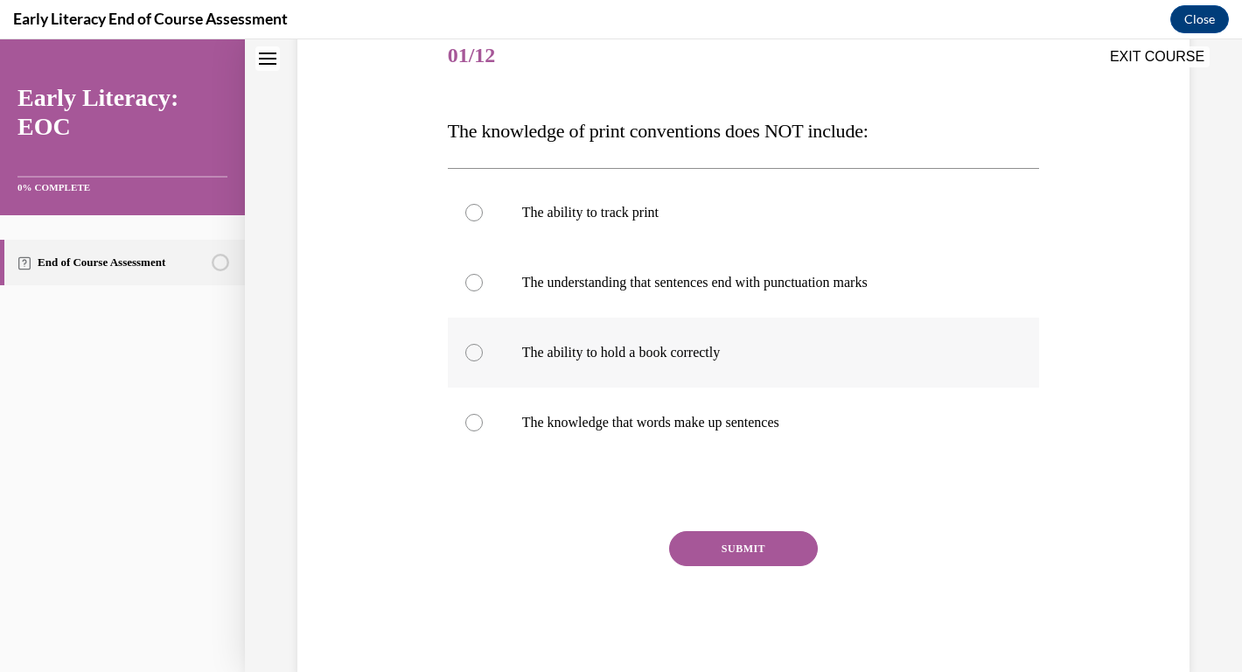
click at [463, 340] on div at bounding box center [744, 352] width 592 height 70
click at [756, 558] on button "SUBMIT" at bounding box center [743, 548] width 149 height 35
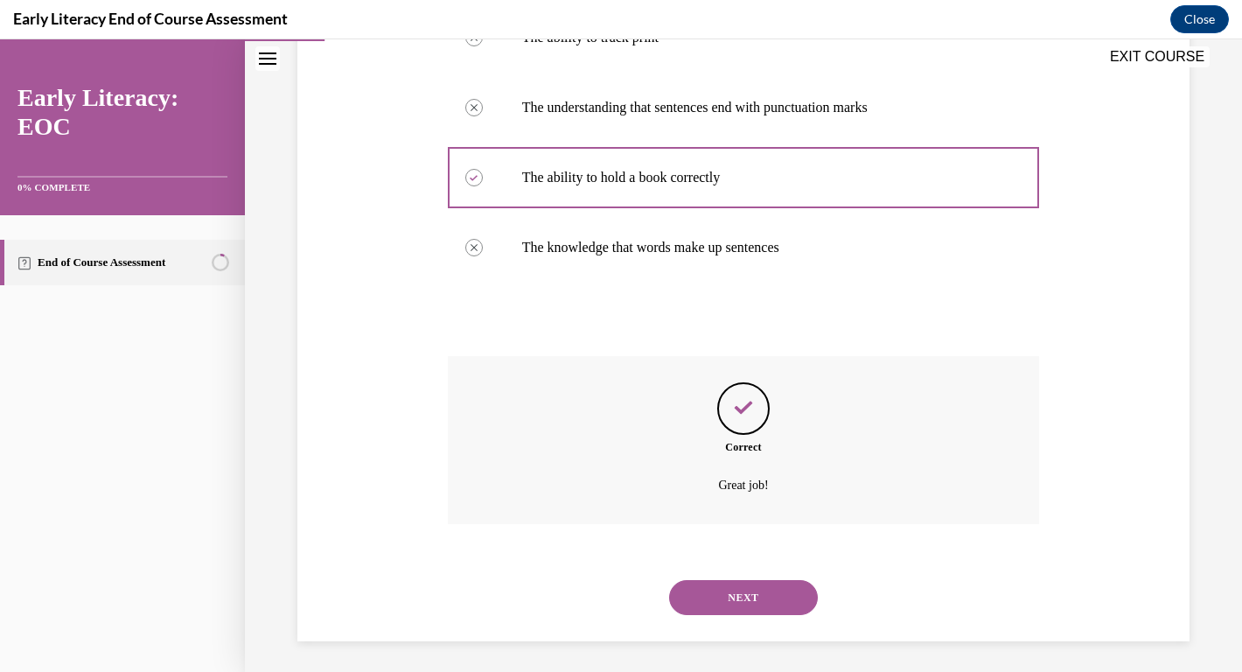
scroll to position [401, 0]
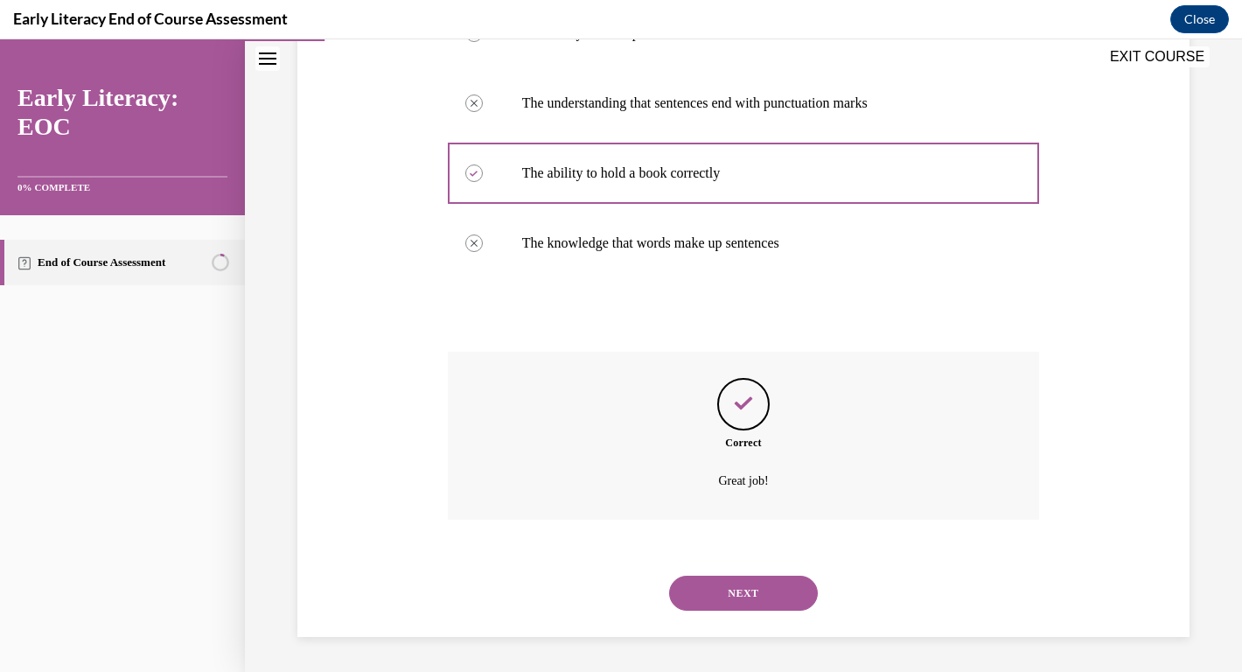
click at [747, 591] on button "NEXT" at bounding box center [743, 592] width 149 height 35
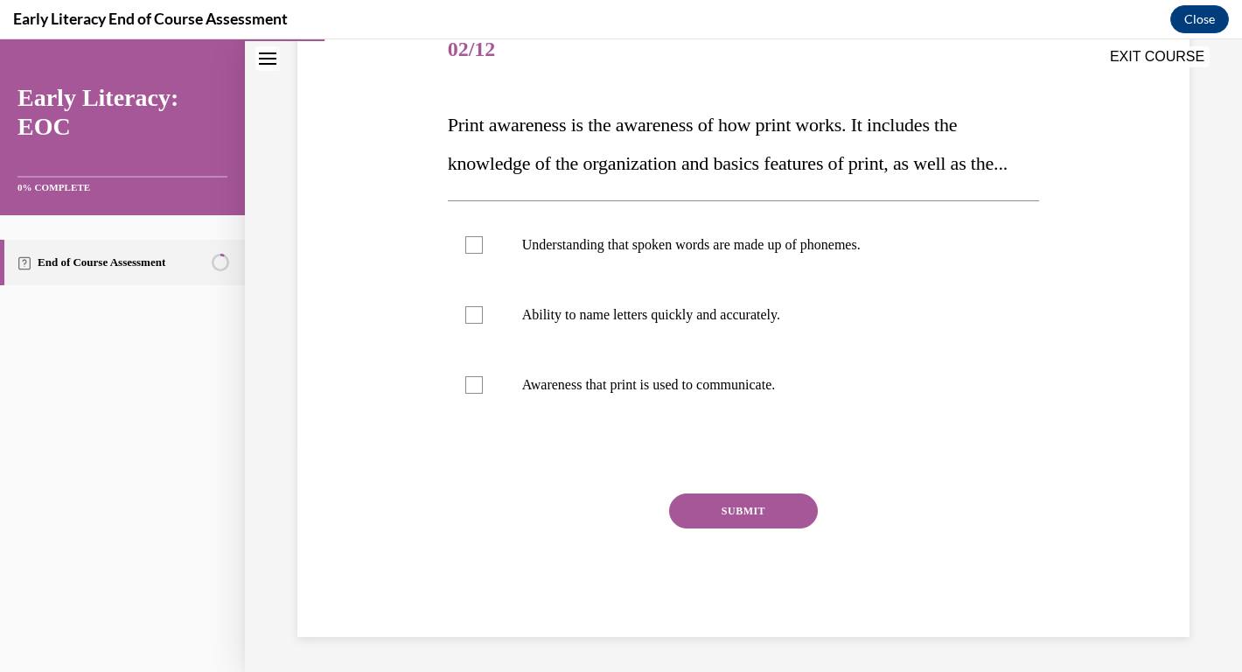
scroll to position [266, 0]
click at [473, 389] on div at bounding box center [473, 384] width 17 height 17
click at [735, 504] on button "SUBMIT" at bounding box center [743, 510] width 149 height 35
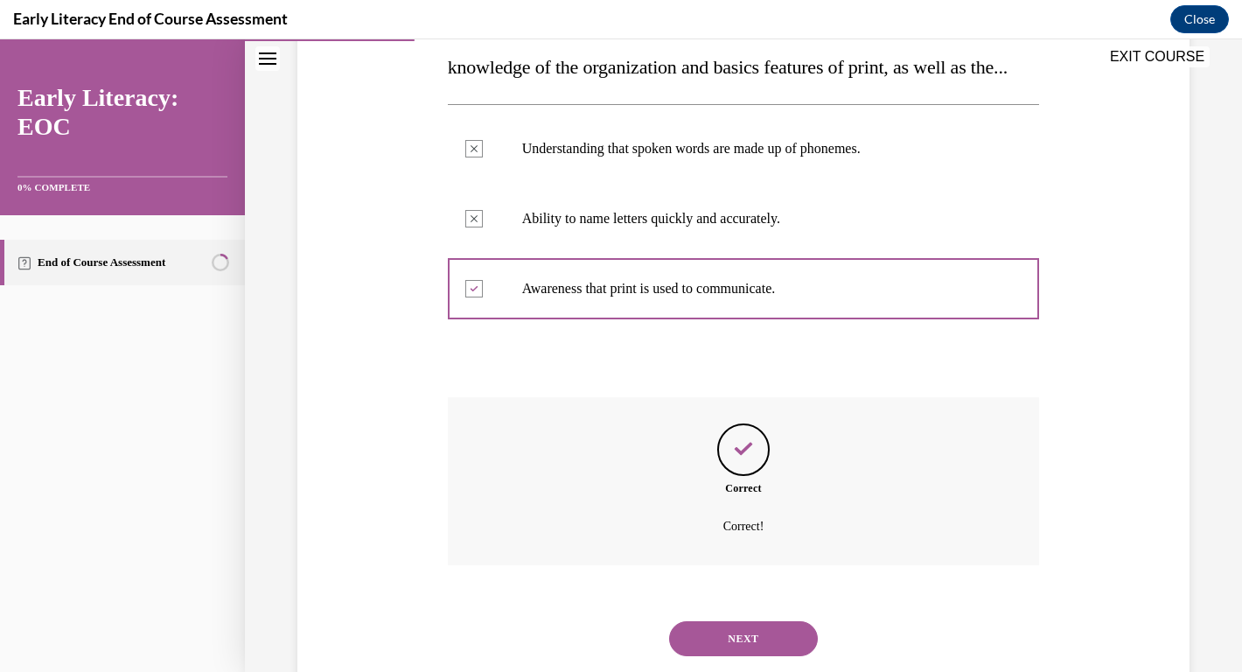
scroll to position [408, 0]
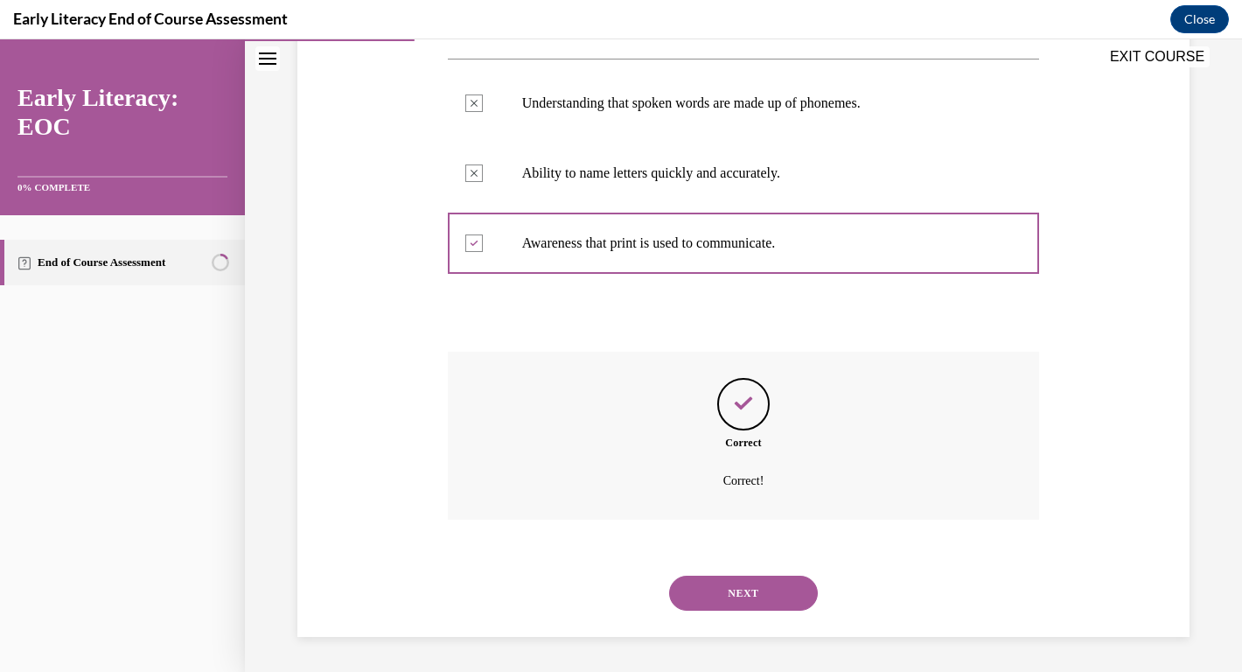
click at [732, 591] on button "NEXT" at bounding box center [743, 592] width 149 height 35
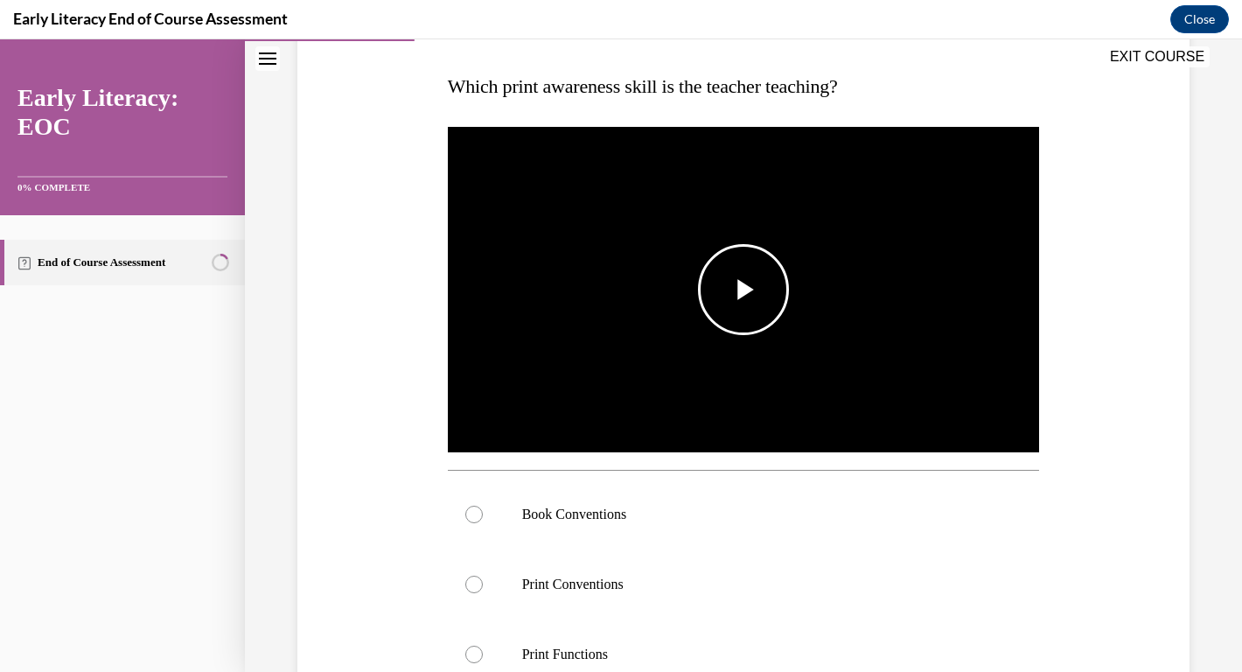
scroll to position [413, 0]
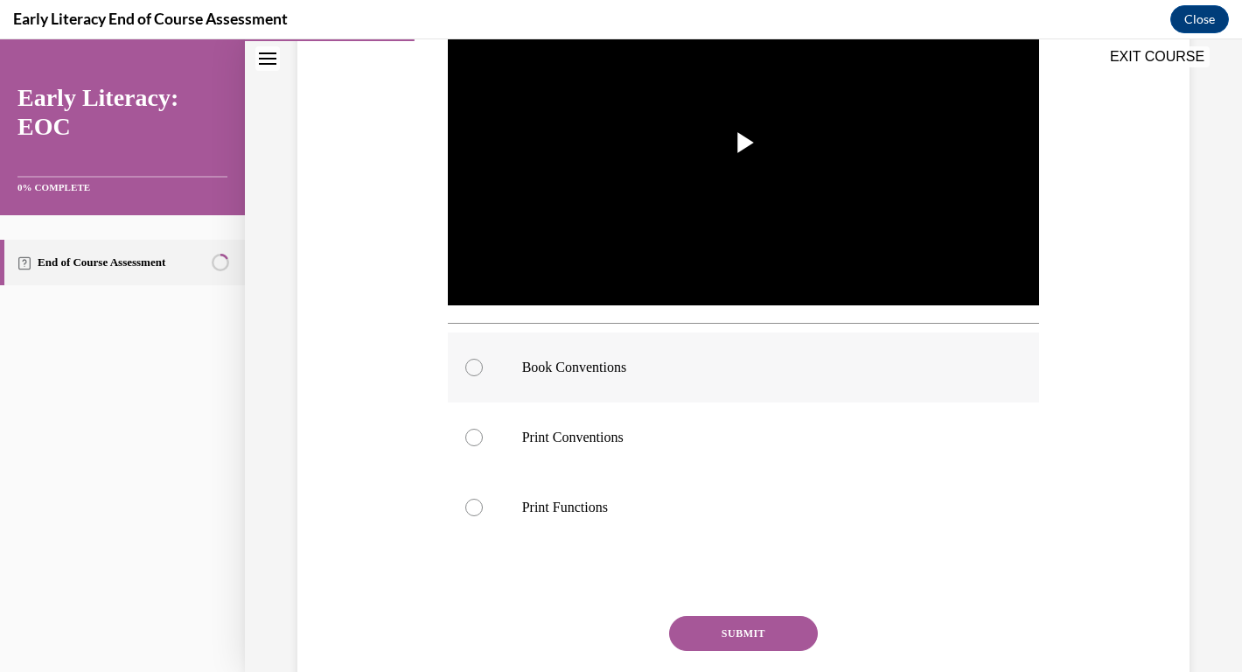
click at [482, 376] on div at bounding box center [744, 367] width 592 height 70
click at [711, 631] on button "SUBMIT" at bounding box center [743, 633] width 149 height 35
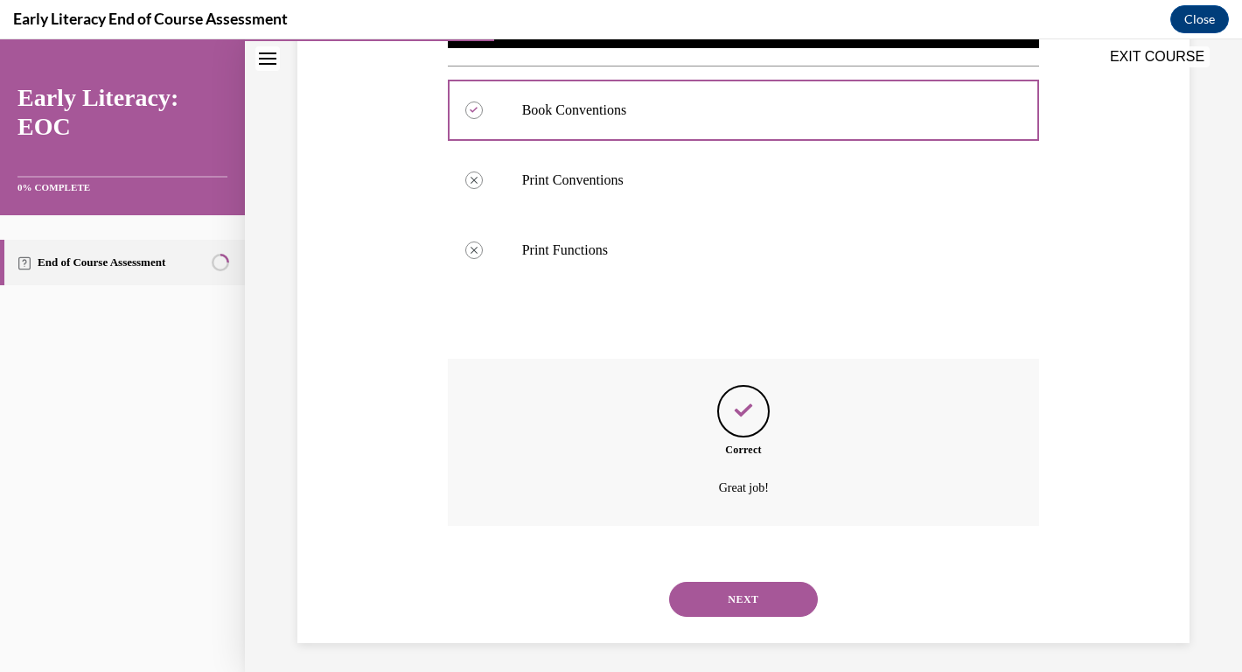
scroll to position [676, 0]
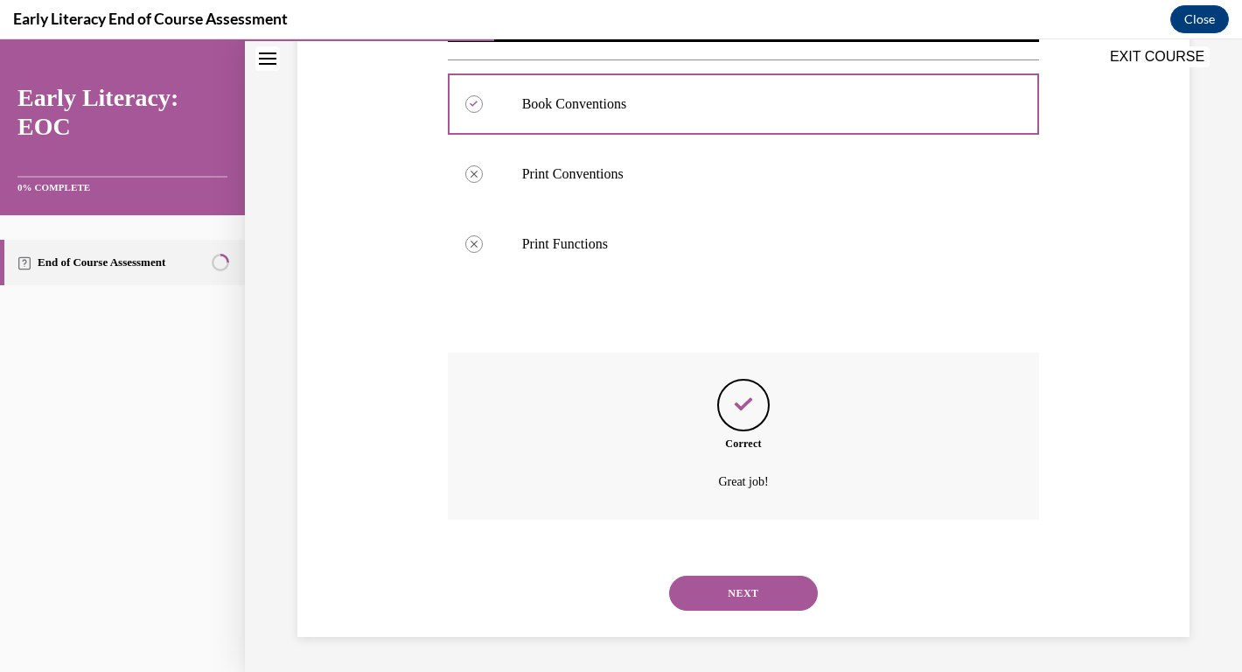
click at [770, 596] on button "NEXT" at bounding box center [743, 592] width 149 height 35
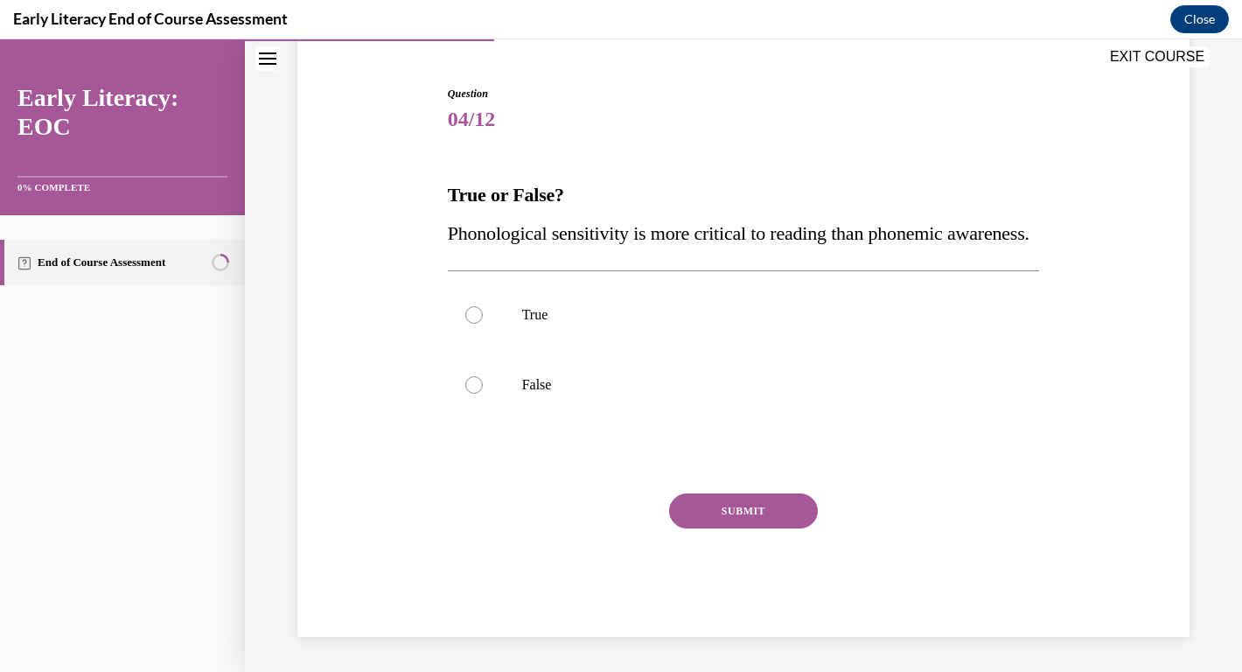
scroll to position [194, 0]
click at [476, 387] on div at bounding box center [473, 384] width 17 height 17
click at [736, 502] on button "SUBMIT" at bounding box center [743, 510] width 149 height 35
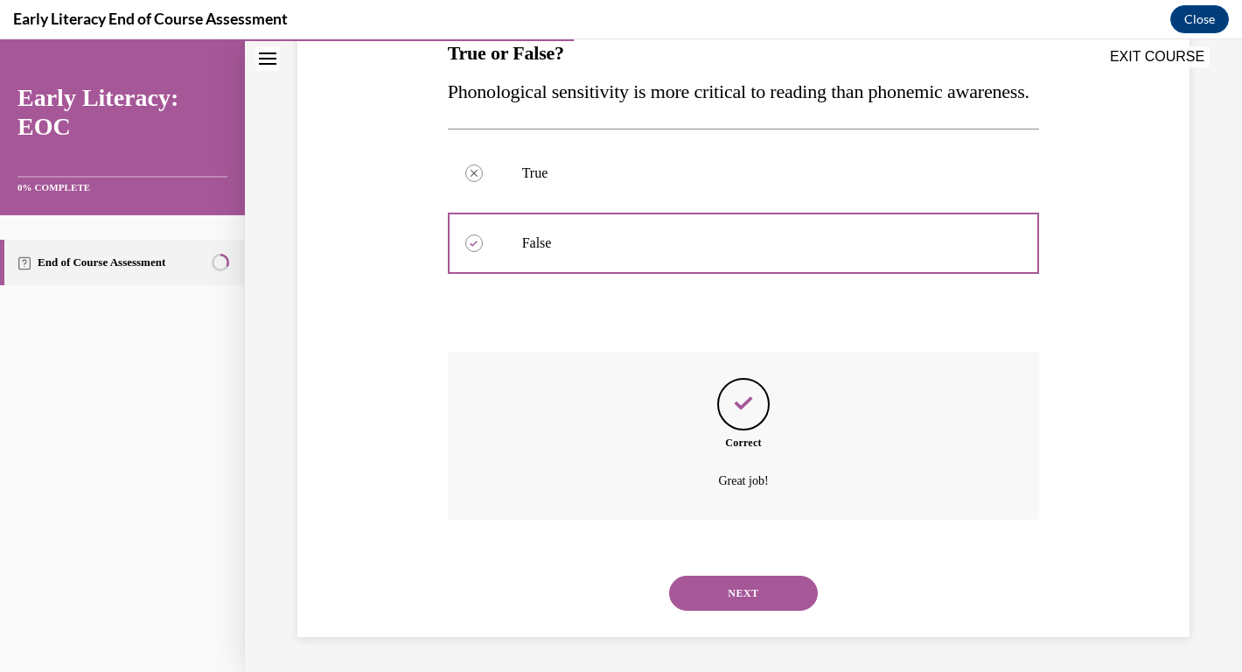
scroll to position [338, 0]
click at [738, 575] on button "NEXT" at bounding box center [743, 592] width 149 height 35
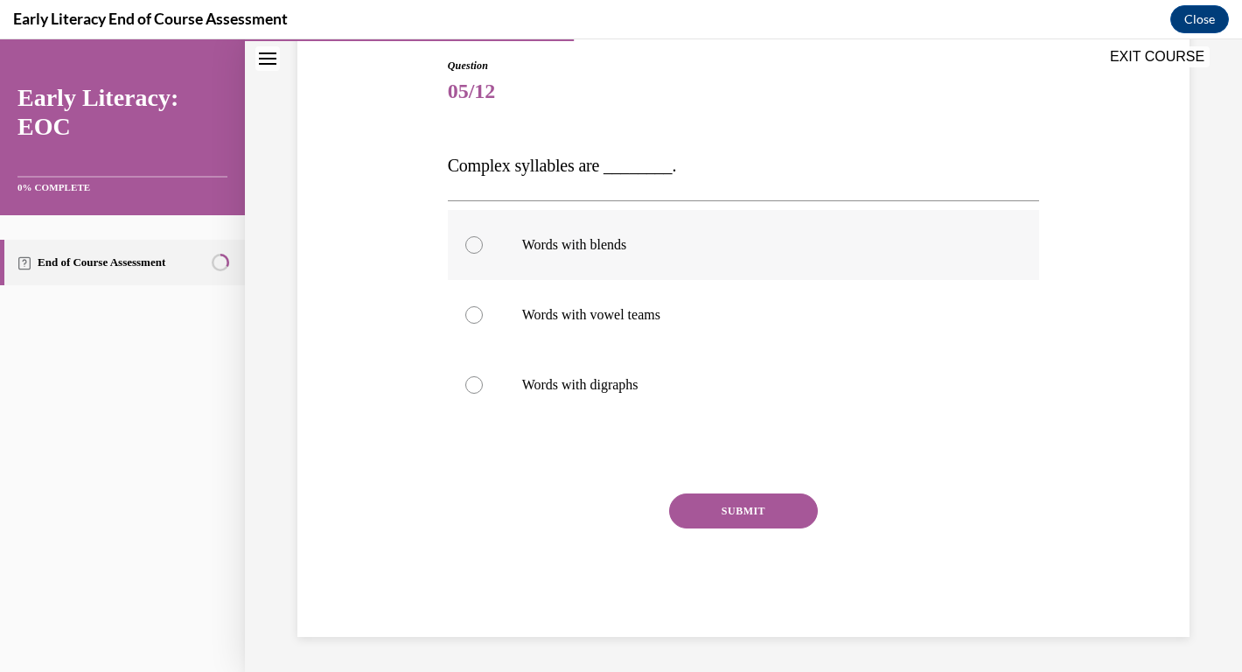
click at [475, 257] on div at bounding box center [744, 245] width 592 height 70
click at [724, 510] on button "SUBMIT" at bounding box center [743, 510] width 149 height 35
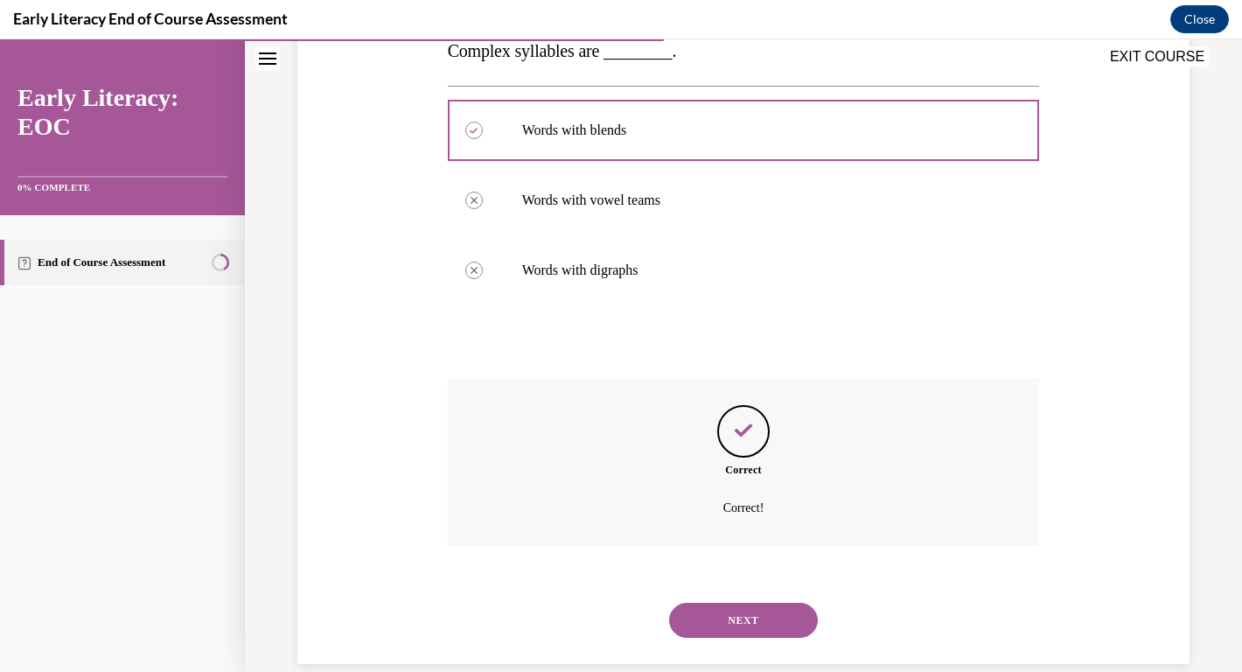
scroll to position [327, 0]
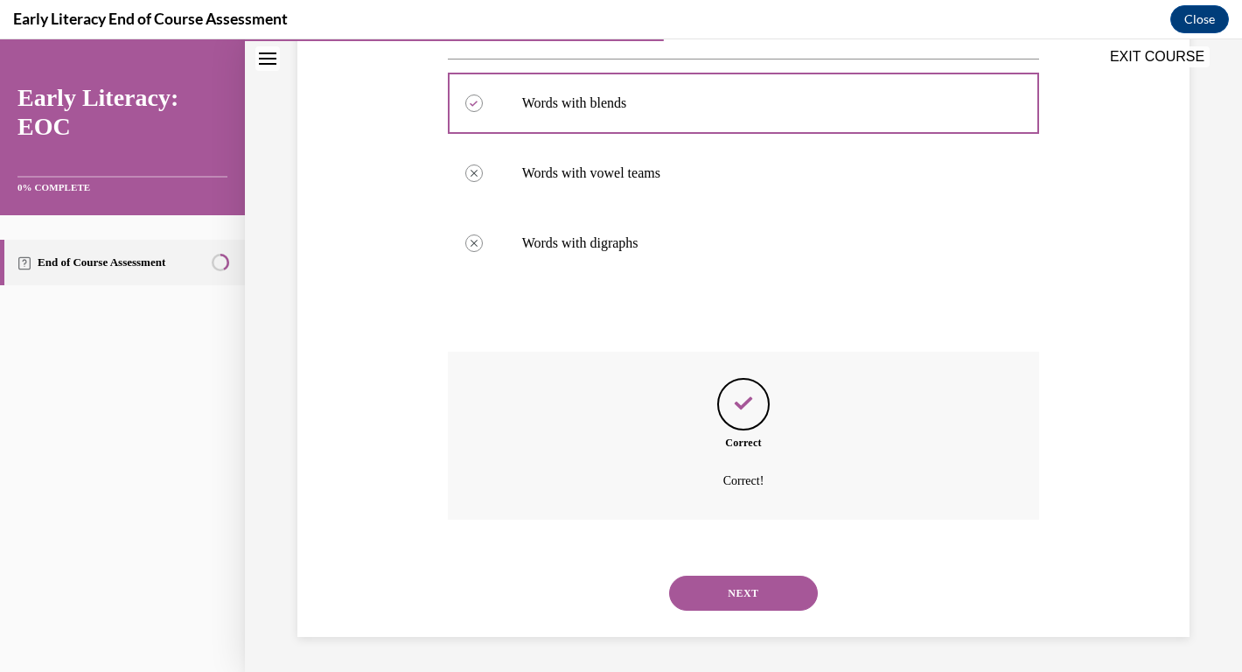
click at [738, 587] on button "NEXT" at bounding box center [743, 592] width 149 height 35
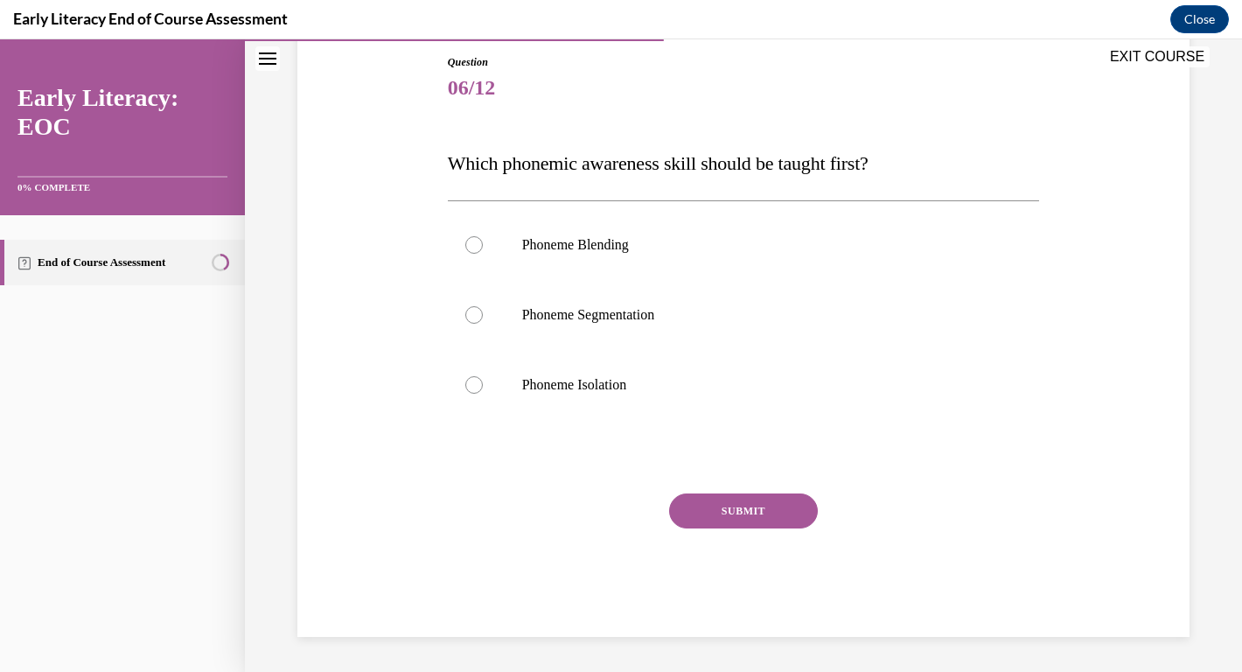
scroll to position [189, 0]
click at [456, 392] on div at bounding box center [744, 385] width 592 height 70
click at [751, 515] on button "SUBMIT" at bounding box center [743, 510] width 149 height 35
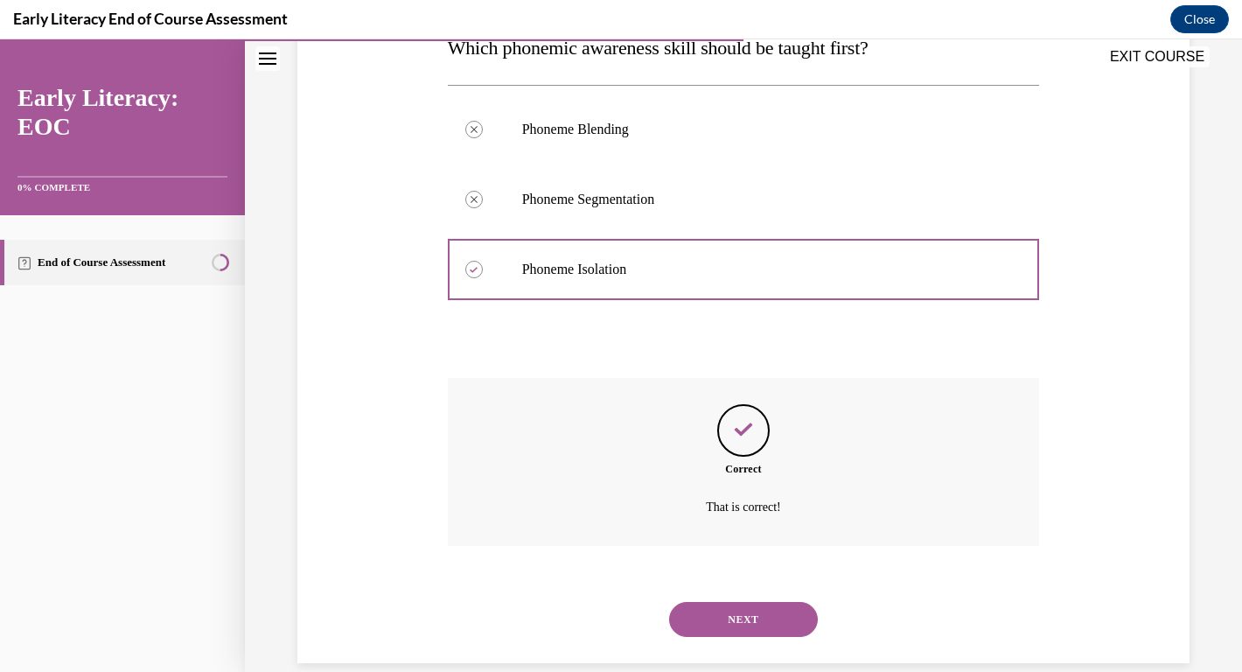
scroll to position [331, 0]
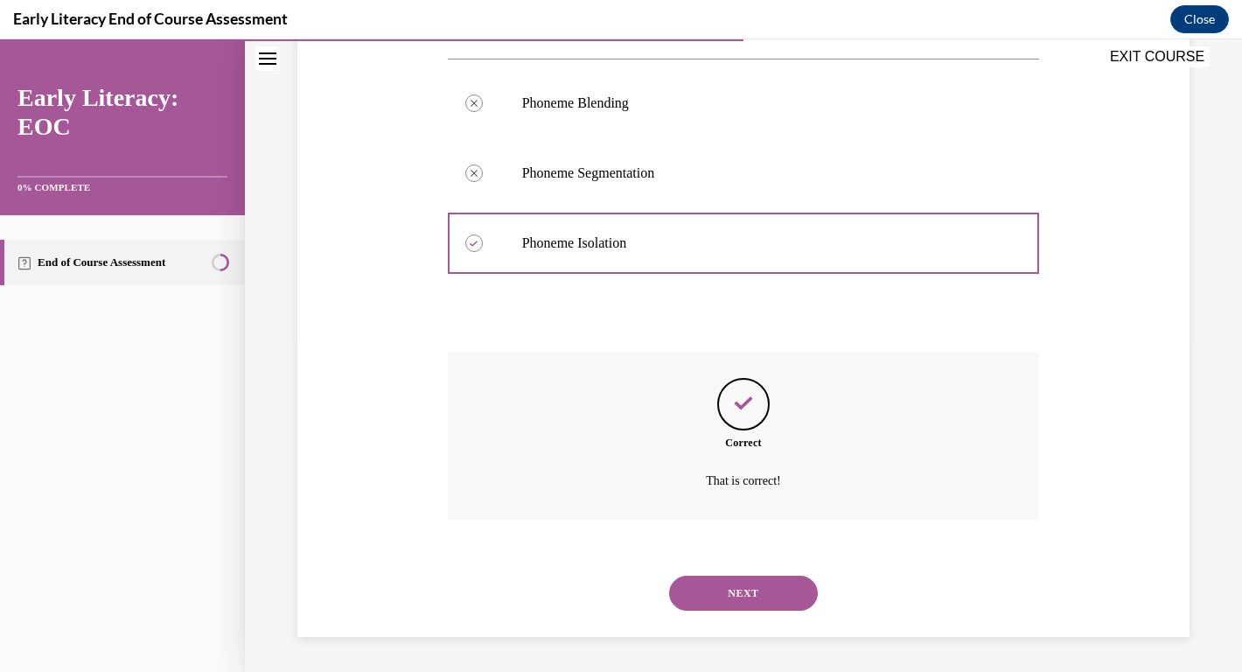
click at [747, 578] on button "NEXT" at bounding box center [743, 592] width 149 height 35
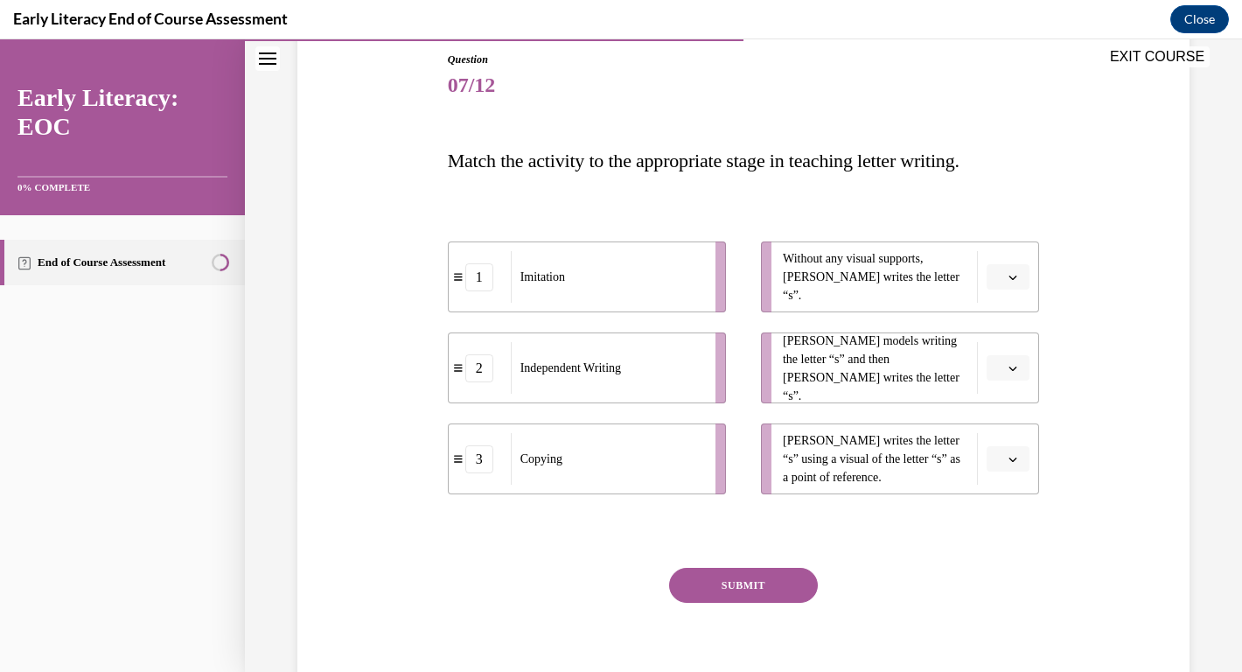
scroll to position [191, 0]
click at [1020, 278] on button "button" at bounding box center [1007, 278] width 43 height 26
click at [1014, 395] on div "2" at bounding box center [1006, 386] width 44 height 35
click at [1016, 376] on button "button" at bounding box center [1007, 369] width 43 height 26
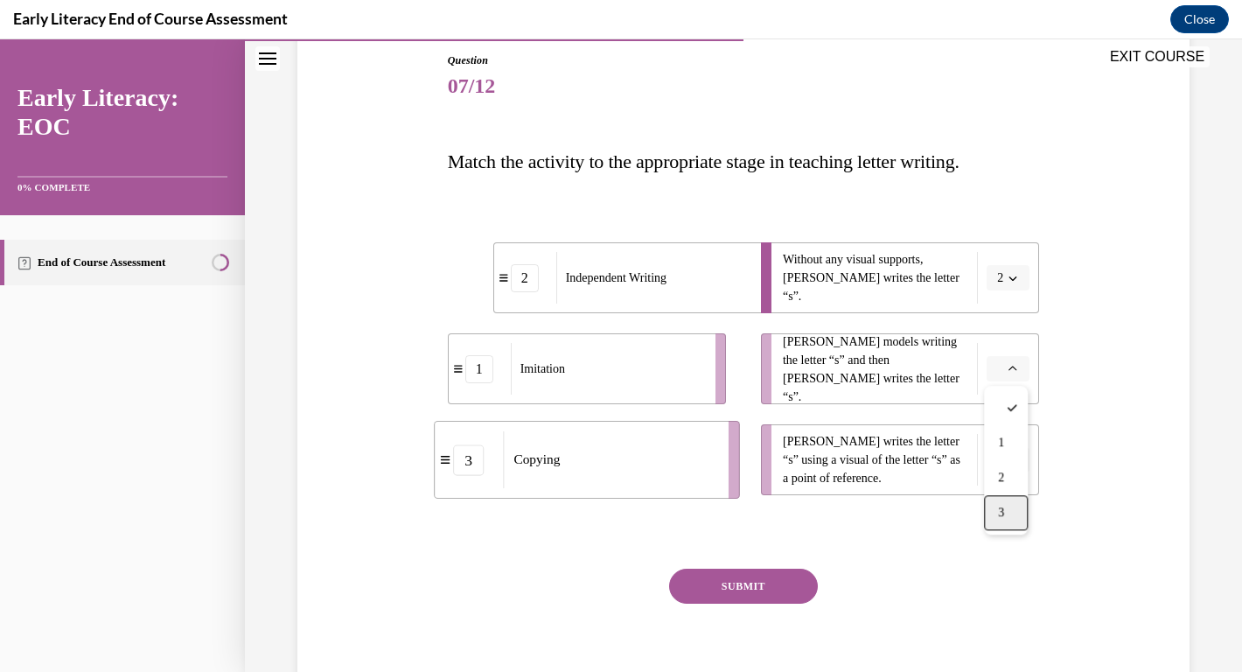
click at [1005, 507] on div "3" at bounding box center [1006, 512] width 44 height 35
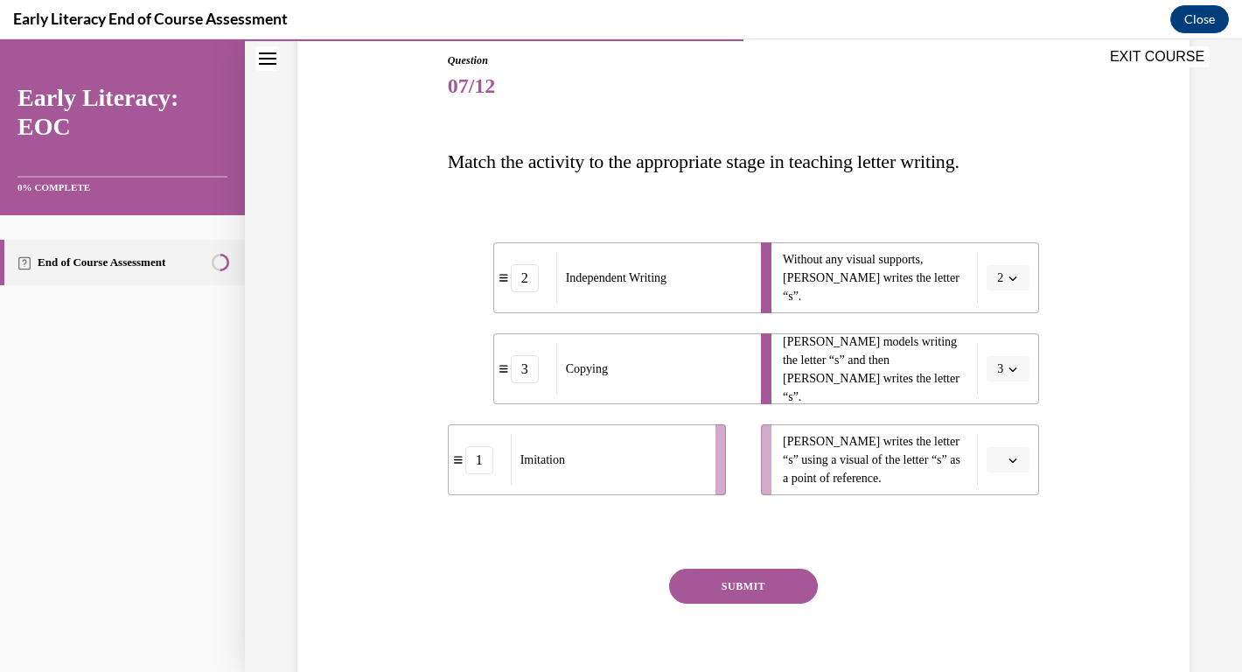
click at [1010, 376] on button "3" at bounding box center [1007, 369] width 43 height 26
click at [1001, 452] on div "1" at bounding box center [1002, 442] width 44 height 35
click at [1021, 452] on button "button" at bounding box center [1007, 460] width 43 height 26
click at [1006, 603] on div "3" at bounding box center [1006, 603] width 44 height 35
click at [707, 596] on button "SUBMIT" at bounding box center [743, 585] width 149 height 35
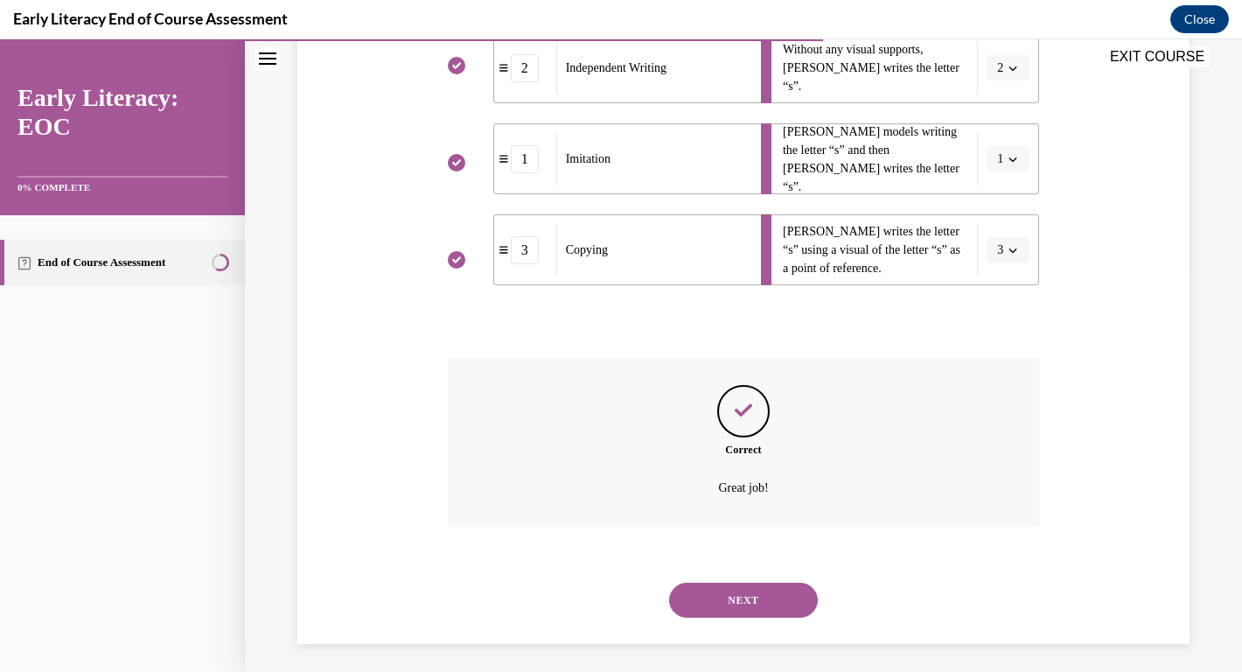
scroll to position [408, 0]
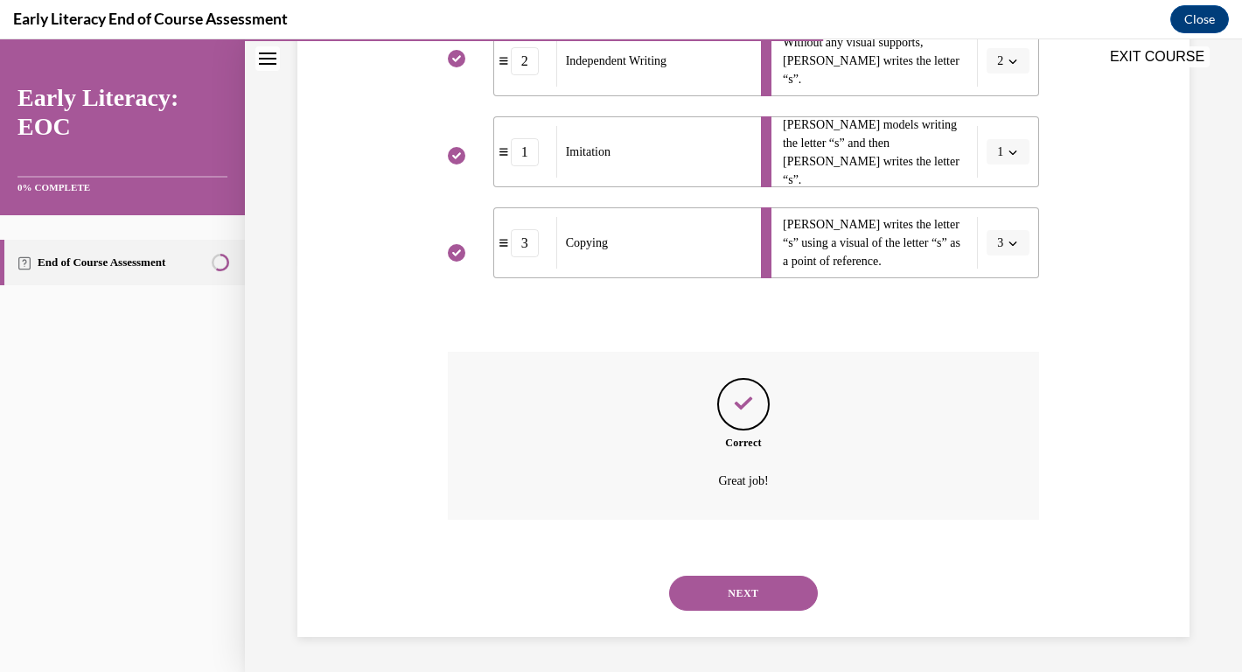
click at [749, 593] on button "NEXT" at bounding box center [743, 592] width 149 height 35
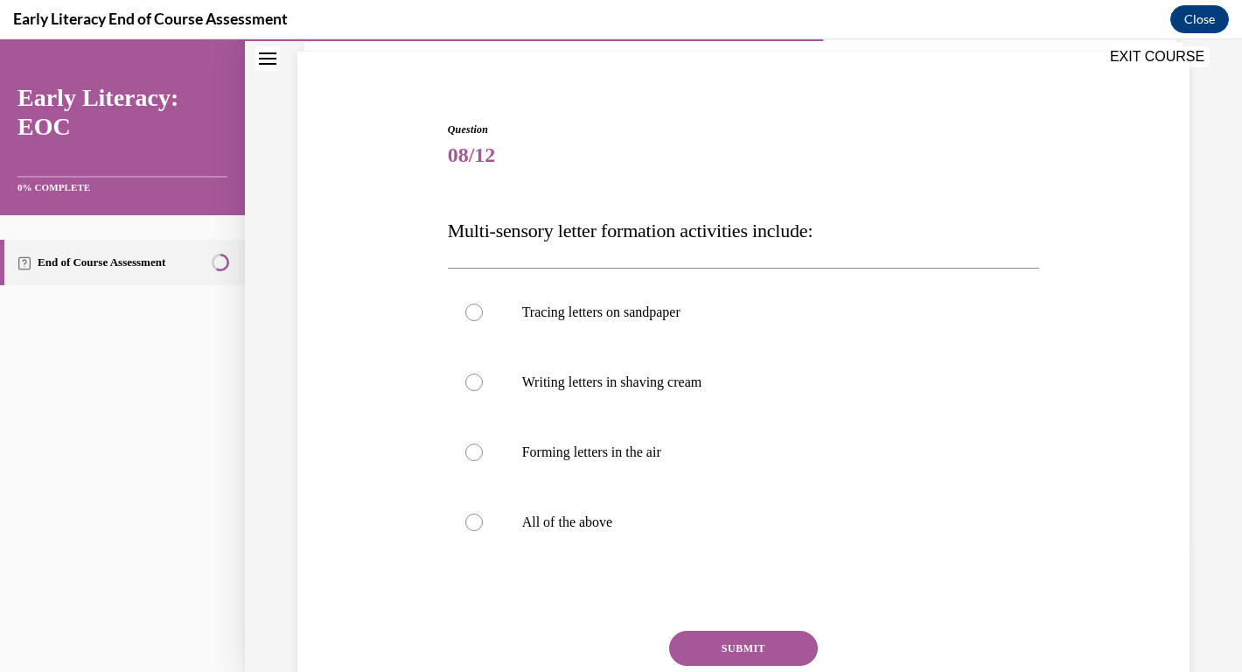
scroll to position [128, 0]
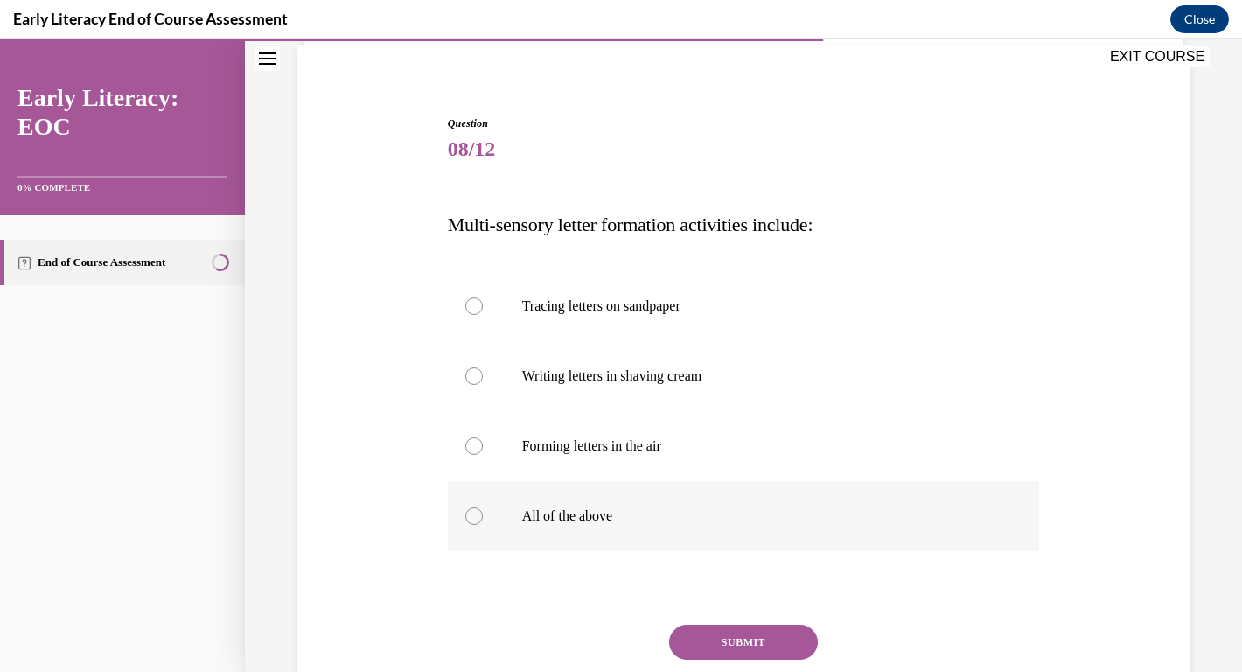
click at [466, 525] on div at bounding box center [744, 516] width 592 height 70
click at [725, 633] on button "SUBMIT" at bounding box center [743, 641] width 149 height 35
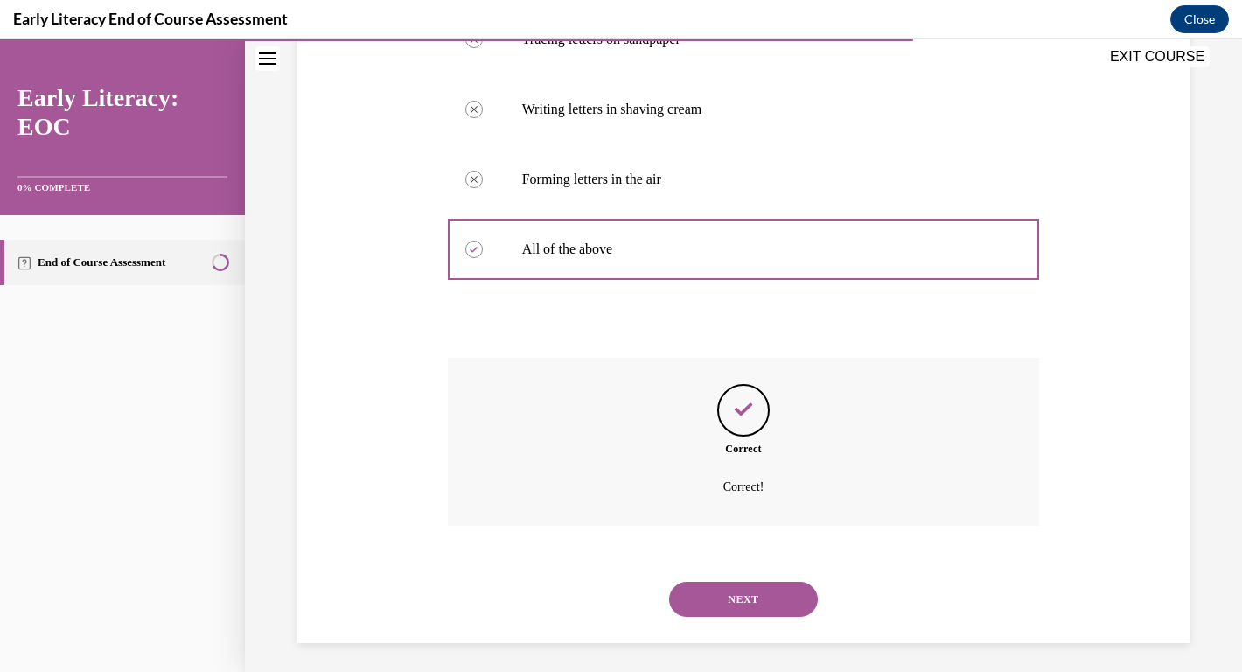
scroll to position [401, 0]
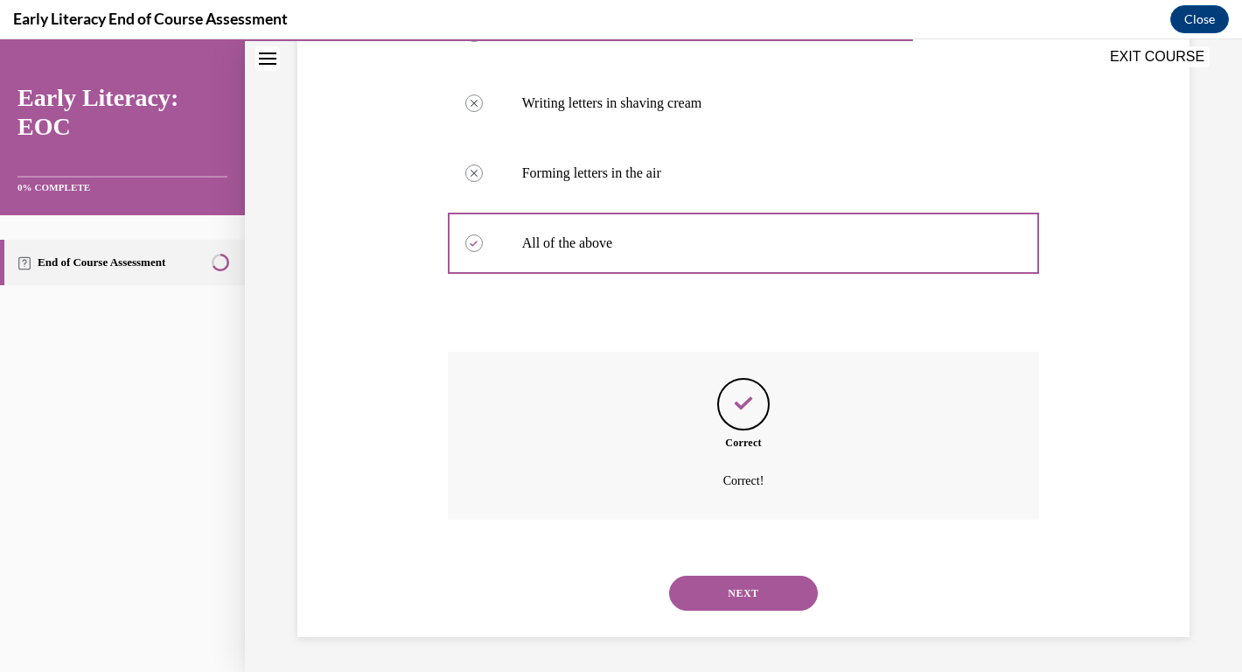
click at [742, 595] on button "NEXT" at bounding box center [743, 592] width 149 height 35
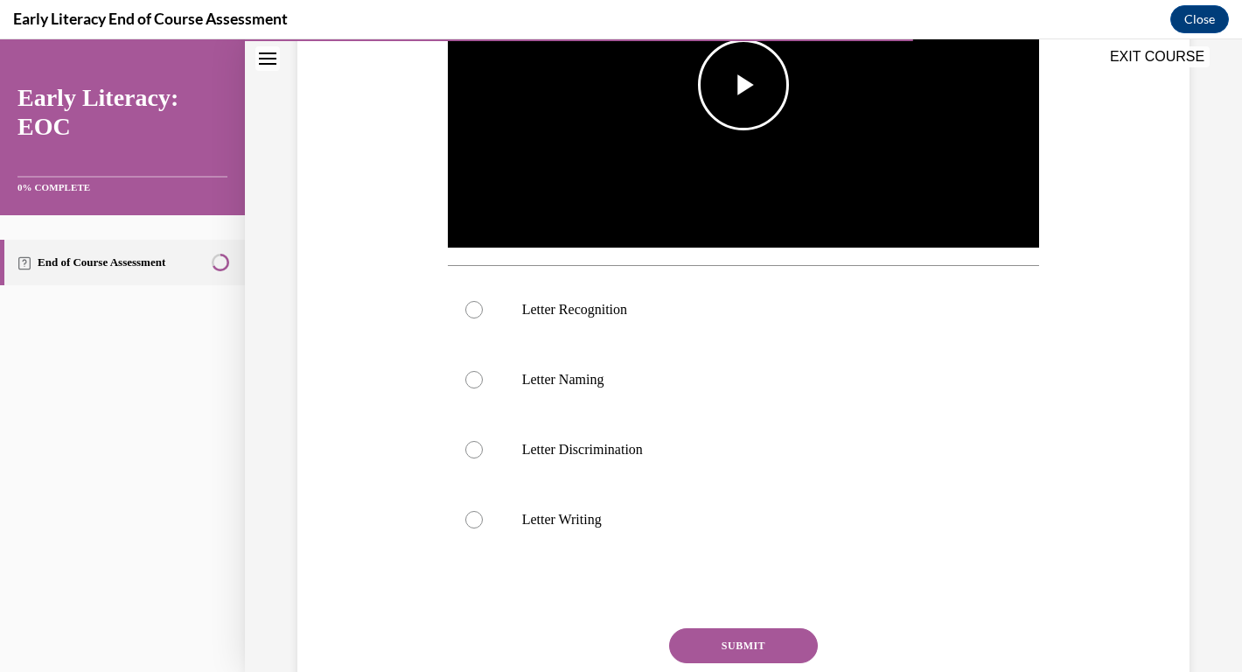
scroll to position [476, 0]
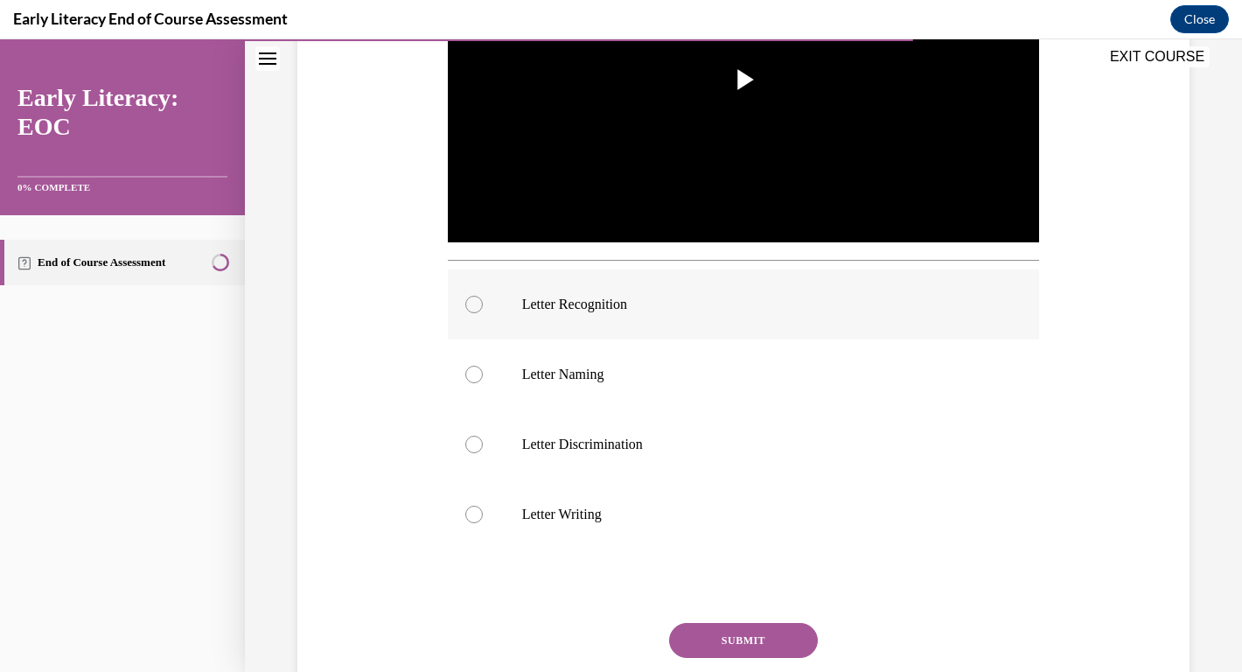
click at [600, 323] on div at bounding box center [744, 304] width 592 height 70
click at [732, 641] on button "SUBMIT" at bounding box center [743, 640] width 149 height 35
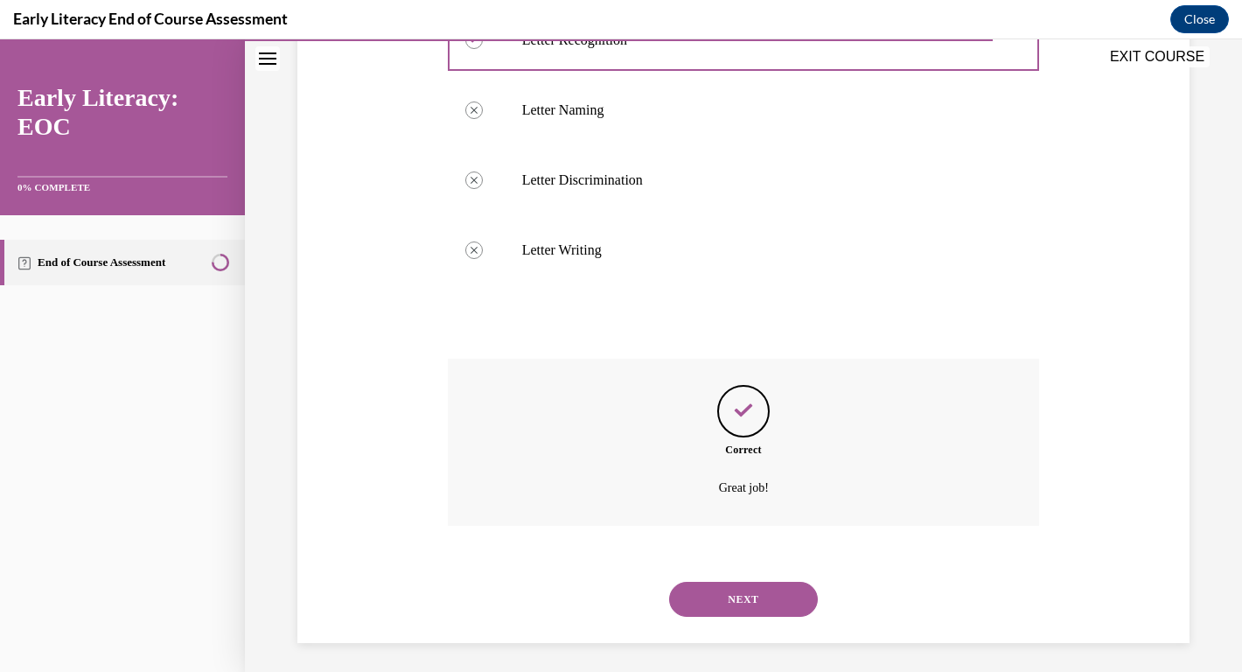
scroll to position [746, 0]
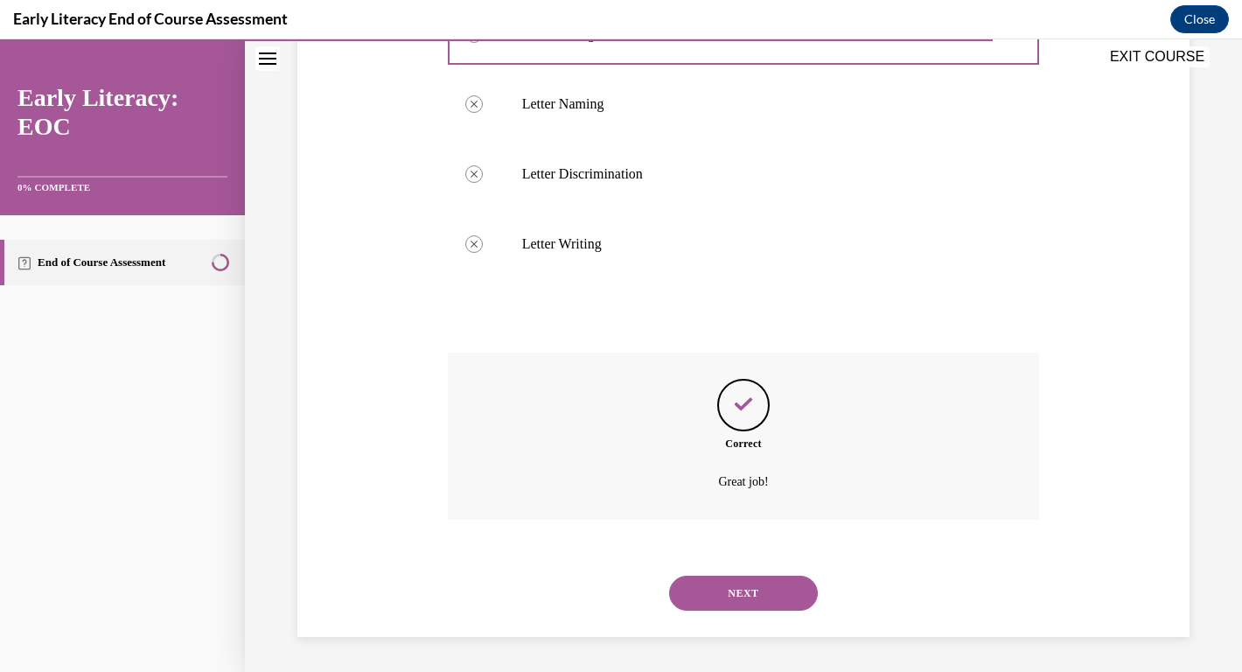
click at [757, 585] on button "NEXT" at bounding box center [743, 592] width 149 height 35
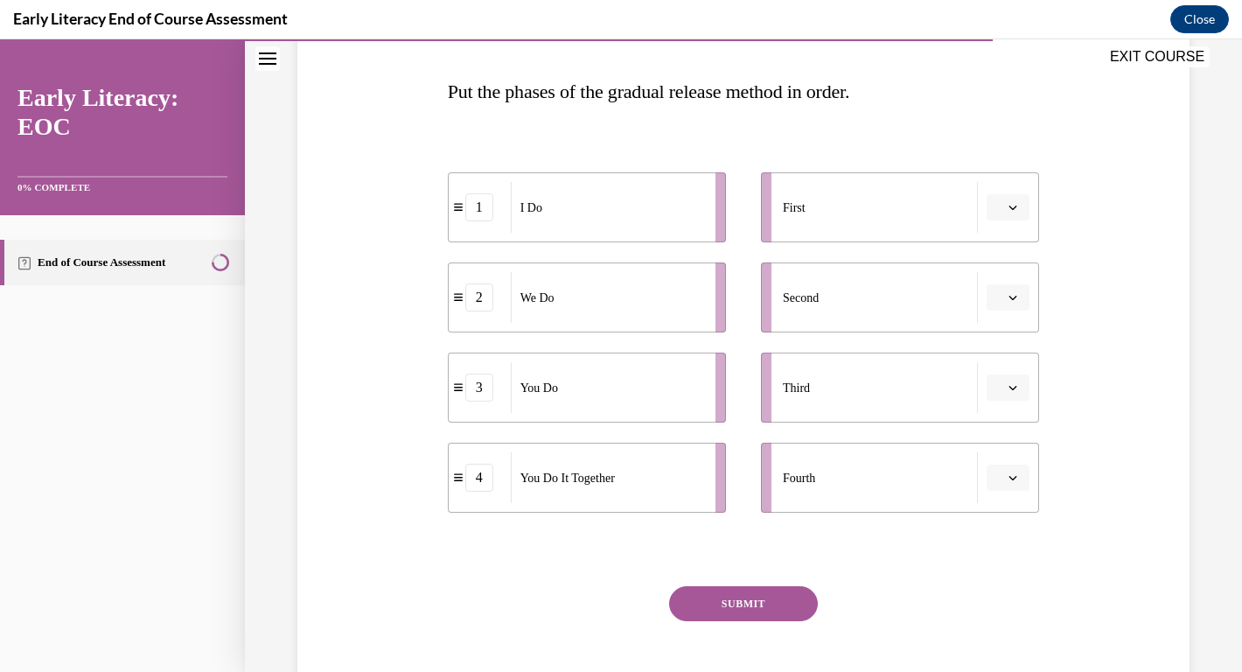
scroll to position [263, 0]
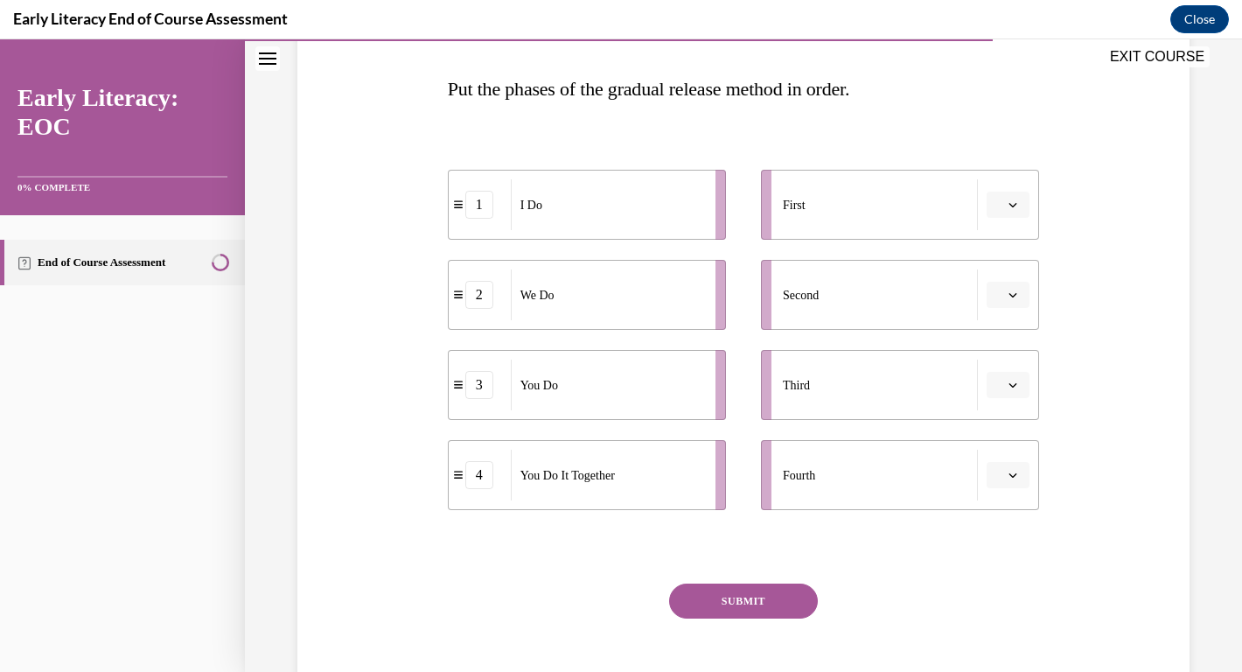
click at [1021, 210] on button "button" at bounding box center [1007, 205] width 43 height 26
click at [1004, 280] on span "1" at bounding box center [1001, 279] width 6 height 14
click at [1013, 298] on icon "button" at bounding box center [1012, 294] width 9 height 9
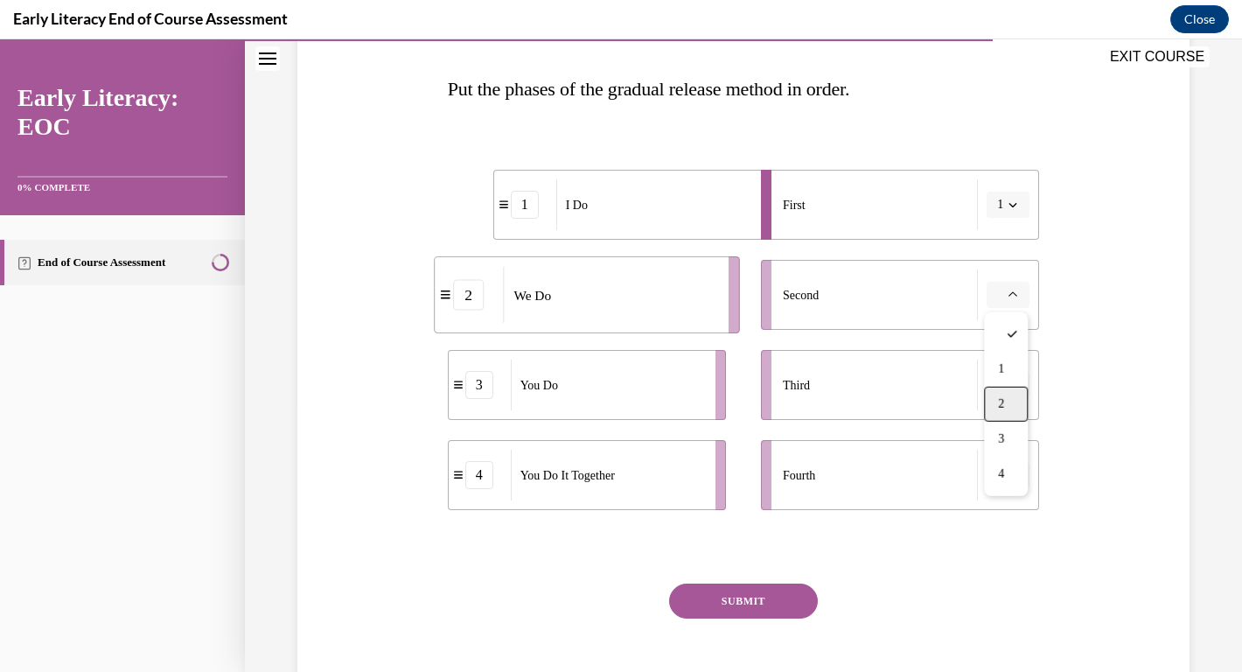
click at [1000, 400] on span "2" at bounding box center [1001, 404] width 6 height 14
click at [1017, 387] on span "button" at bounding box center [1013, 385] width 12 height 12
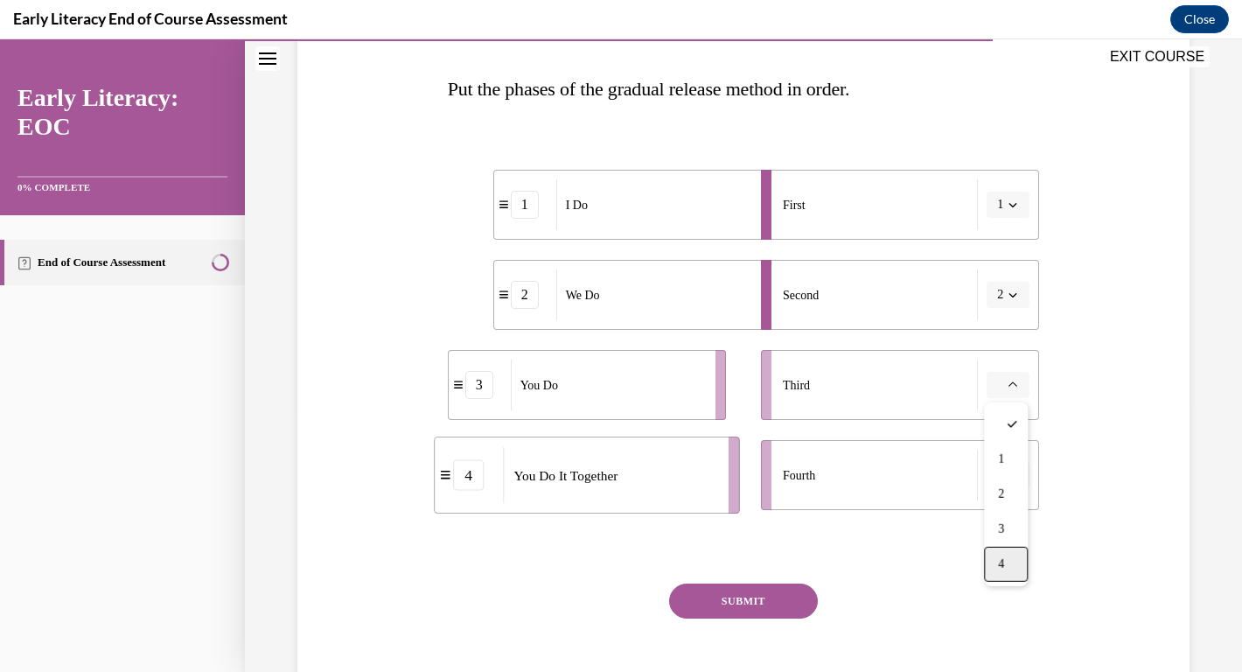
click at [1004, 560] on span "4" at bounding box center [1001, 564] width 6 height 14
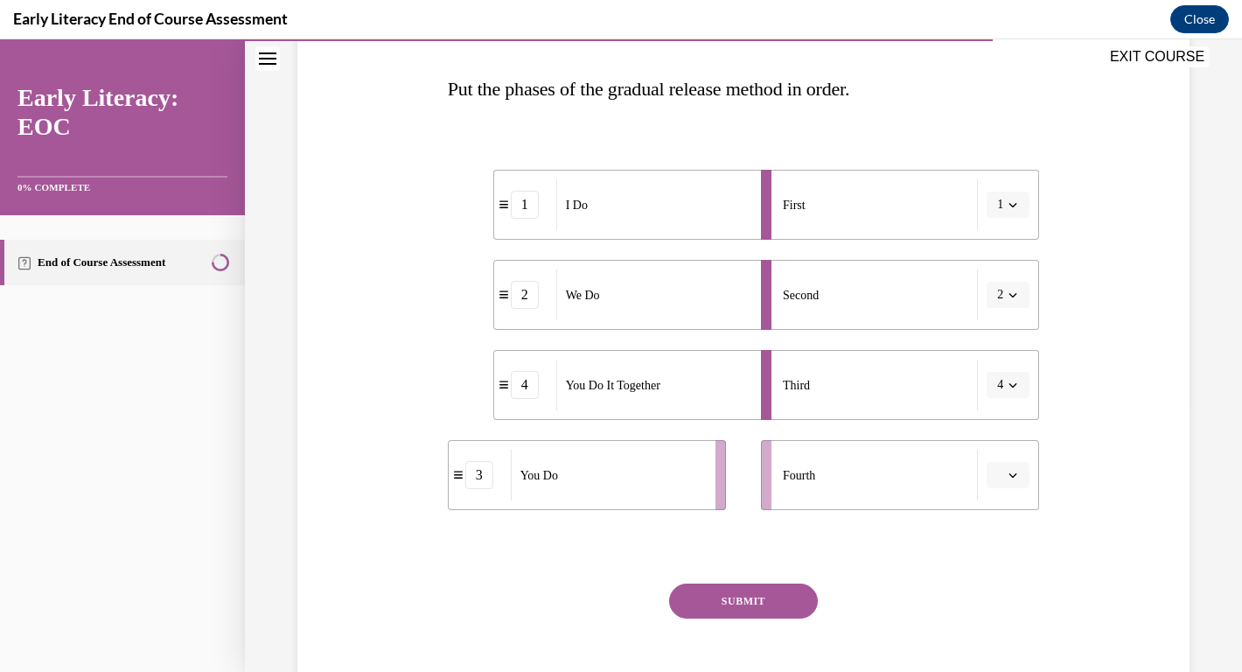
click at [1021, 477] on button "button" at bounding box center [1007, 475] width 43 height 26
click at [1007, 444] on div "4" at bounding box center [1006, 435] width 44 height 35
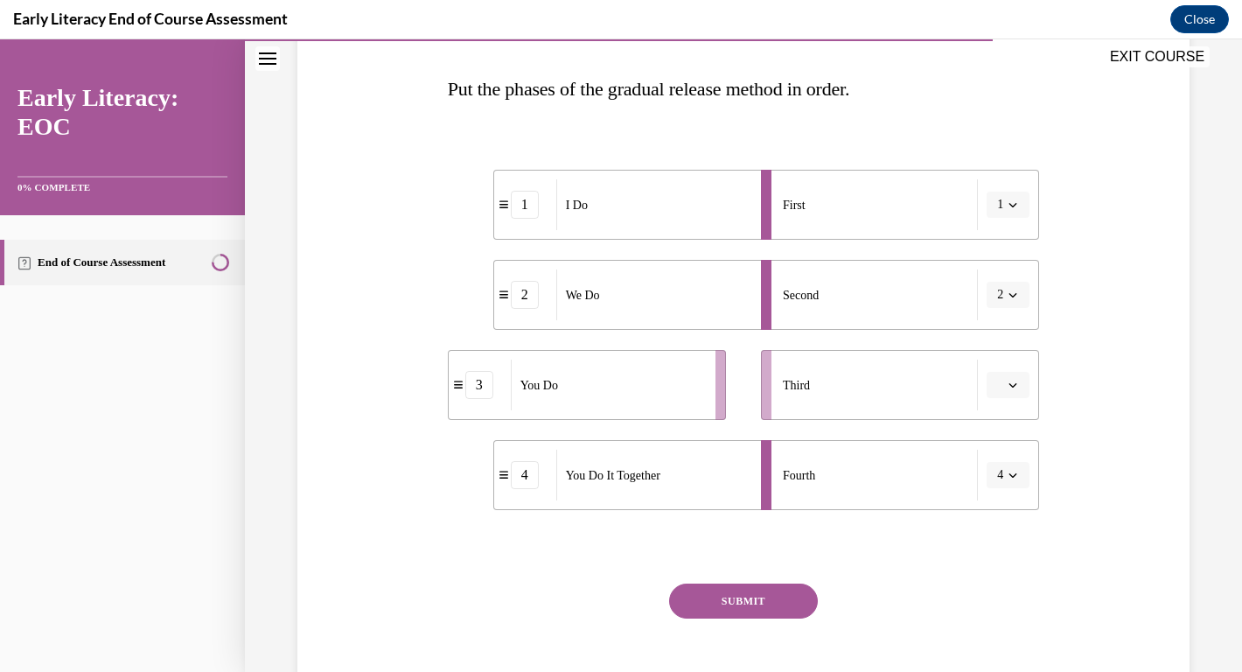
click at [1013, 388] on icon "button" at bounding box center [1012, 384] width 9 height 9
click at [1002, 563] on span "4" at bounding box center [1001, 564] width 6 height 14
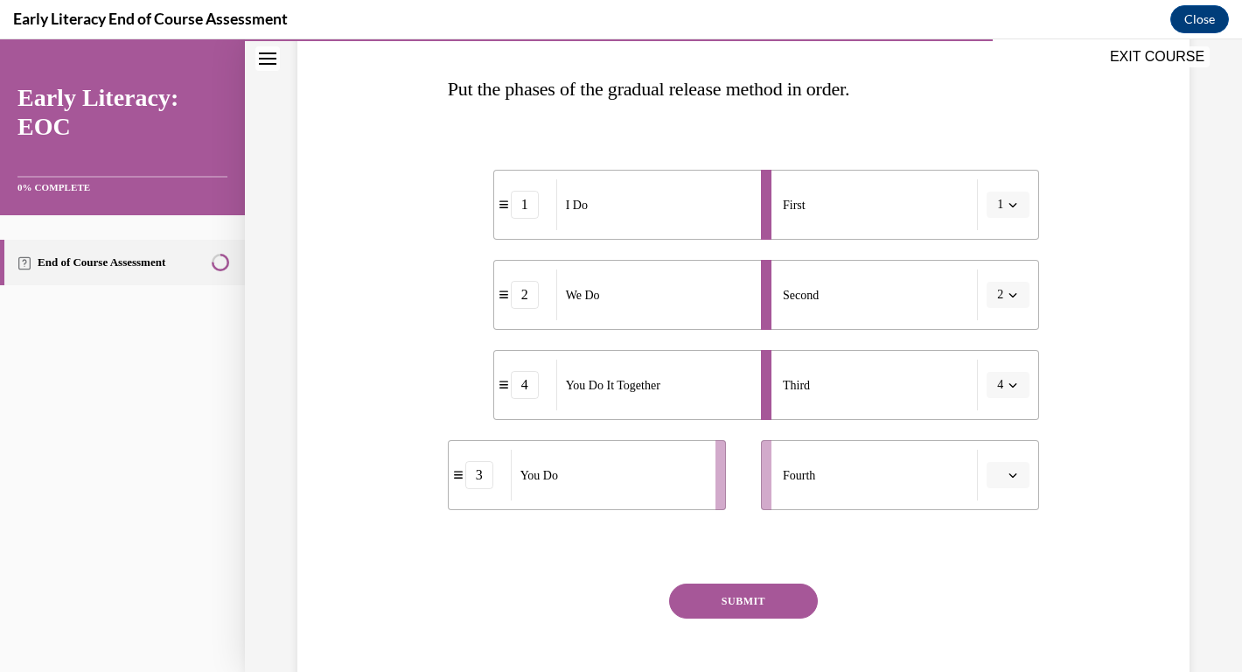
click at [1018, 479] on span "button" at bounding box center [1013, 475] width 12 height 12
click at [1001, 411] on div "3" at bounding box center [1006, 400] width 44 height 35
click at [746, 606] on button "SUBMIT" at bounding box center [743, 600] width 149 height 35
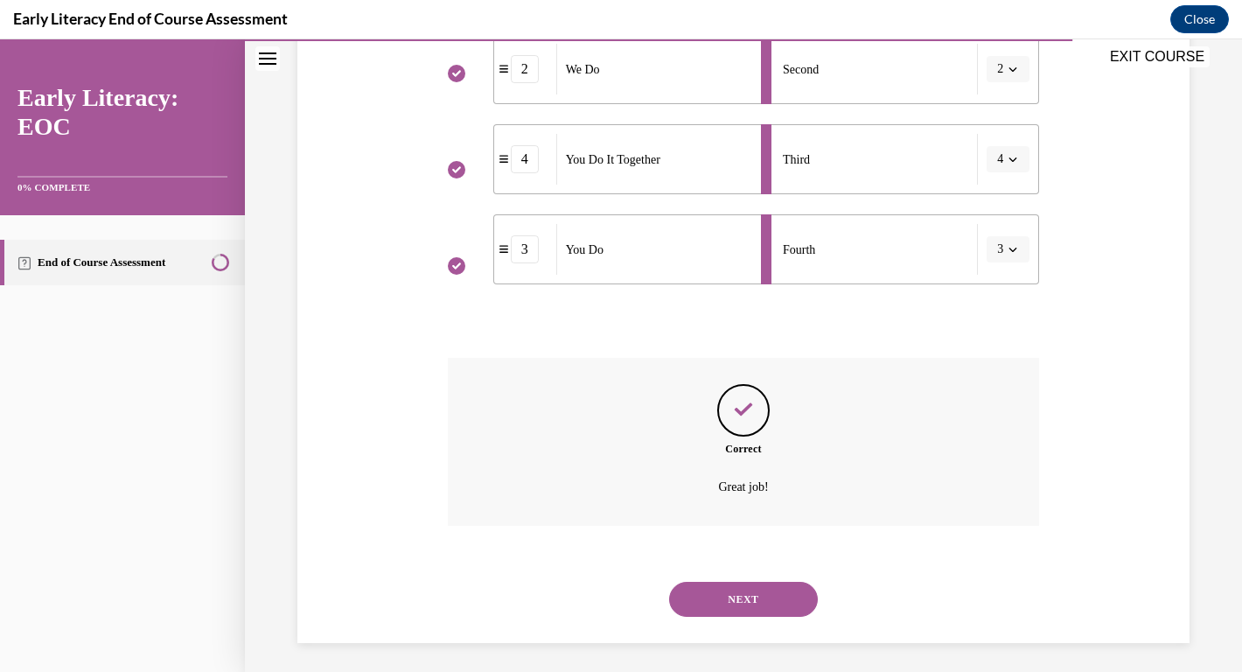
scroll to position [495, 0]
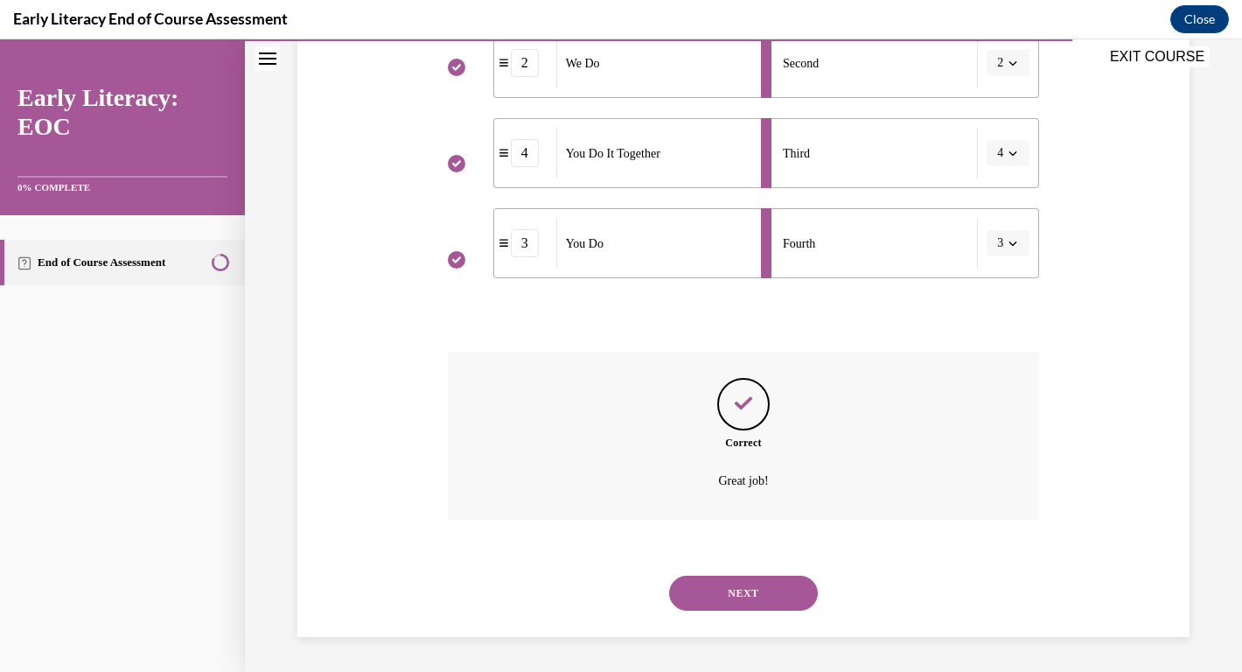
click at [748, 592] on button "NEXT" at bounding box center [743, 592] width 149 height 35
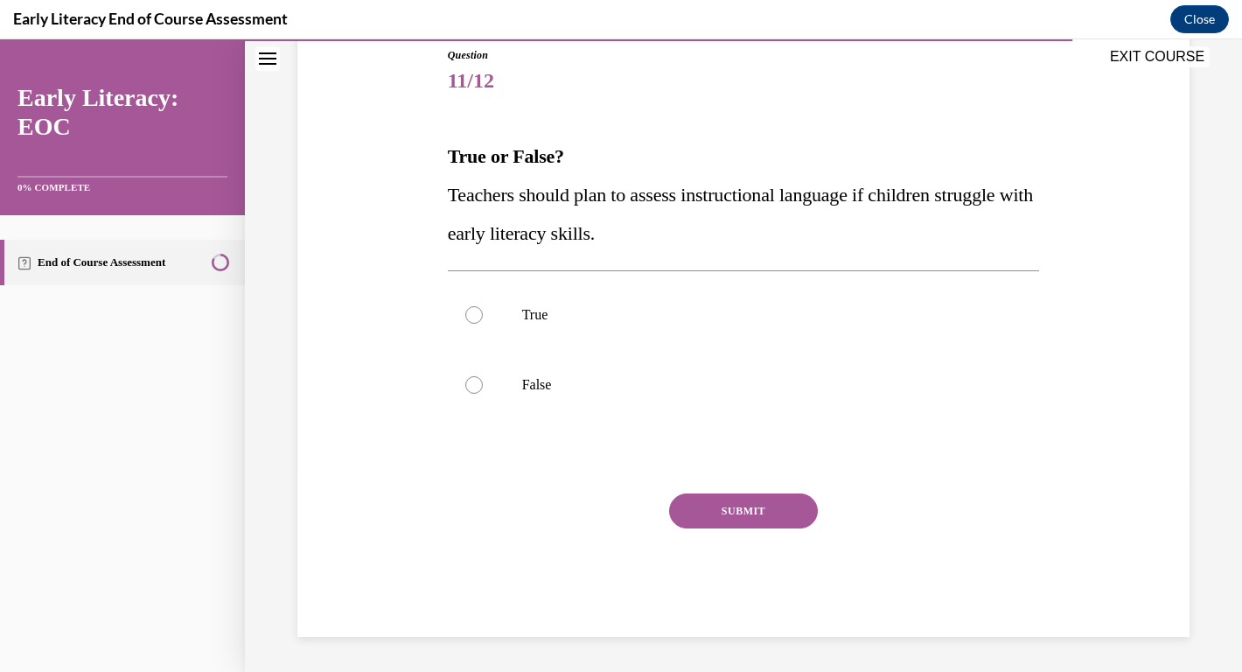
scroll to position [194, 0]
click at [473, 324] on div at bounding box center [473, 316] width 17 height 17
click at [775, 510] on button "SUBMIT" at bounding box center [743, 512] width 149 height 35
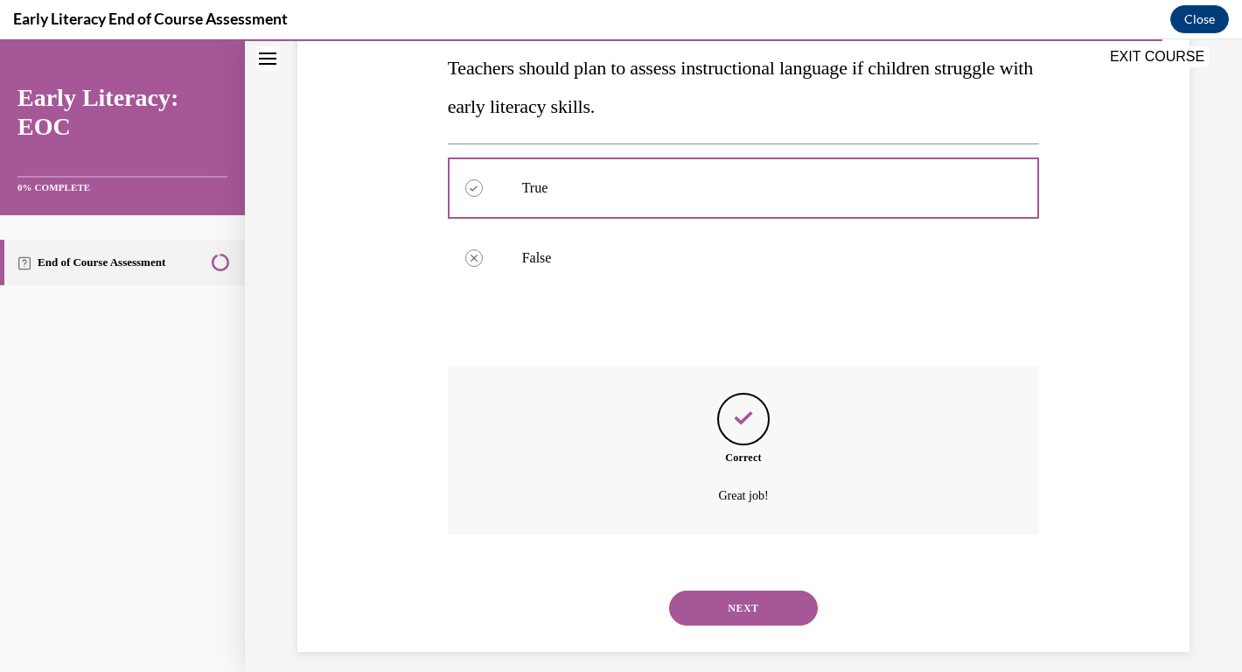
scroll to position [338, 0]
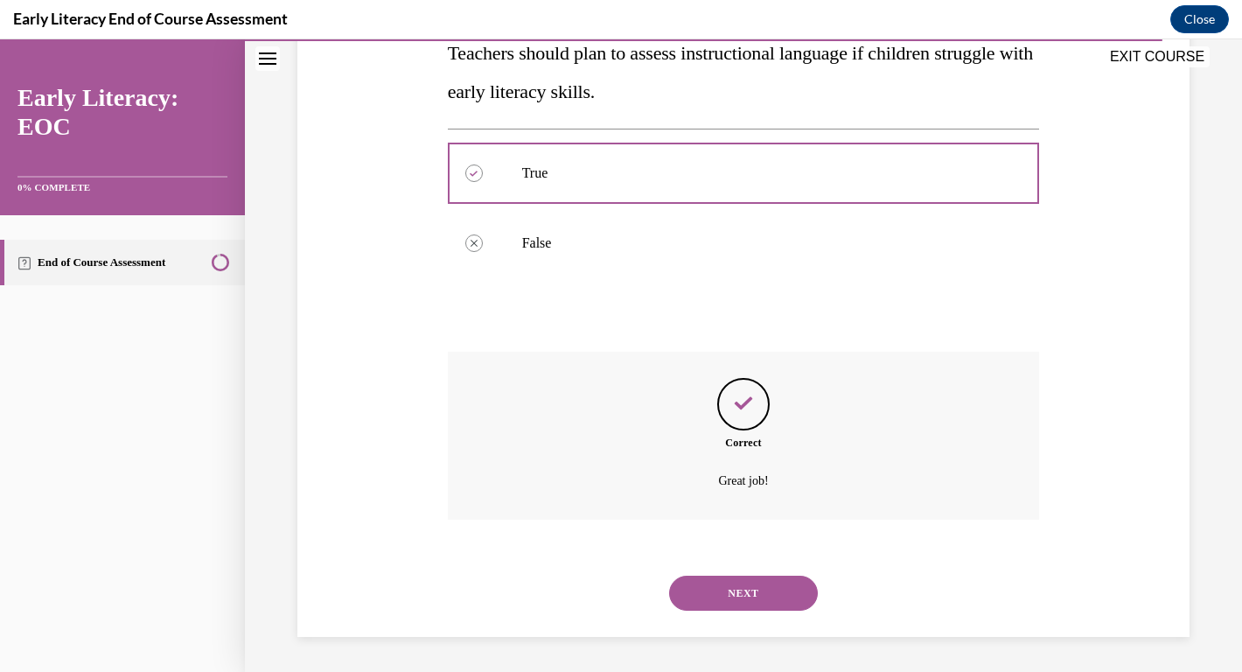
click at [745, 600] on button "NEXT" at bounding box center [743, 592] width 149 height 35
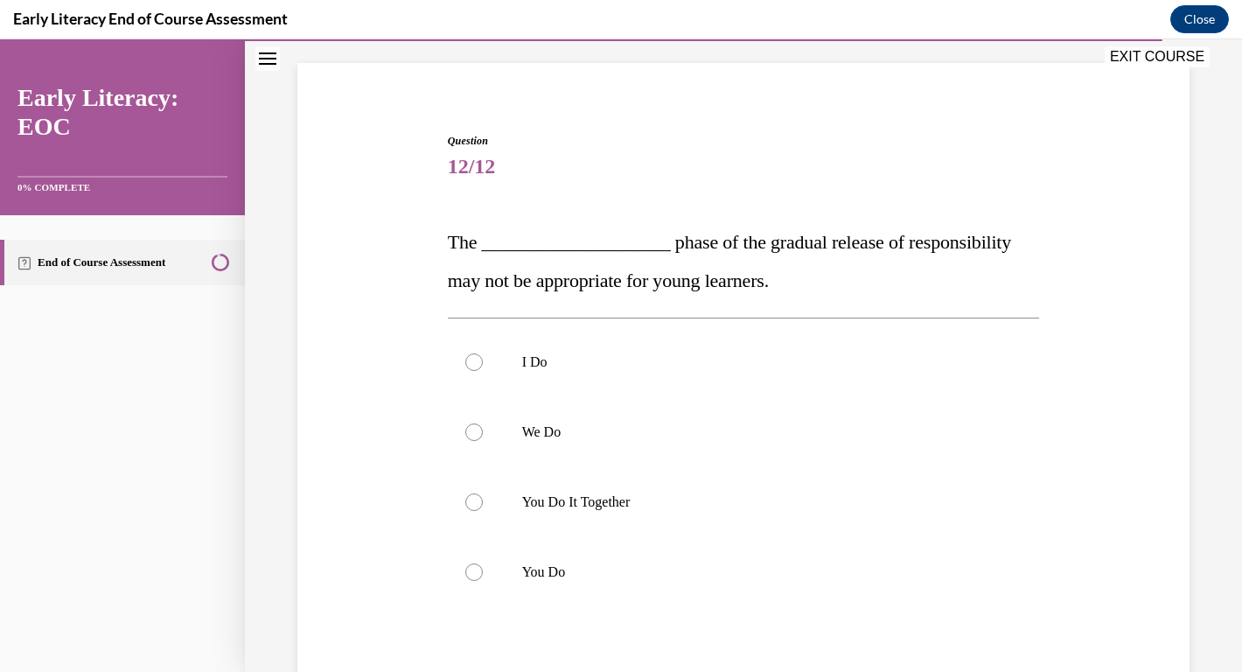
scroll to position [114, 0]
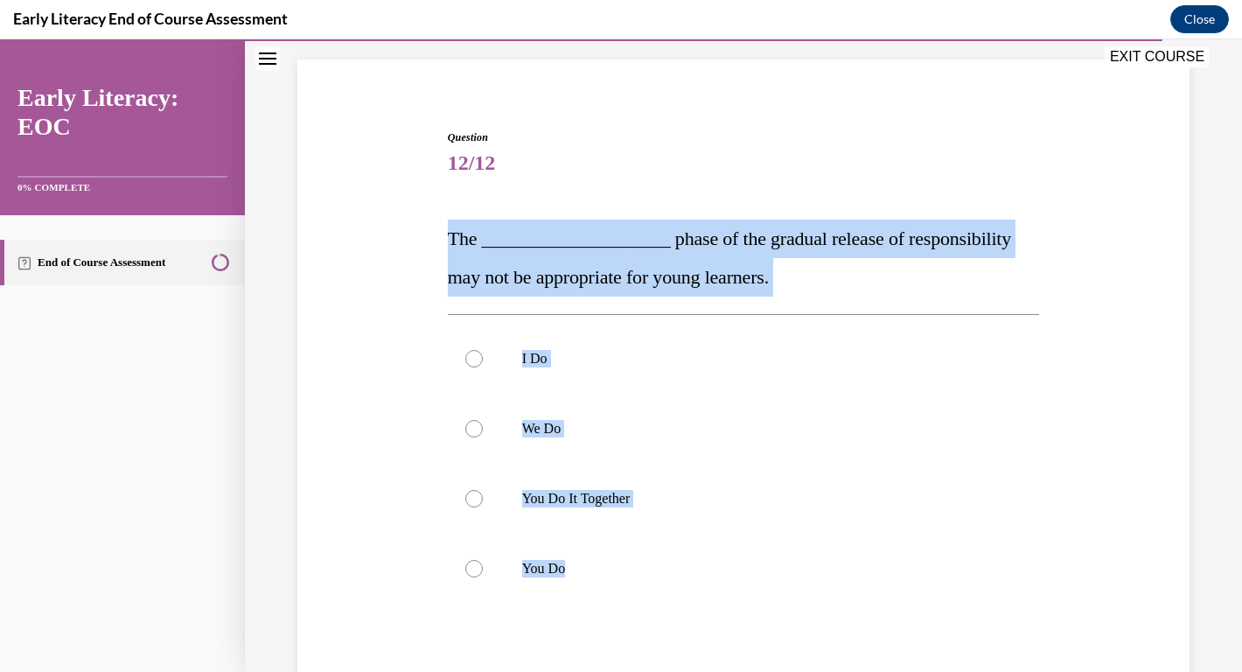
drag, startPoint x: 430, startPoint y: 232, endPoint x: 603, endPoint y: 614, distance: 419.2
click at [603, 614] on div "Question 12/12 The ____________________ phase of the gradual release of respons…" at bounding box center [743, 448] width 901 height 743
copy div "The ____________________ phase of the gradual release of responsibility may not…"
click at [366, 398] on div "Question 12/12 The ____________________ phase of the gradual release of respons…" at bounding box center [743, 448] width 901 height 743
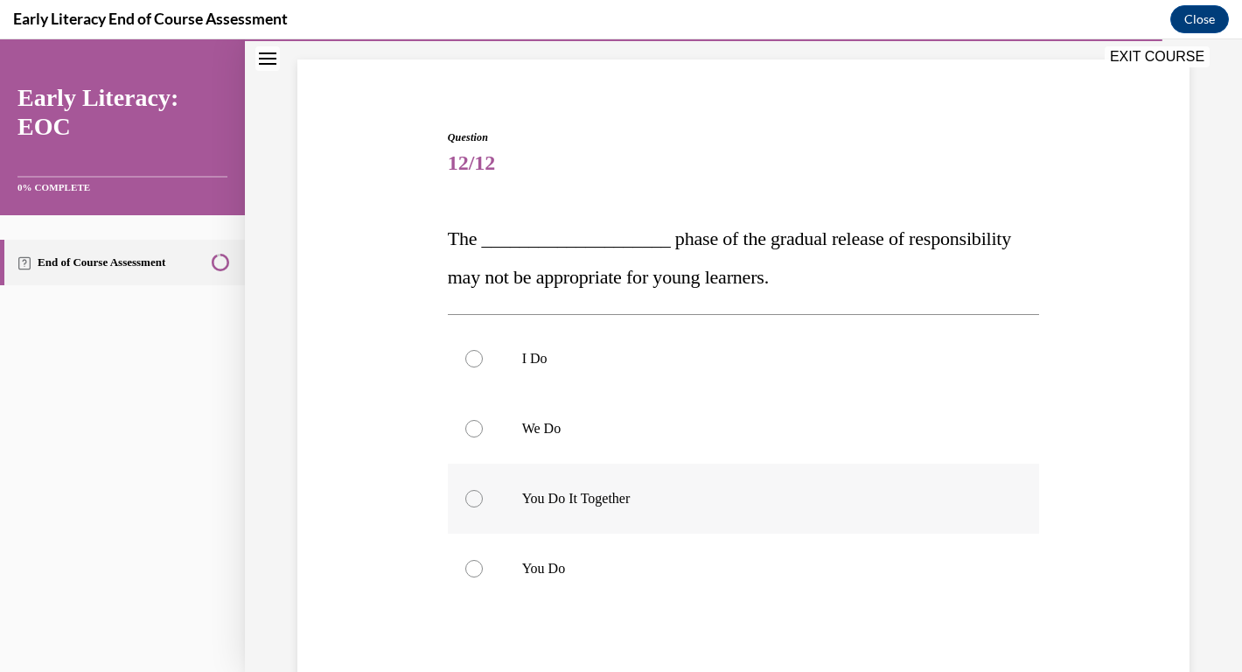
click at [463, 520] on div at bounding box center [744, 498] width 592 height 70
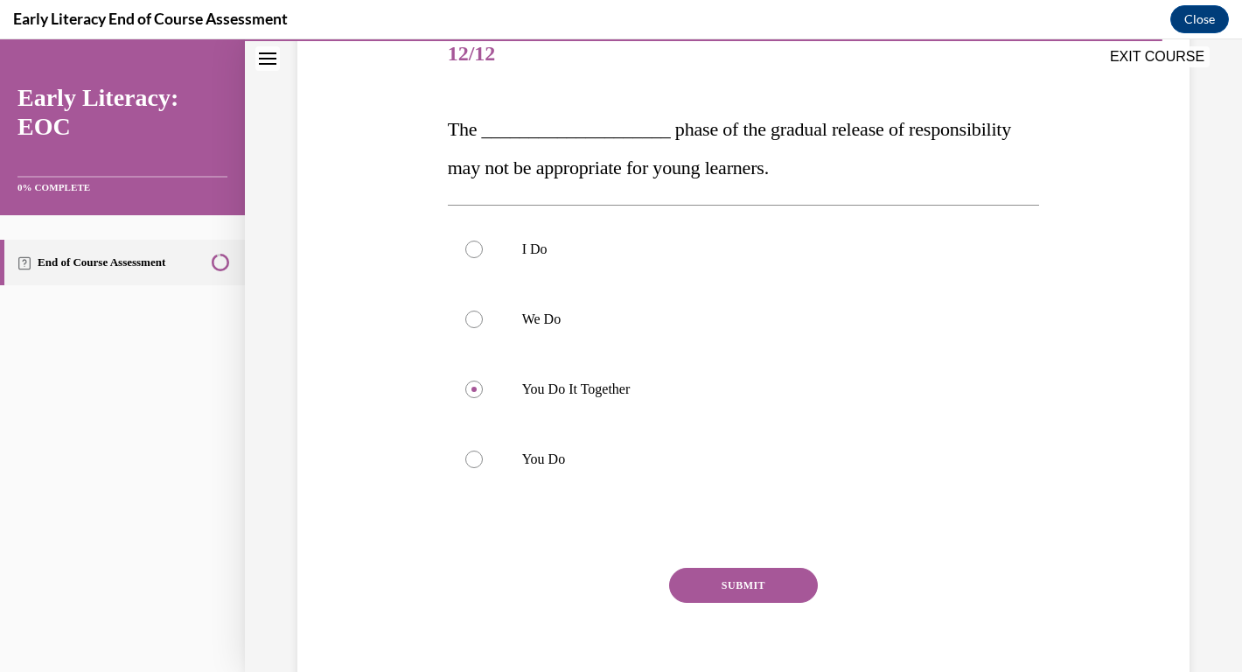
scroll to position [242, 0]
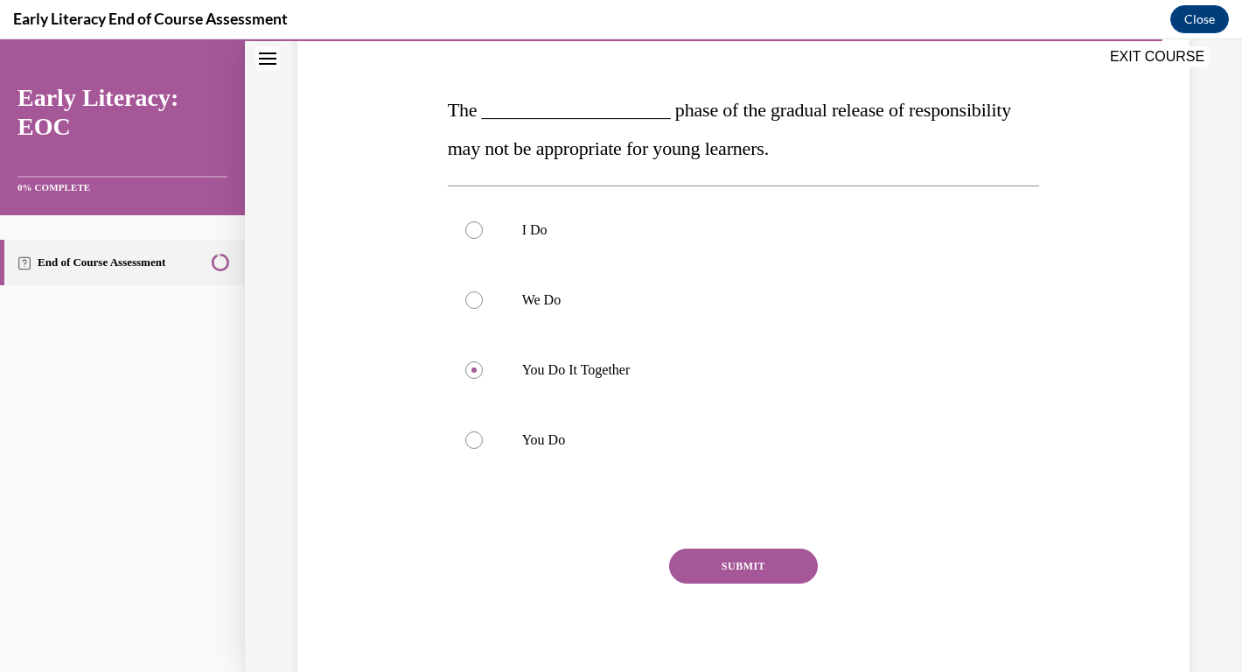
click at [742, 567] on button "SUBMIT" at bounding box center [743, 565] width 149 height 35
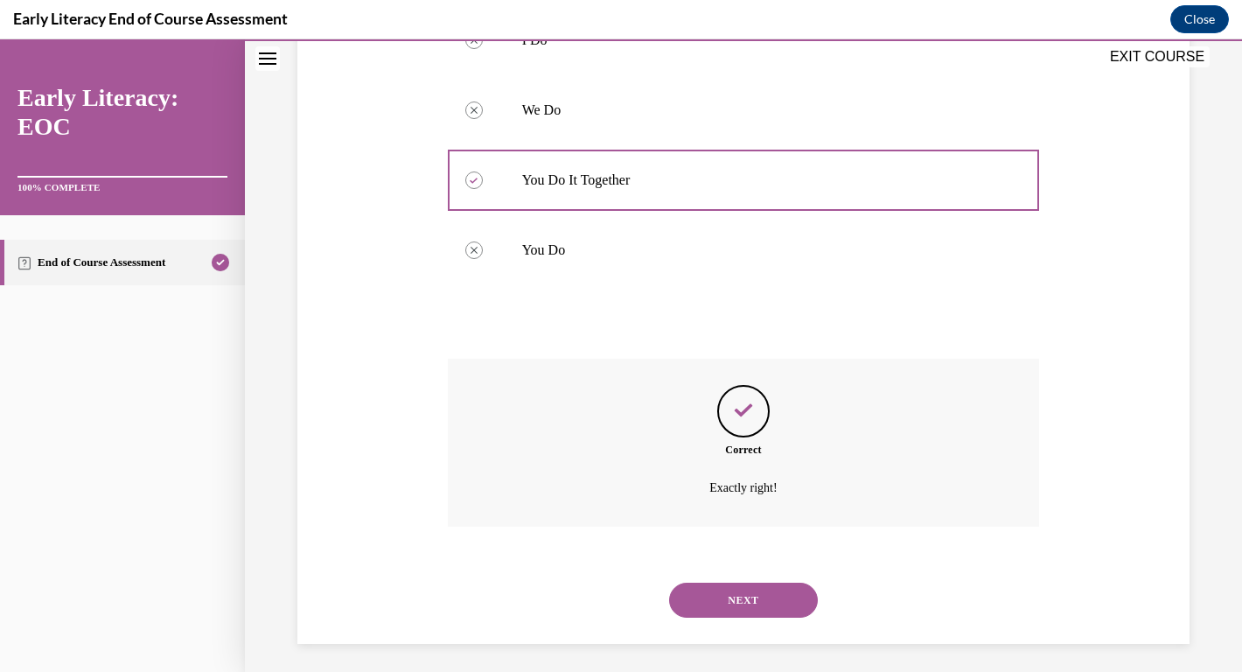
scroll to position [439, 0]
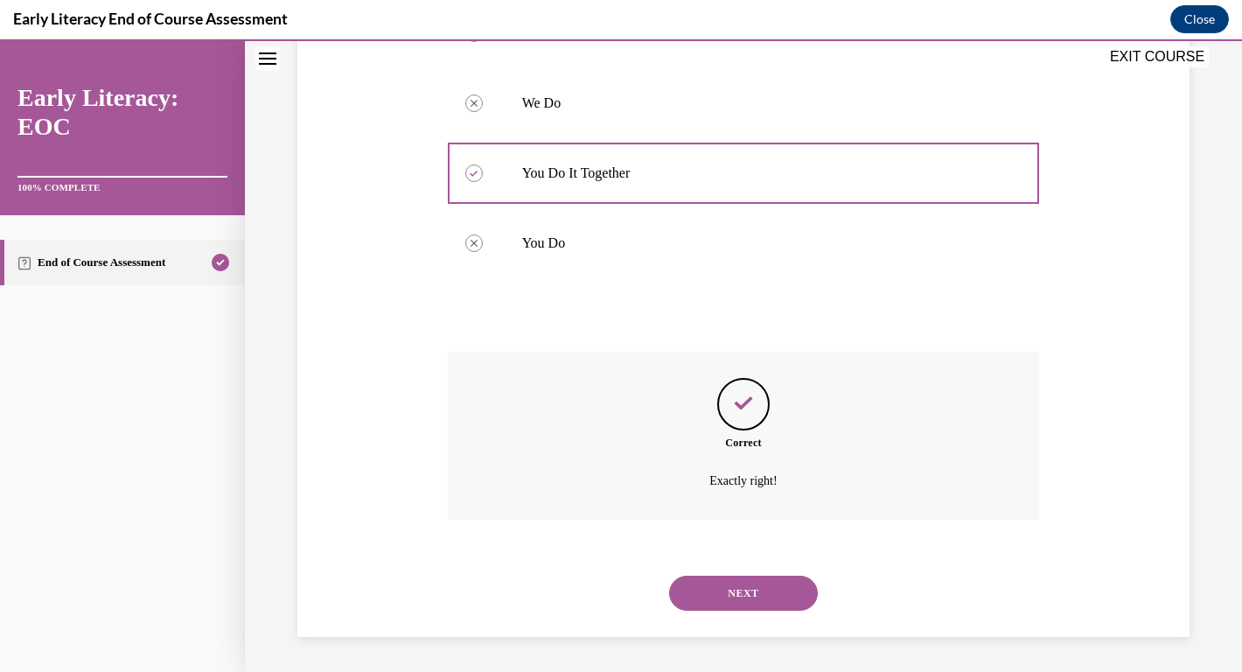
click at [751, 590] on button "NEXT" at bounding box center [743, 592] width 149 height 35
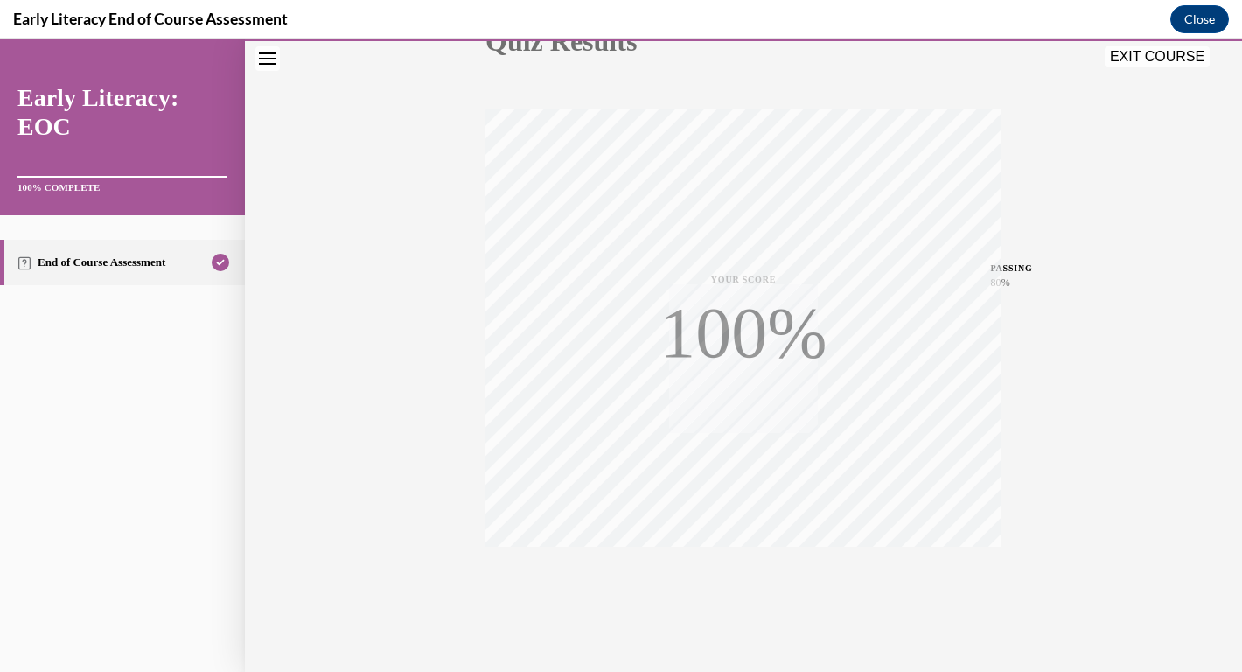
scroll to position [264, 0]
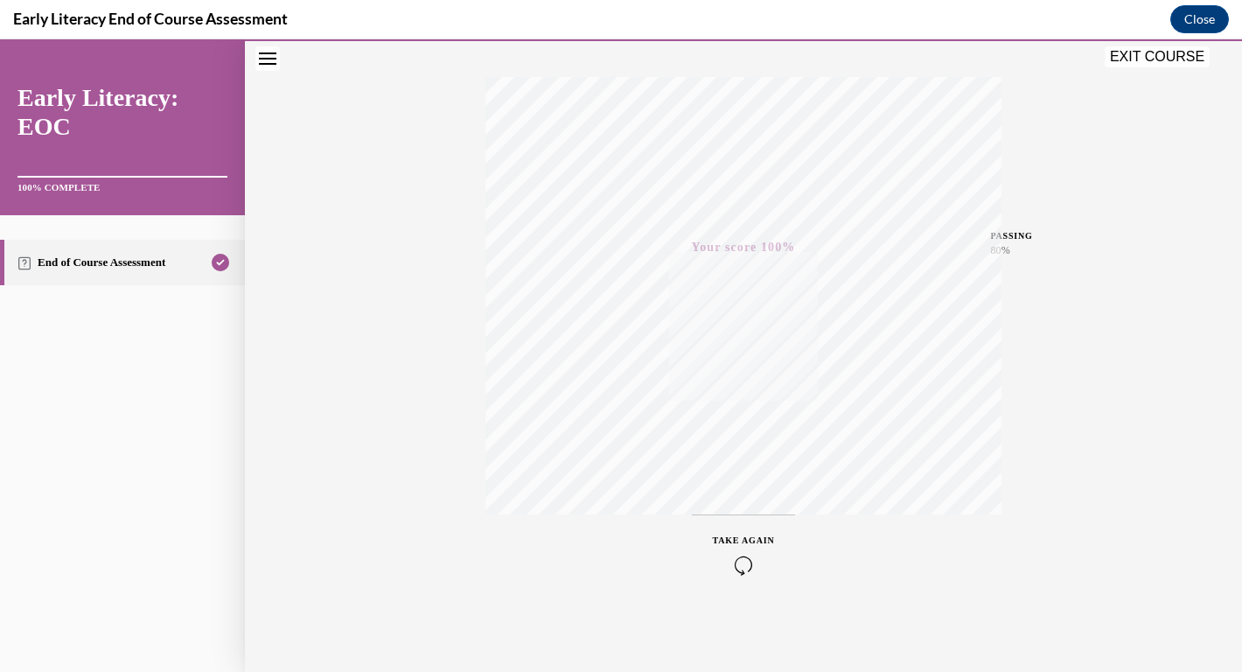
click at [1162, 59] on button "EXIT COURSE" at bounding box center [1157, 56] width 105 height 21
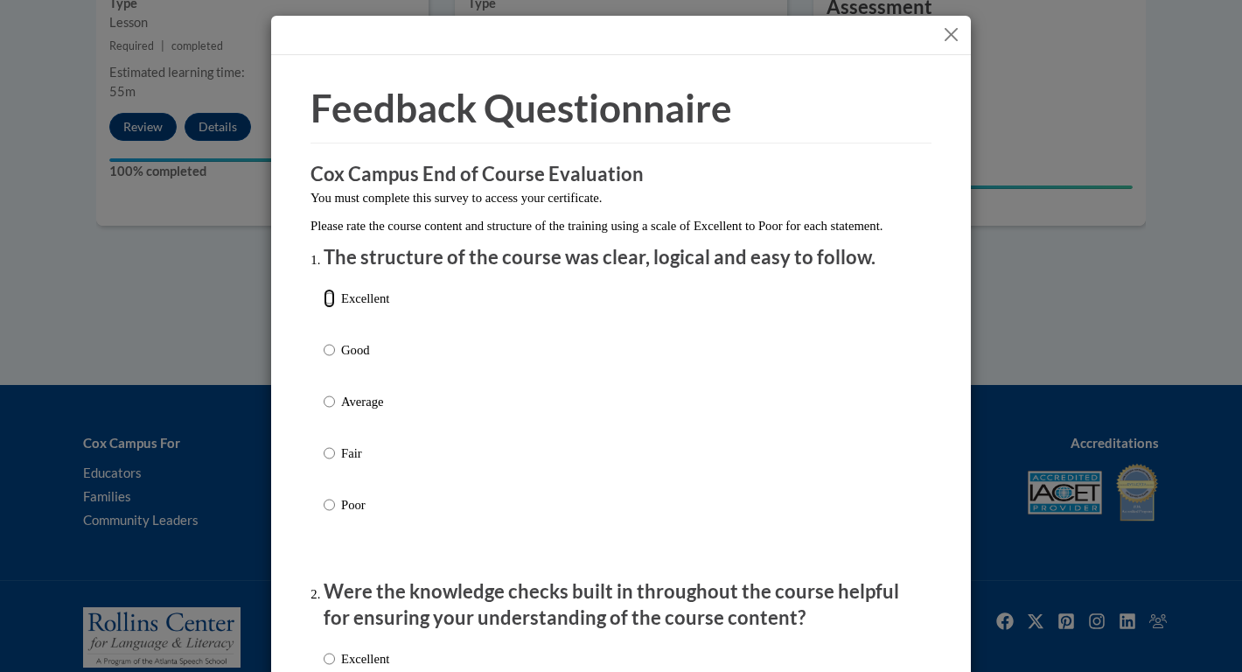
click at [328, 308] on input "Excellent" at bounding box center [329, 298] width 11 height 19
radio input "true"
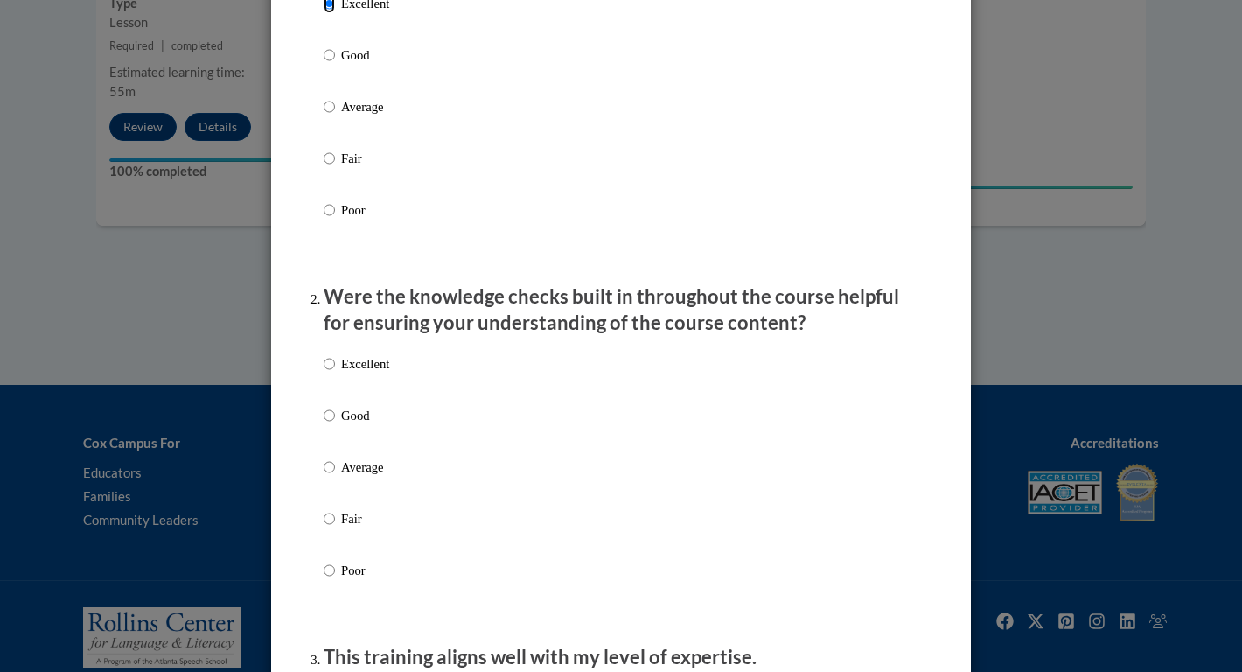
scroll to position [361, 0]
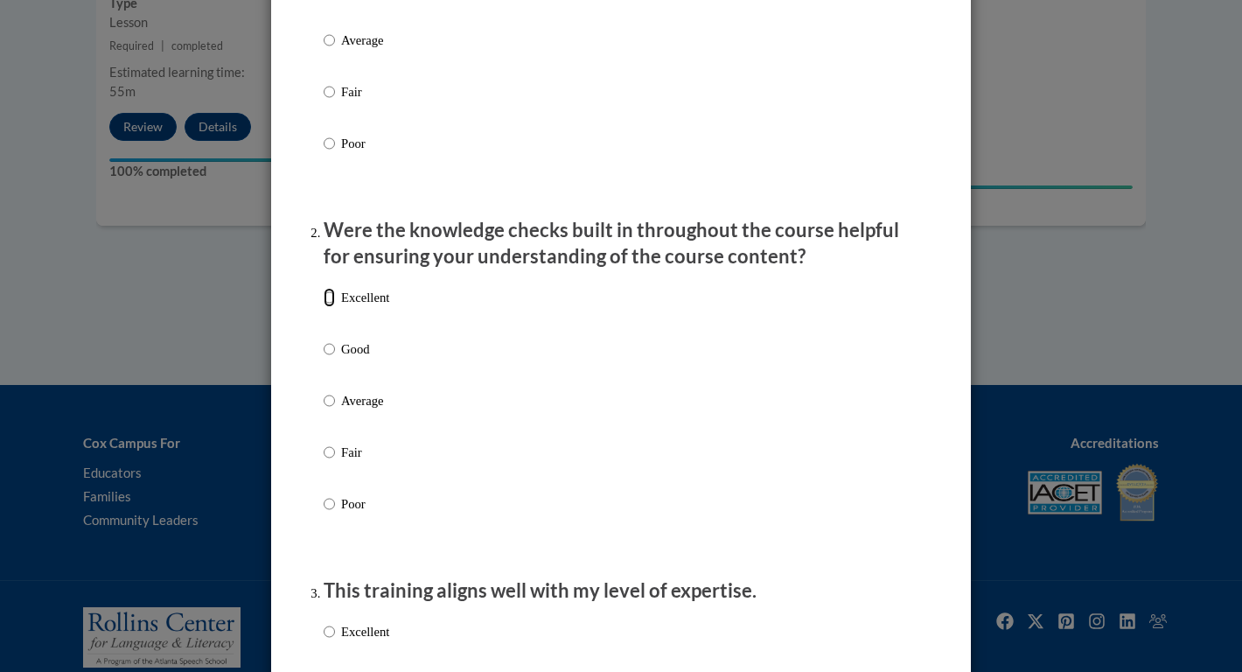
click at [331, 307] on input "Excellent" at bounding box center [329, 297] width 11 height 19
radio input "true"
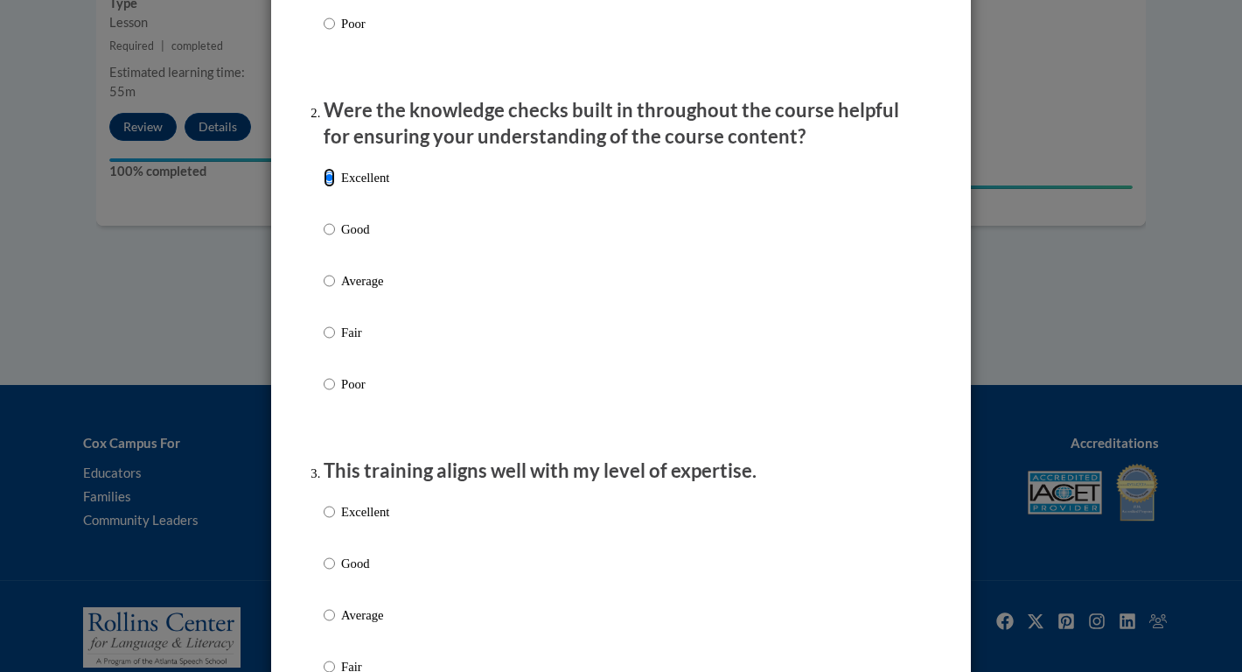
scroll to position [629, 0]
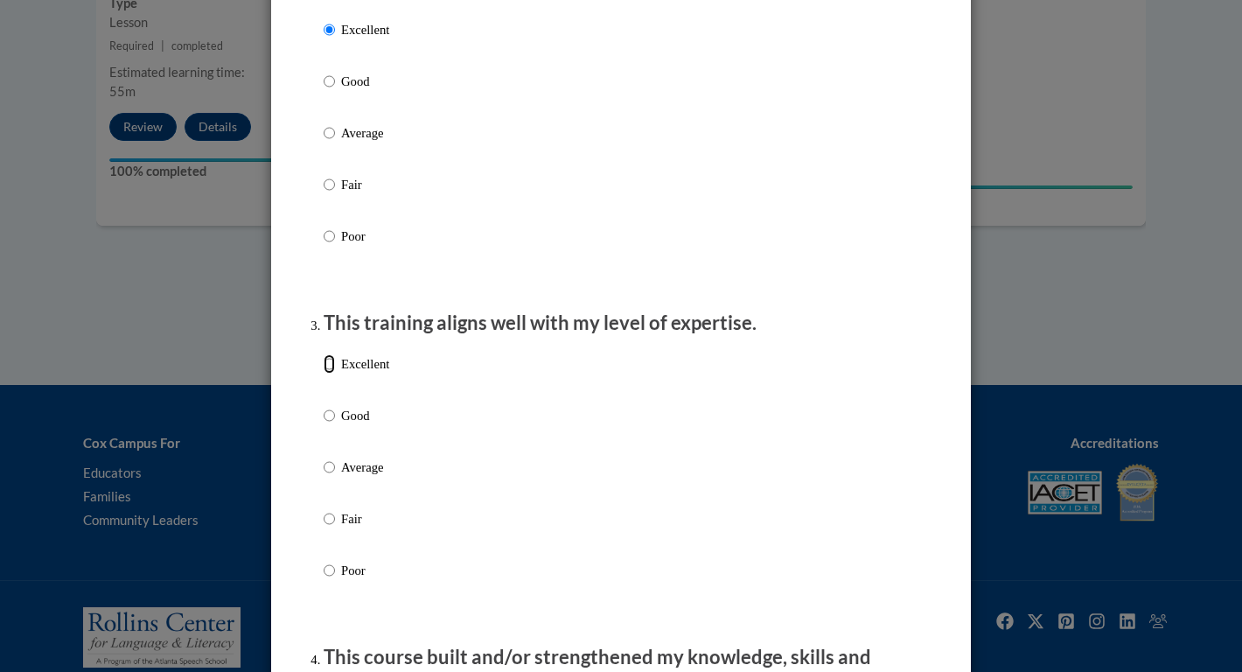
click at [330, 373] on input "Excellent" at bounding box center [329, 363] width 11 height 19
radio input "true"
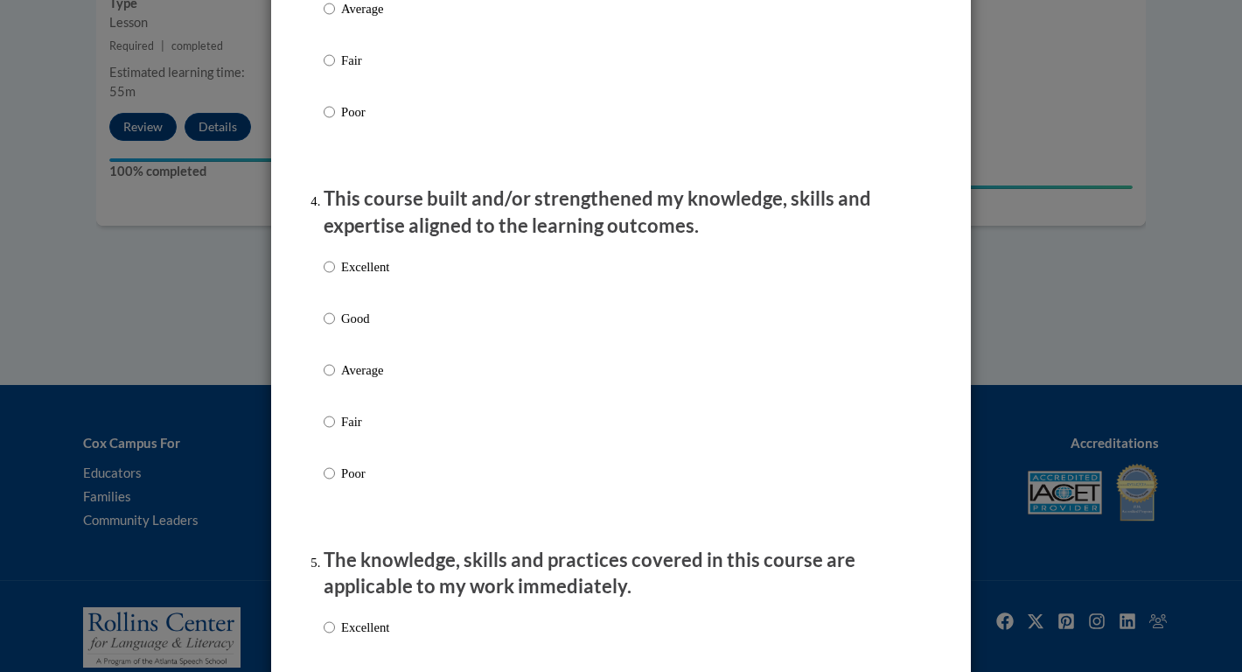
scroll to position [1184, 0]
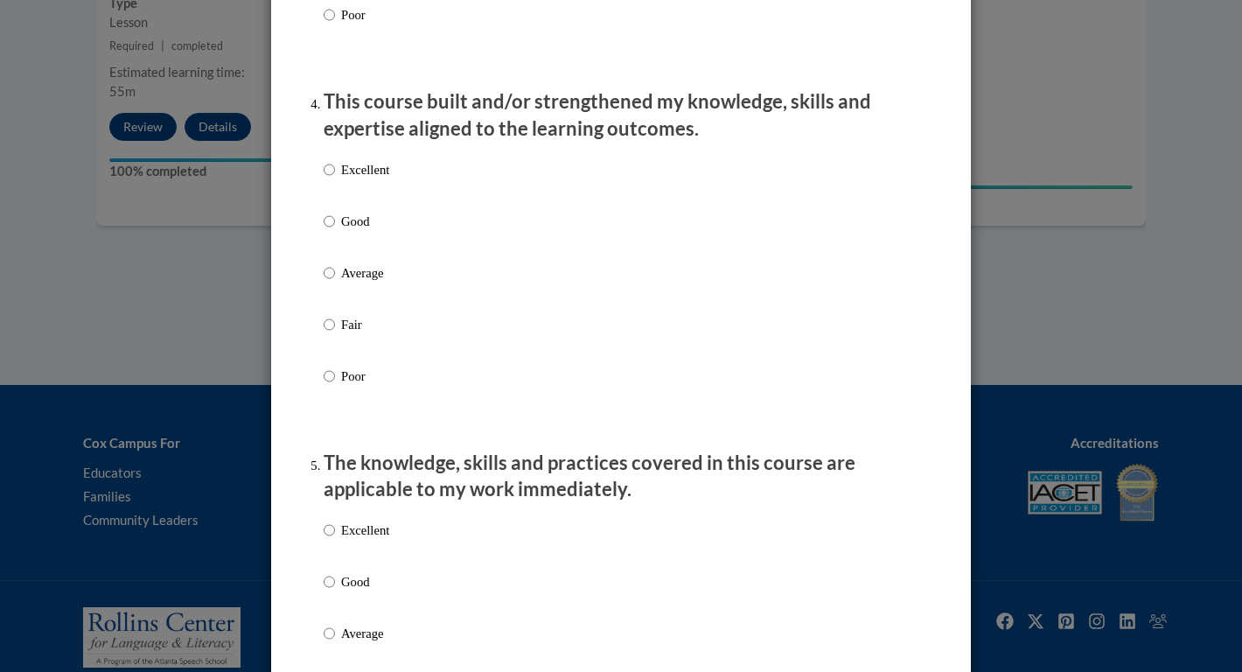
click at [324, 179] on input "Excellent" at bounding box center [329, 169] width 11 height 19
radio input "true"
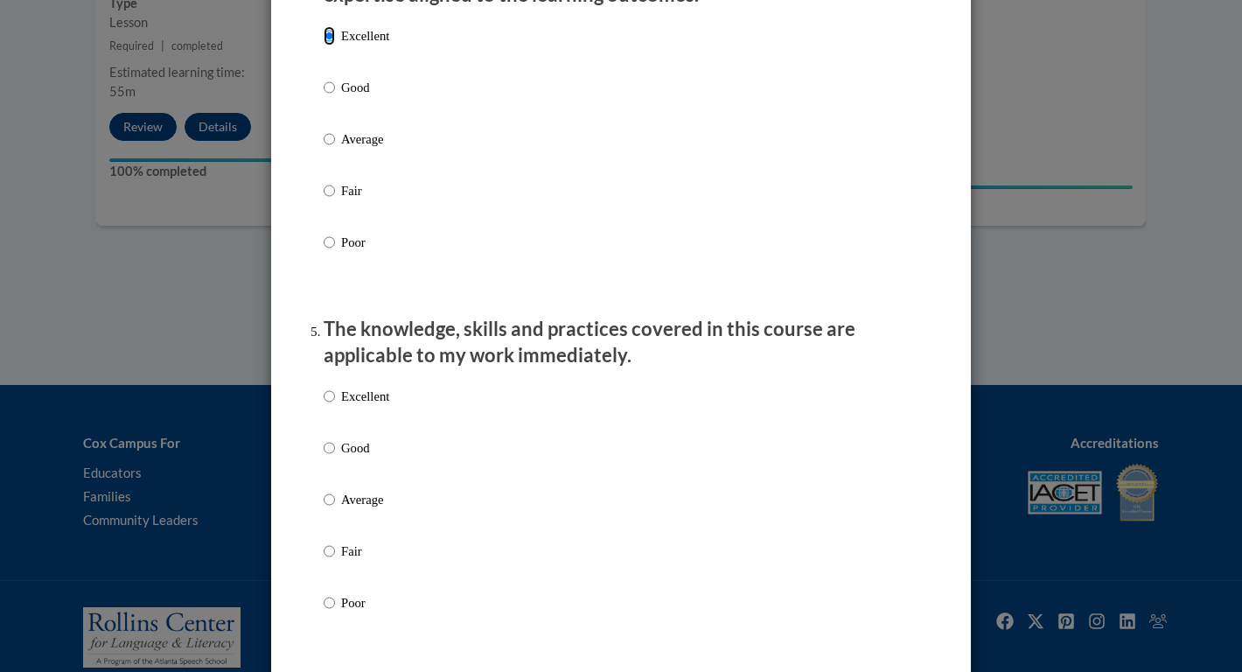
scroll to position [1488, 0]
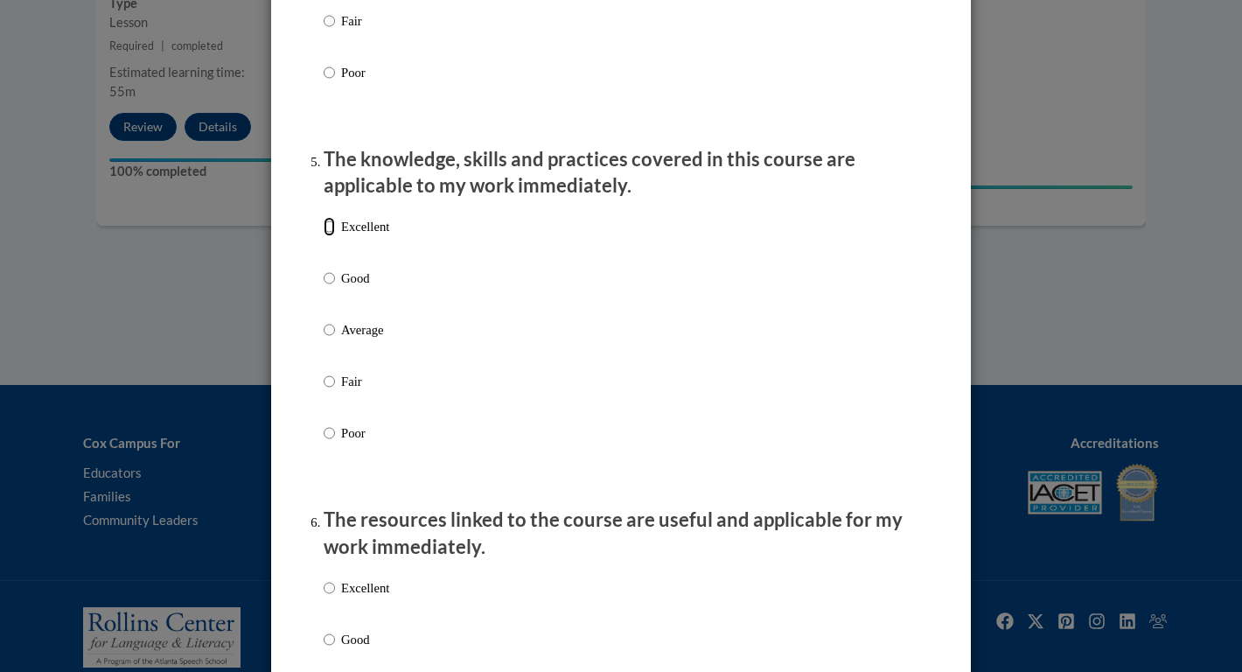
click at [329, 236] on input "Excellent" at bounding box center [329, 226] width 11 height 19
radio input "true"
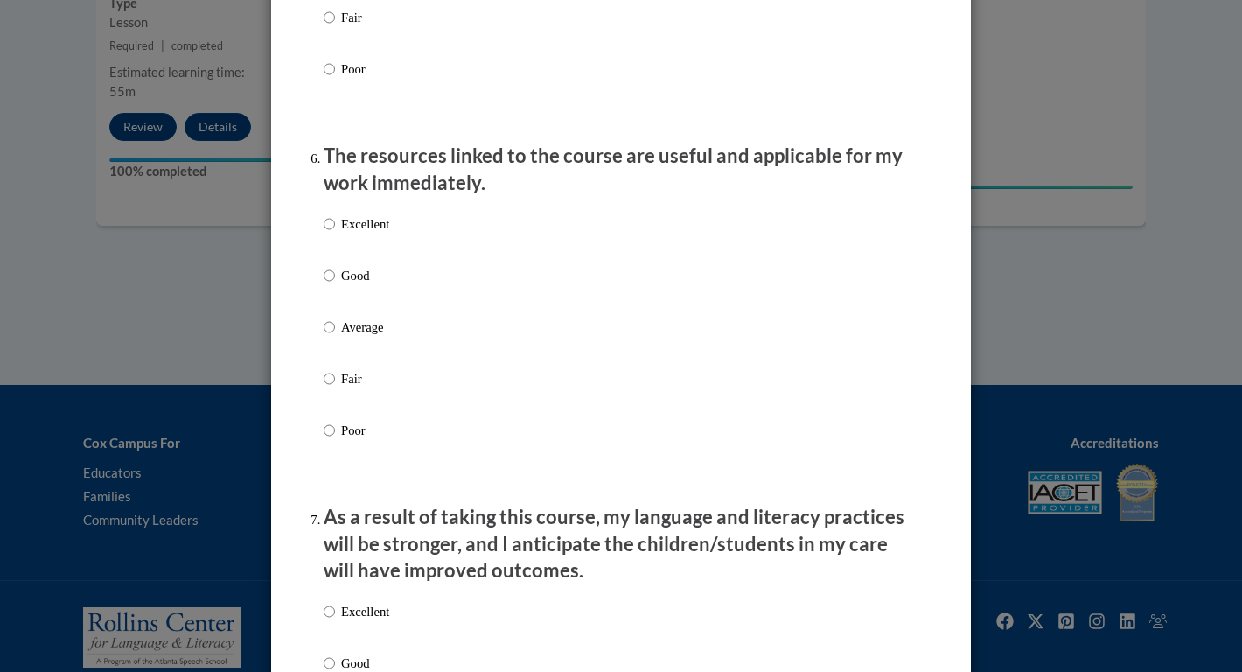
scroll to position [1866, 0]
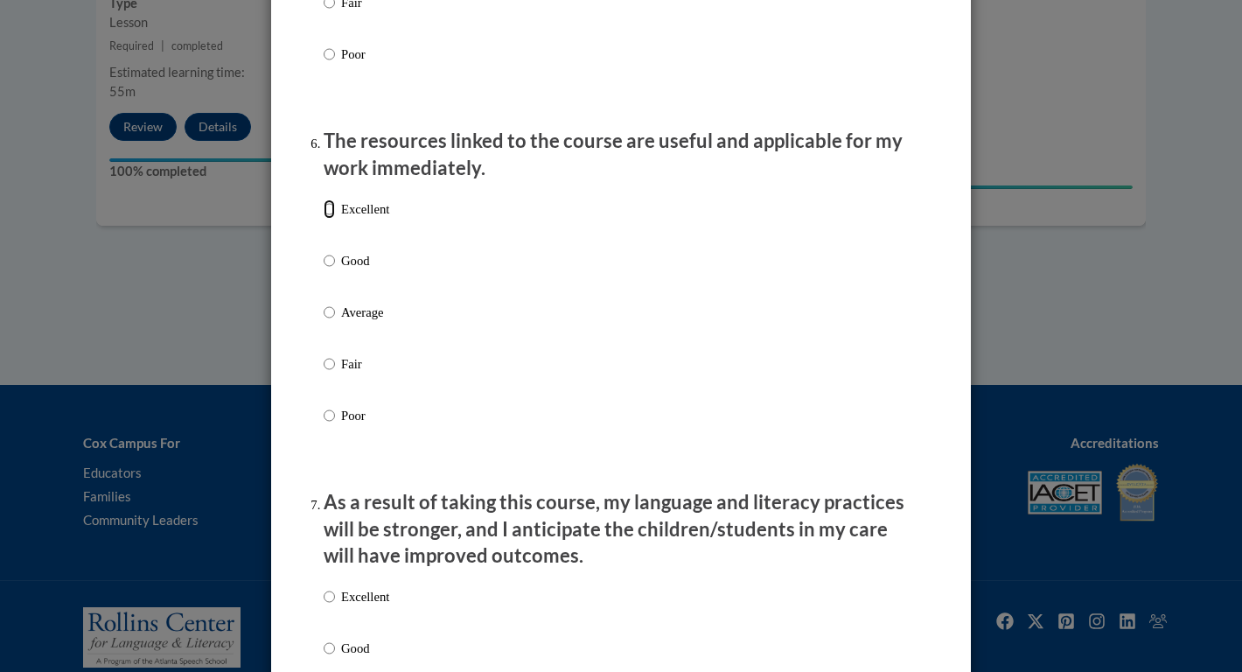
click at [329, 219] on input "Excellent" at bounding box center [329, 208] width 11 height 19
radio input "true"
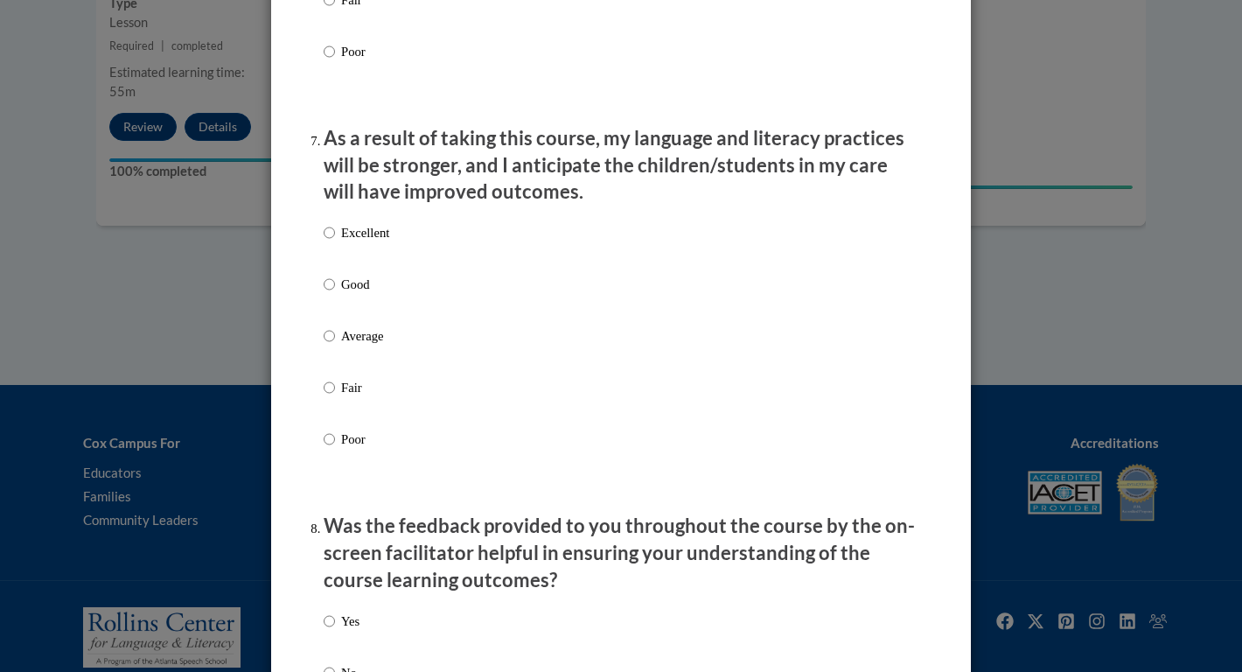
scroll to position [2327, 0]
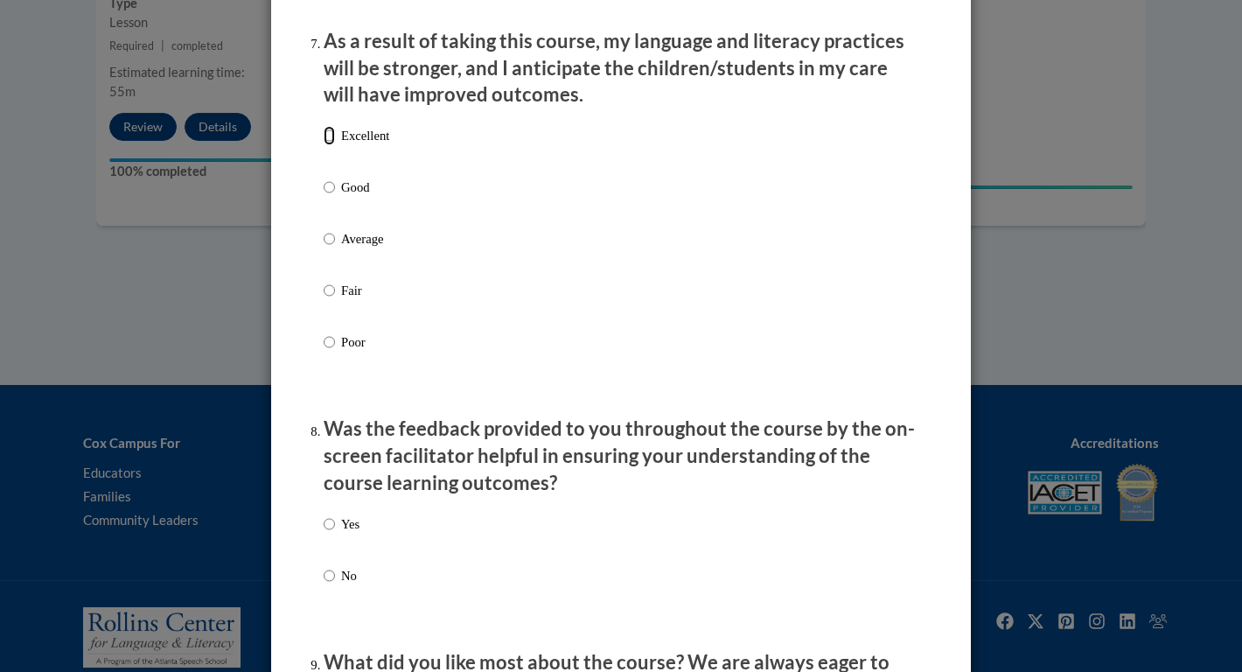
click at [329, 145] on input "Excellent" at bounding box center [329, 135] width 11 height 19
radio input "true"
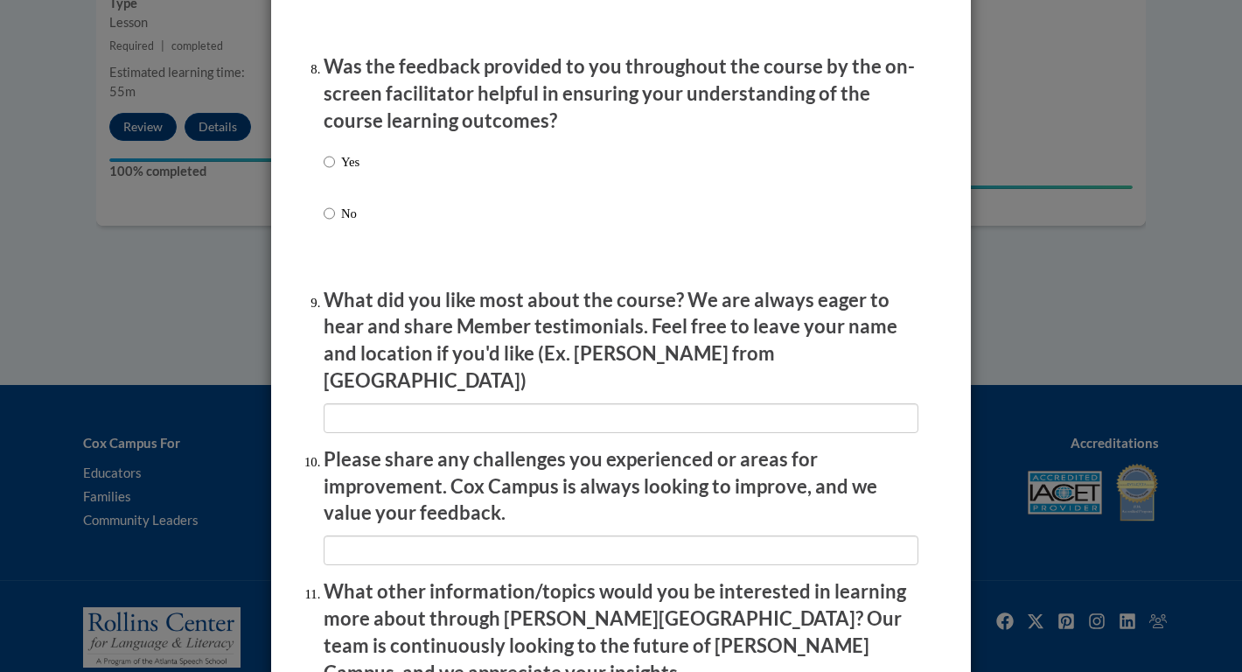
scroll to position [2701, 0]
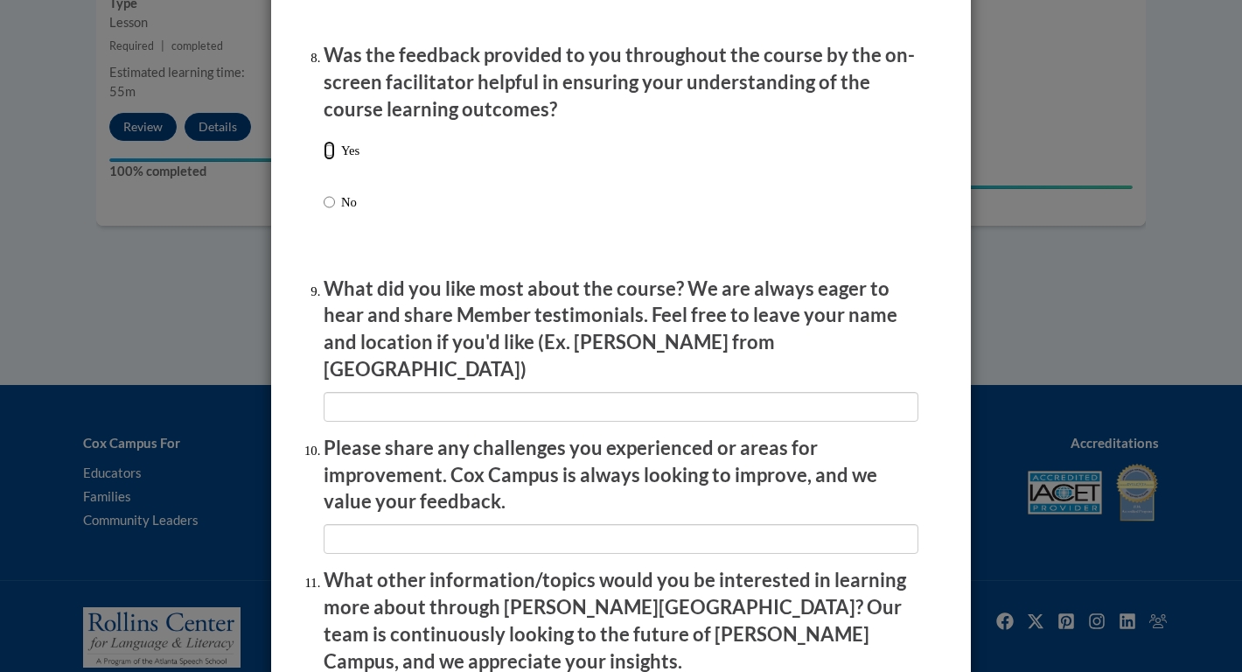
click at [330, 160] on input "Yes" at bounding box center [329, 150] width 11 height 19
radio input "true"
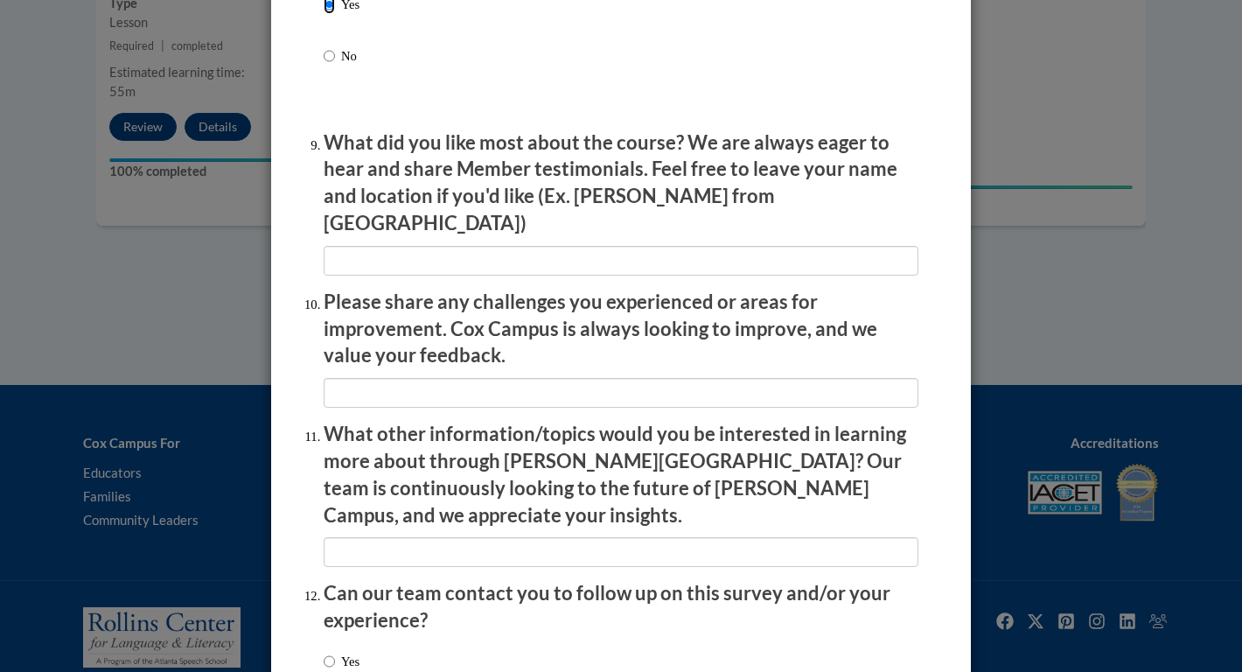
scroll to position [2966, 0]
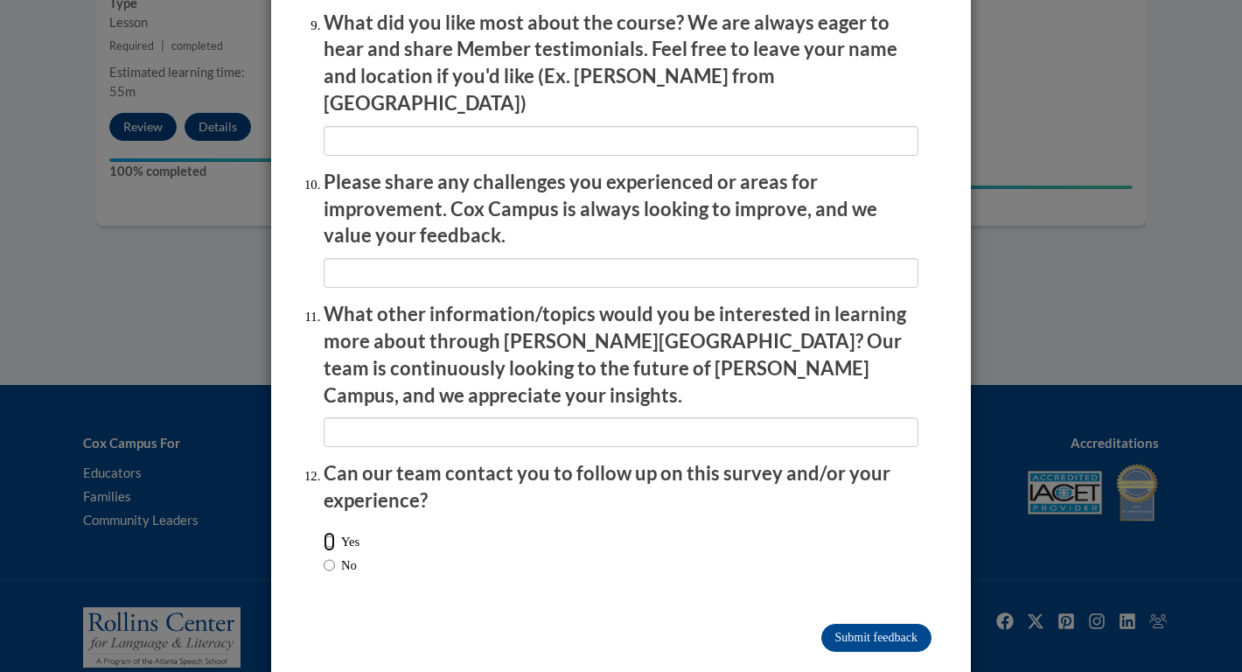
click at [331, 532] on input "Yes" at bounding box center [329, 541] width 11 height 19
radio input "true"
click at [869, 624] on input "Submit feedback" at bounding box center [876, 638] width 110 height 28
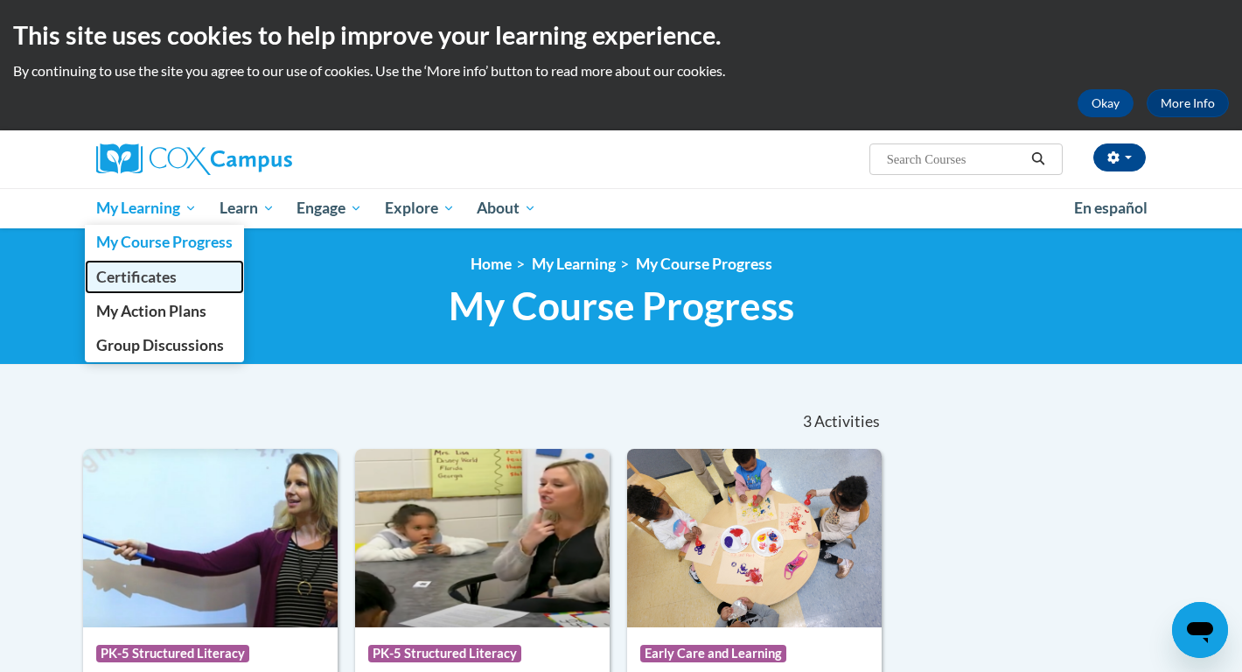
click at [167, 282] on span "Certificates" at bounding box center [136, 277] width 80 height 18
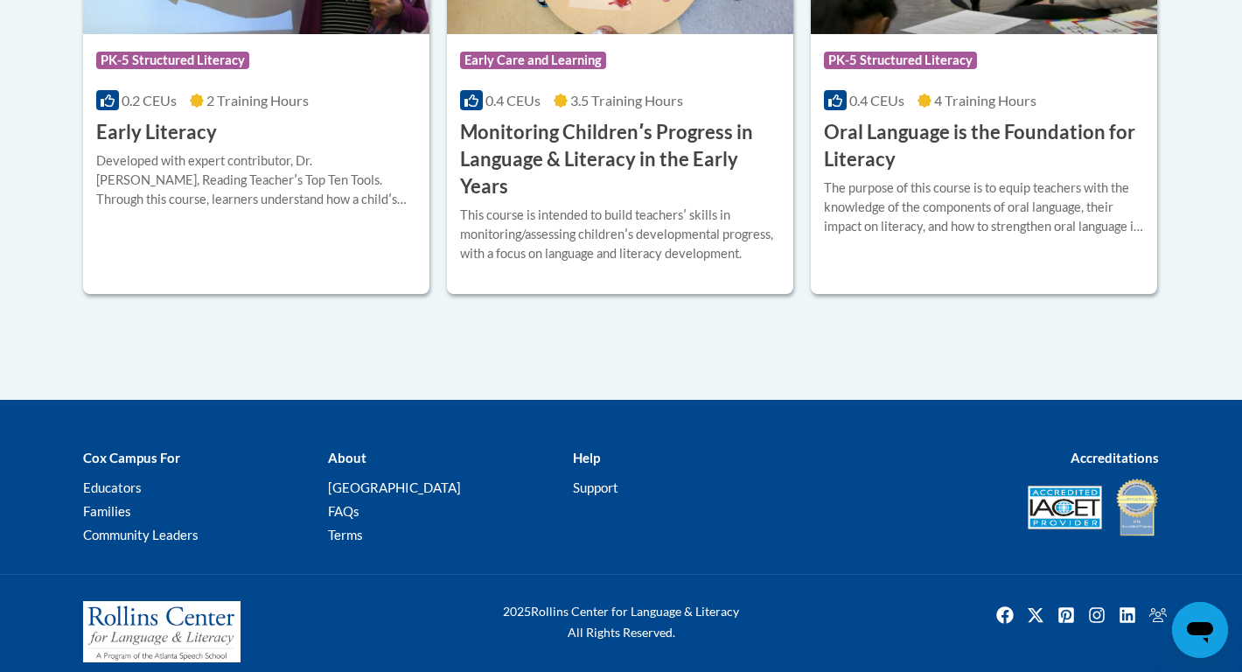
scroll to position [694, 0]
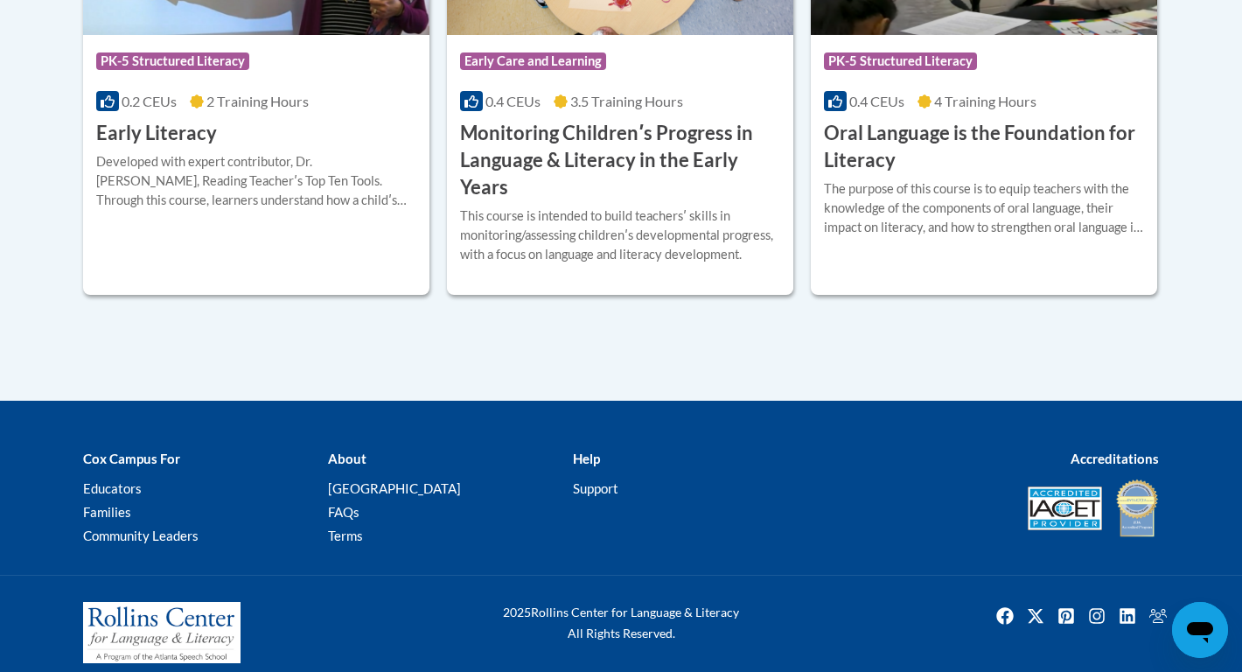
click at [159, 459] on b "Cox Campus For" at bounding box center [131, 458] width 97 height 16
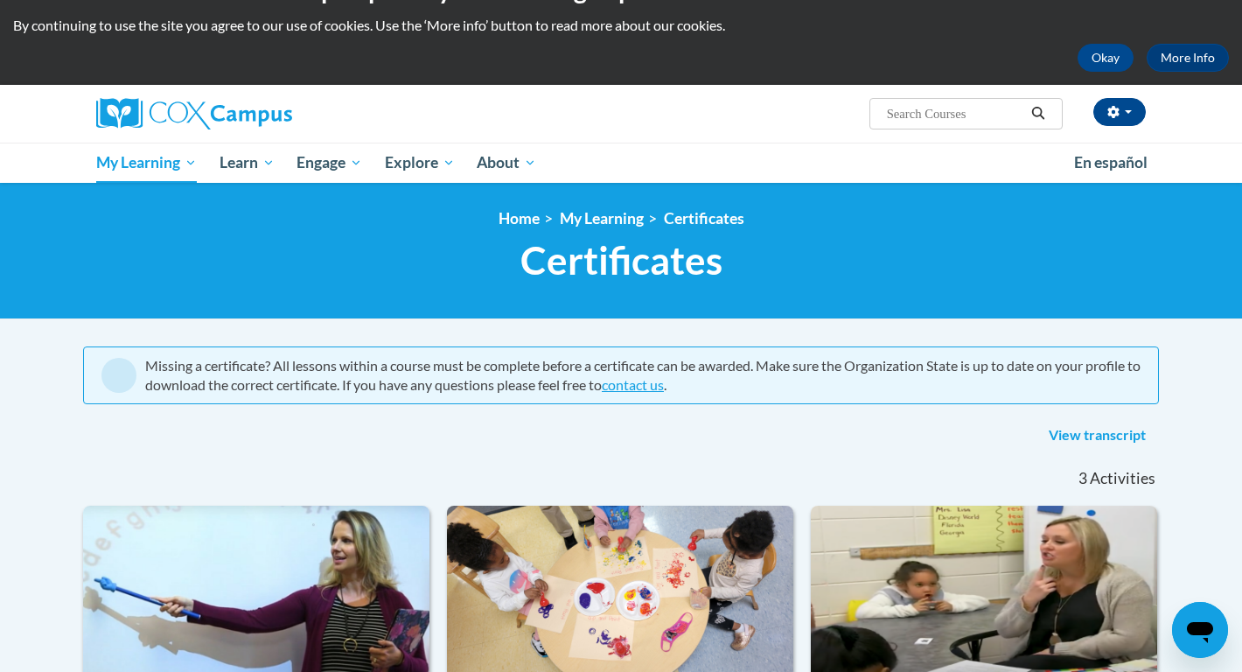
scroll to position [0, 0]
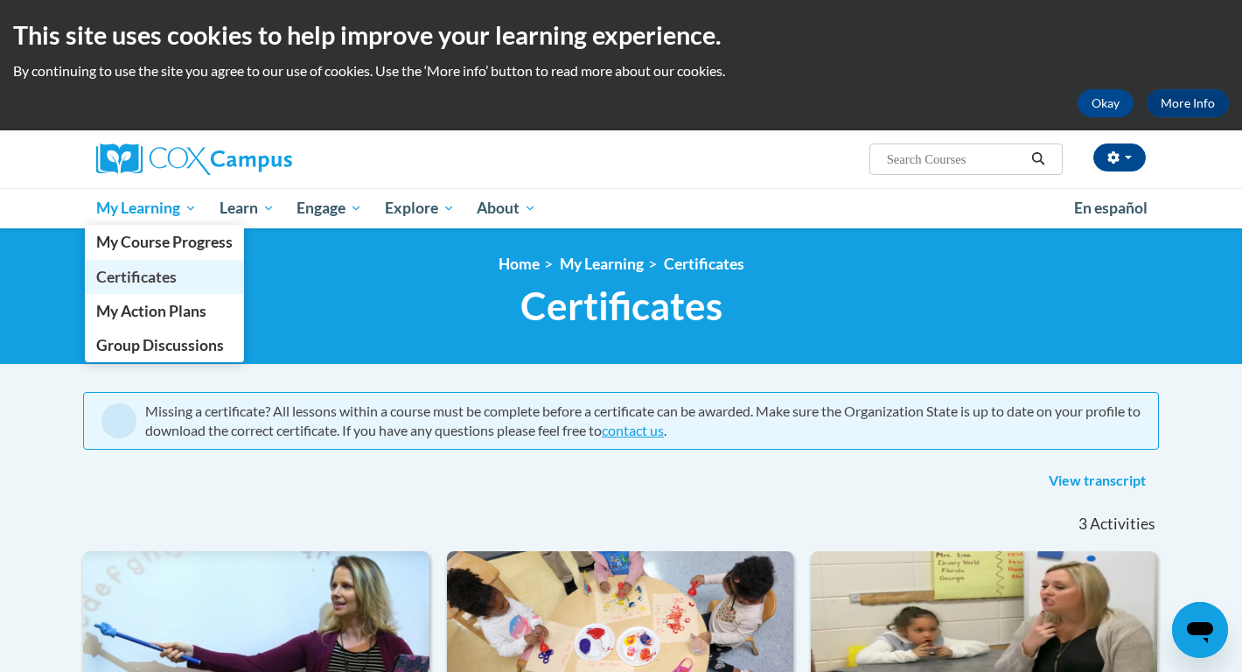
click at [149, 270] on span "Certificates" at bounding box center [136, 277] width 80 height 18
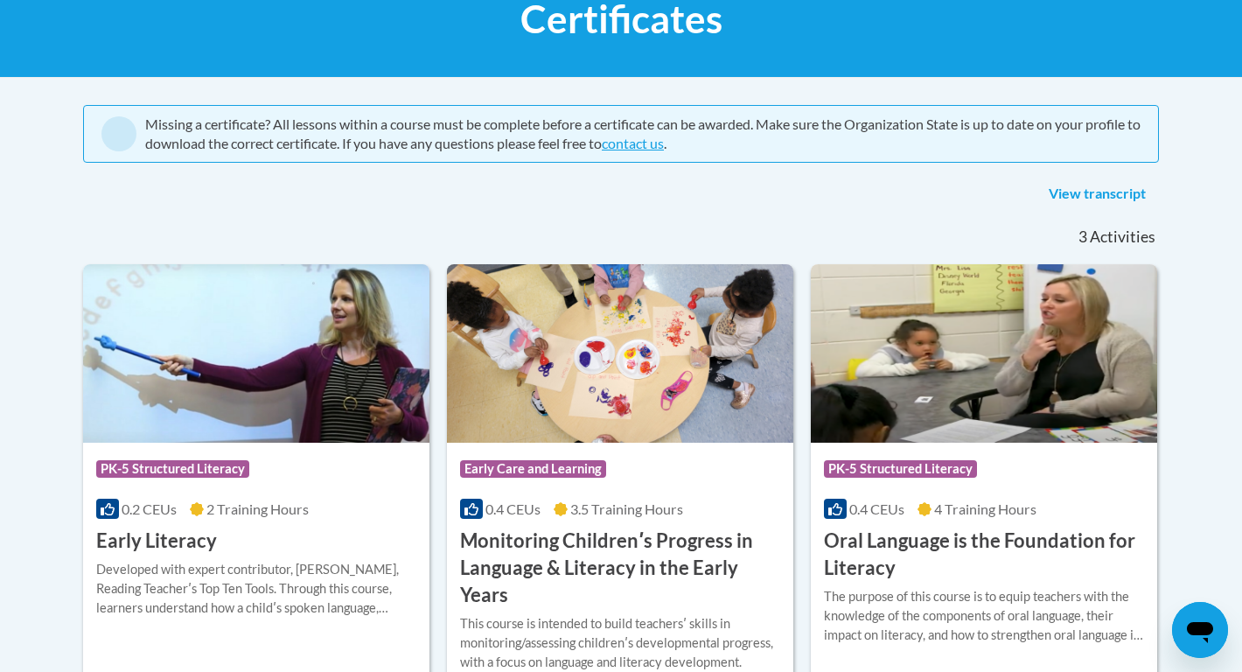
scroll to position [324, 0]
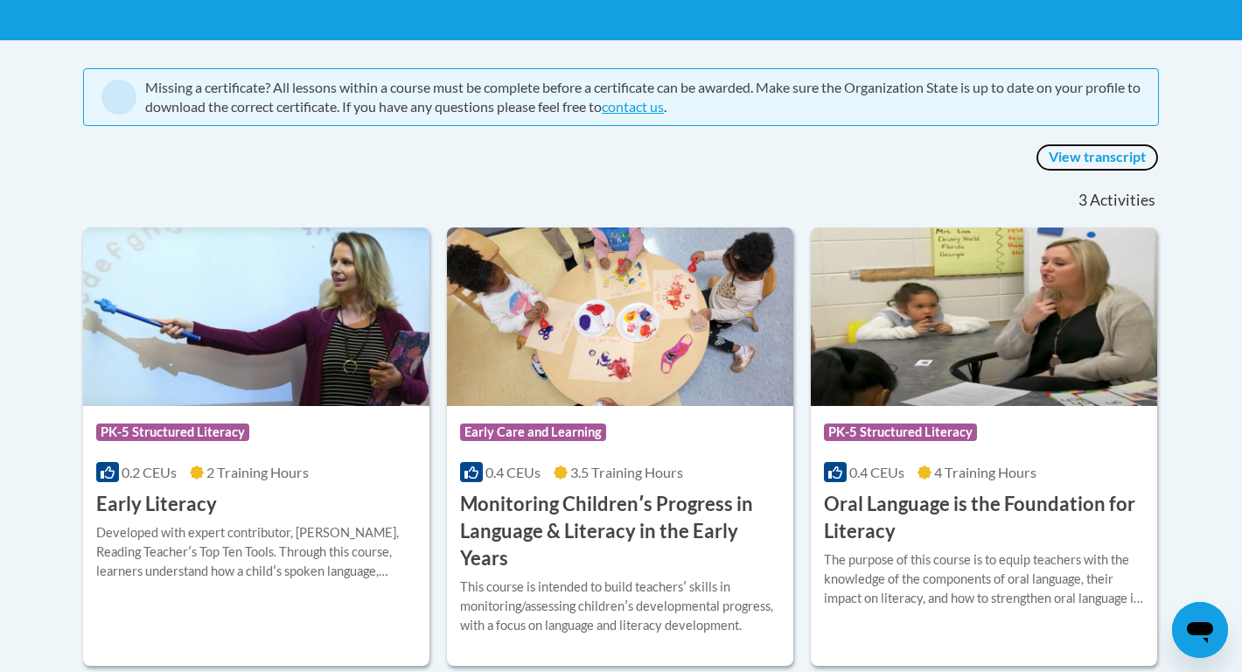
click at [1110, 159] on link "View transcript" at bounding box center [1096, 157] width 123 height 28
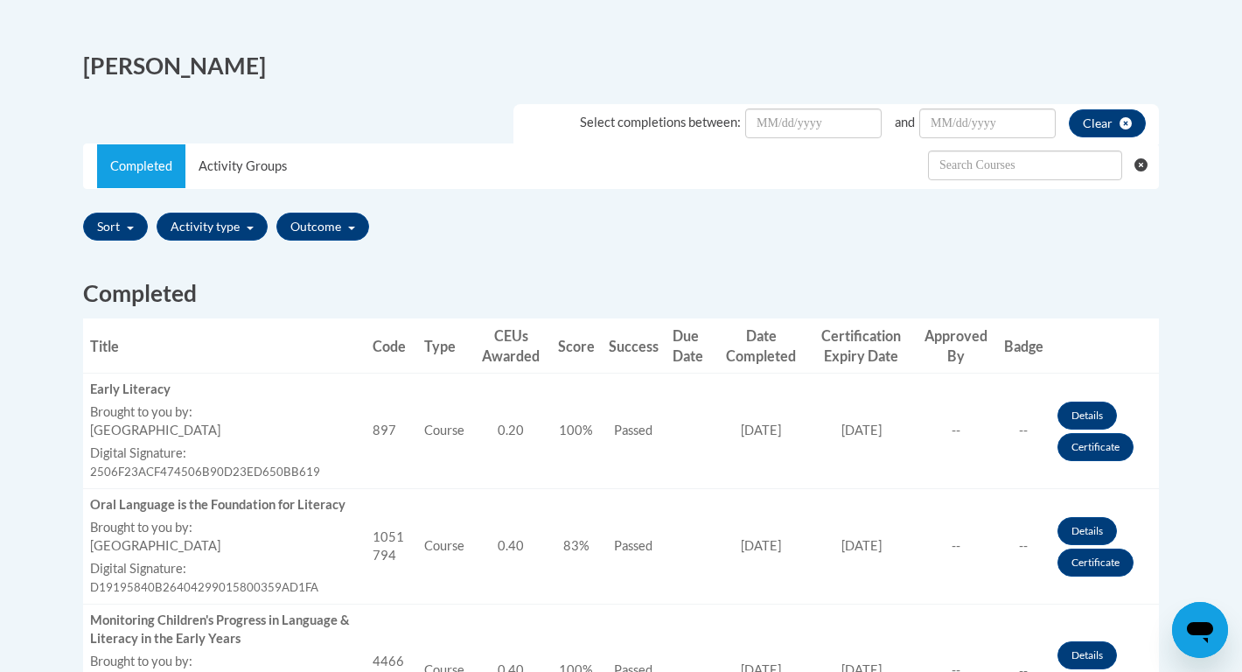
scroll to position [437, 0]
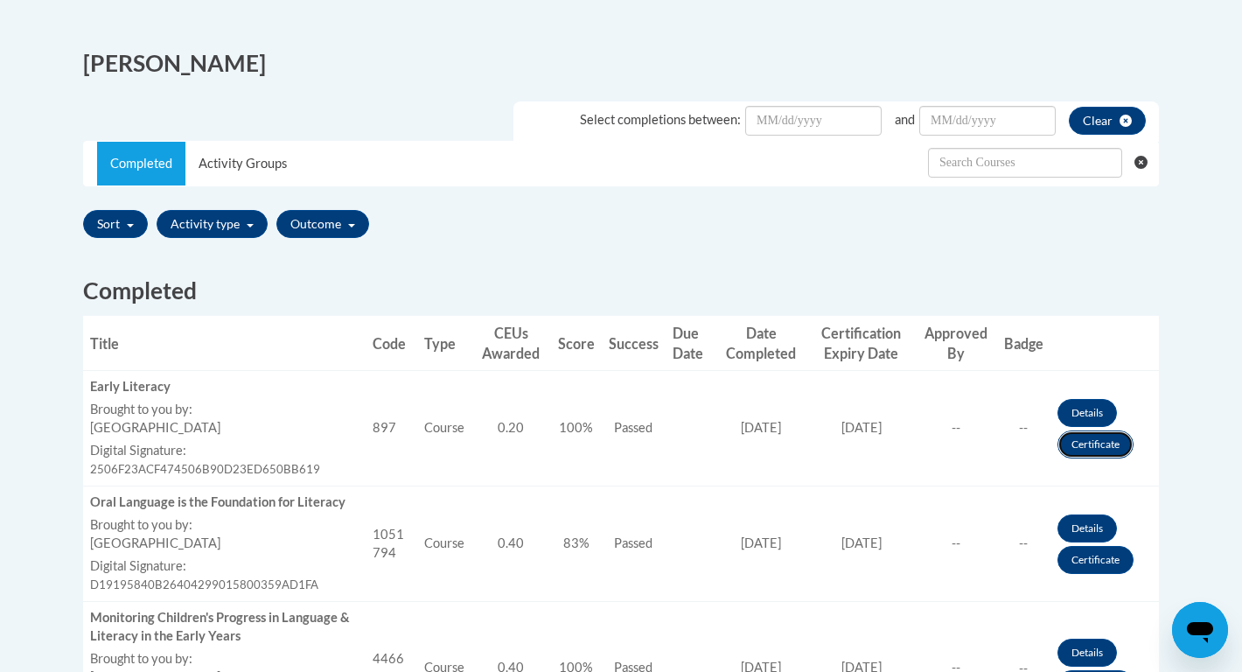
click at [1099, 450] on link "Certificate" at bounding box center [1095, 444] width 76 height 28
